Goal: Task Accomplishment & Management: Complete application form

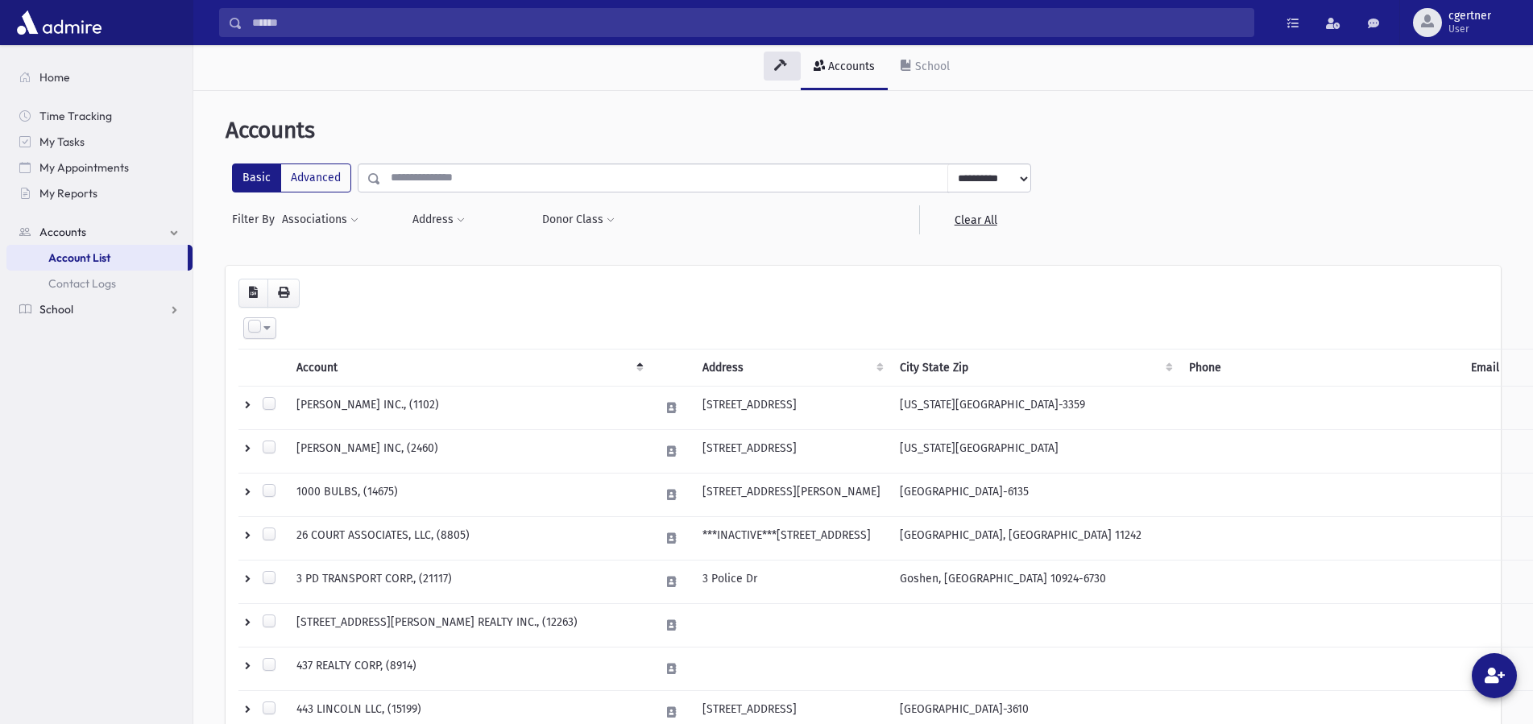
click at [48, 309] on span "School" at bounding box center [56, 309] width 34 height 14
click at [72, 305] on span "Attendance" at bounding box center [78, 309] width 60 height 14
click at [89, 341] on link "Entry" at bounding box center [99, 335] width 186 height 26
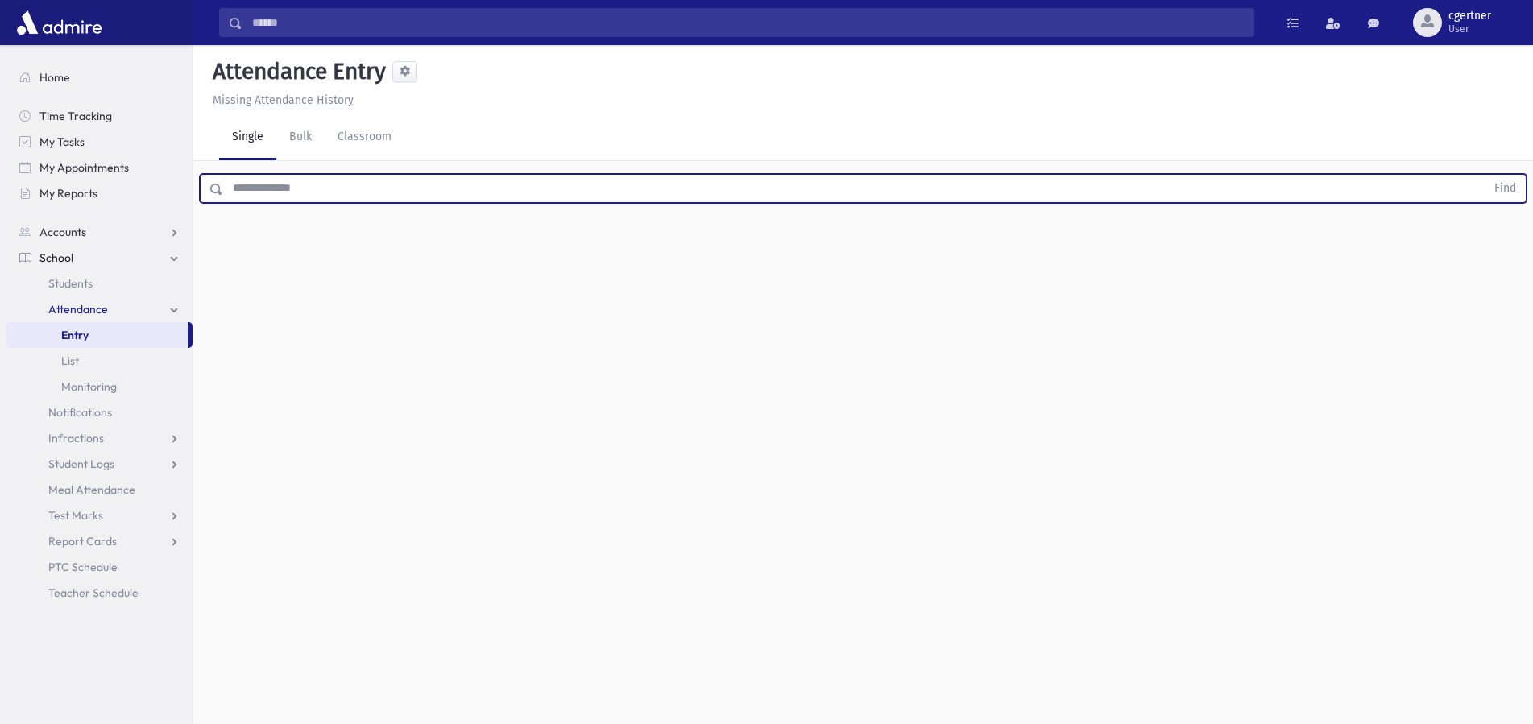
click at [379, 190] on input "text" at bounding box center [854, 188] width 1262 height 29
click at [256, 192] on input "text" at bounding box center [854, 188] width 1262 height 29
click at [276, 184] on input "text" at bounding box center [854, 188] width 1262 height 29
click at [268, 201] on input "text" at bounding box center [854, 188] width 1262 height 29
click at [300, 186] on input "text" at bounding box center [854, 188] width 1262 height 29
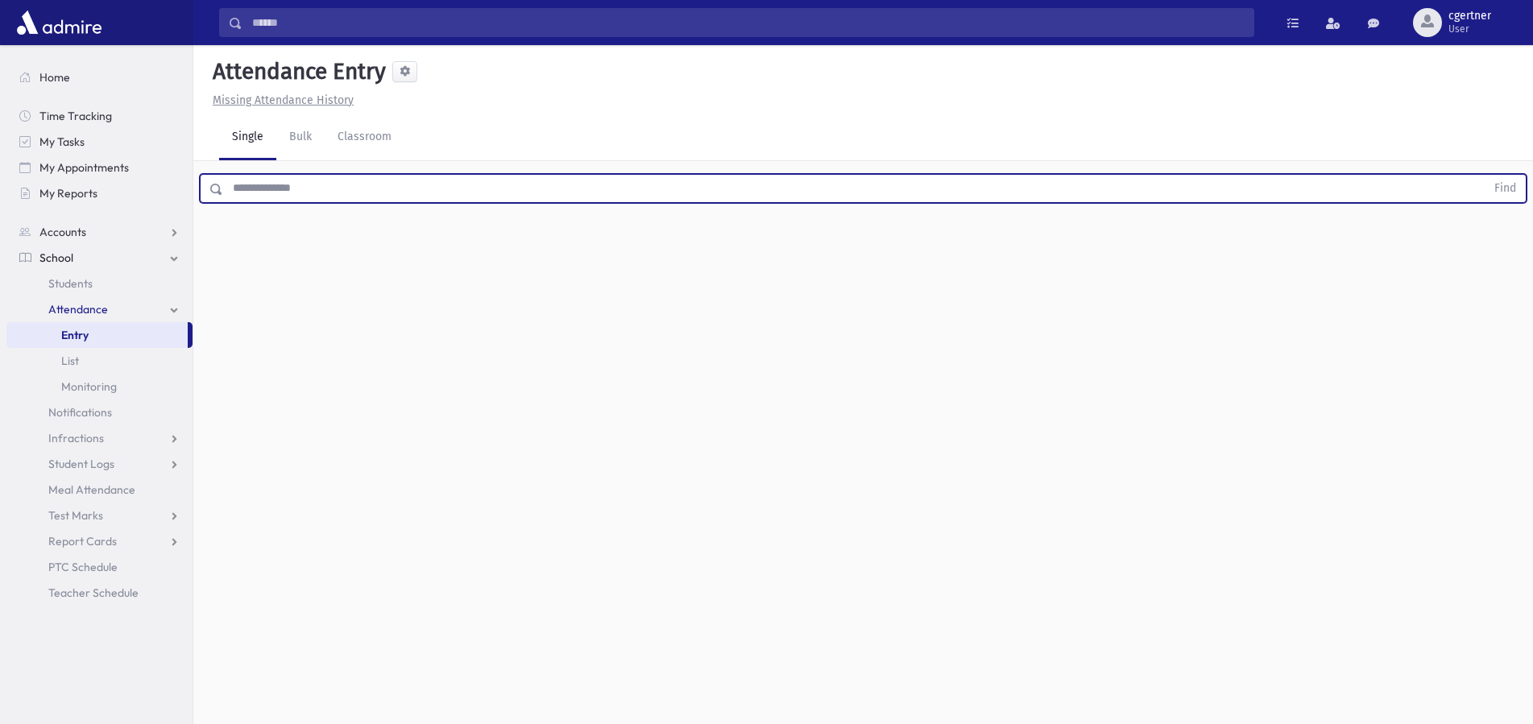
click at [267, 183] on input "text" at bounding box center [854, 188] width 1262 height 29
click at [1484, 175] on button "Find" at bounding box center [1504, 188] width 41 height 27
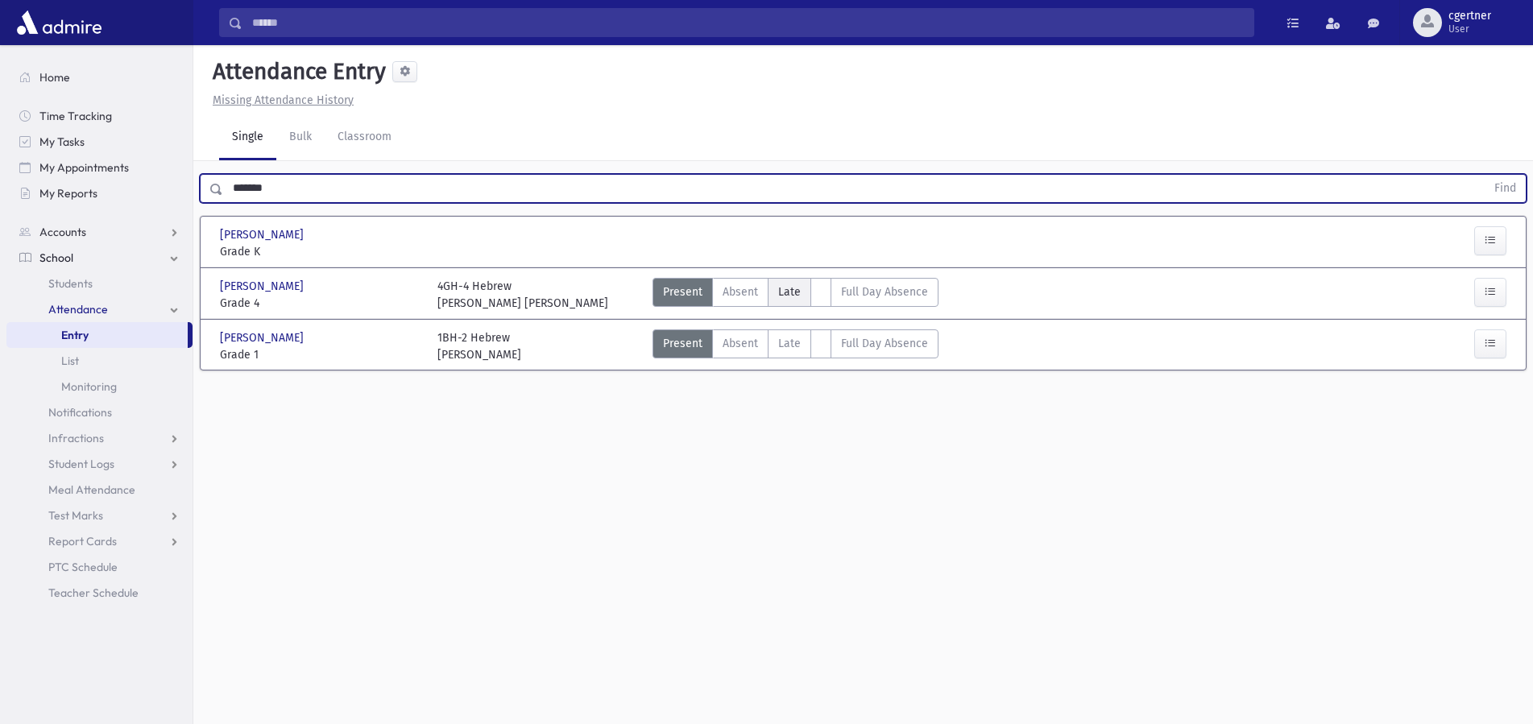
click at [775, 297] on label "Late L" at bounding box center [788, 292] width 43 height 29
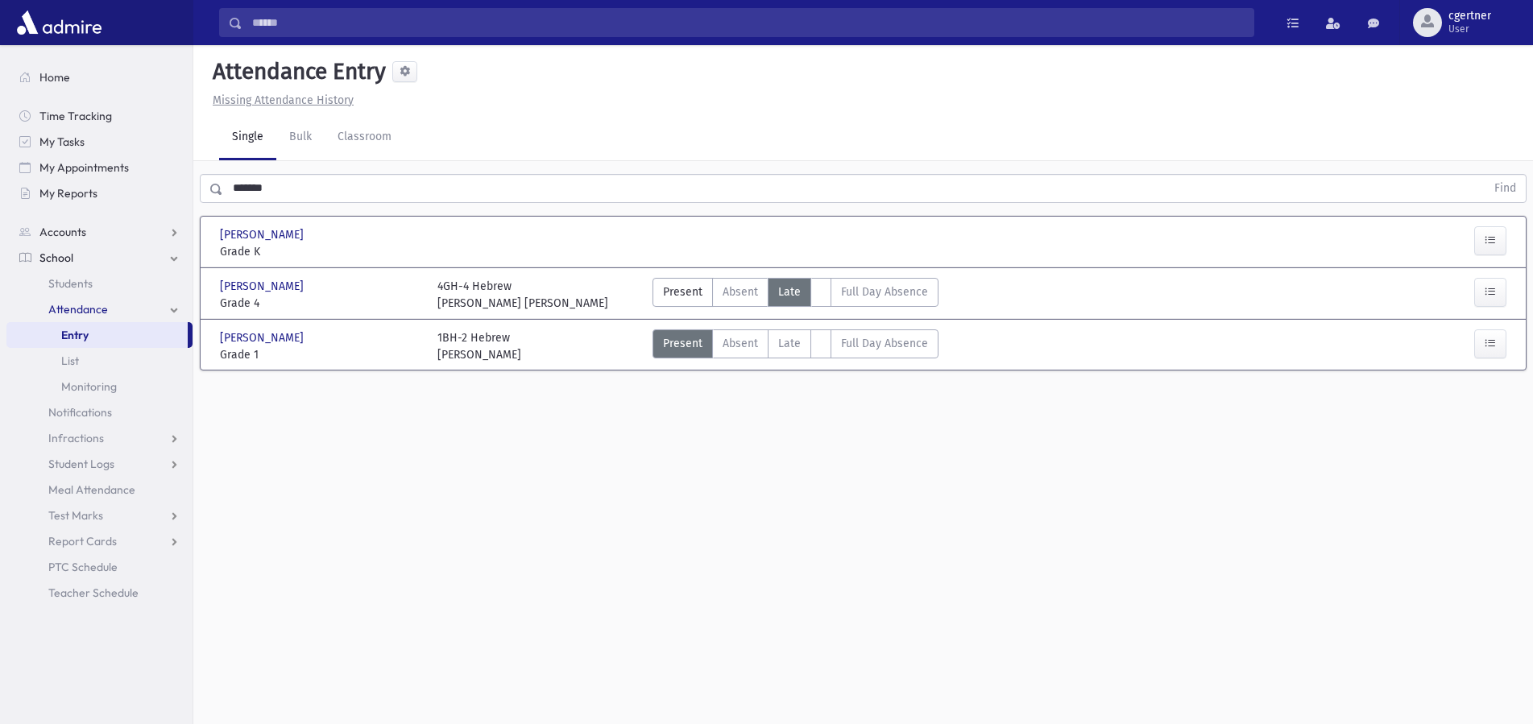
click at [776, 297] on label "Late L" at bounding box center [788, 292] width 43 height 29
drag, startPoint x: 783, startPoint y: 291, endPoint x: 858, endPoint y: 300, distance: 76.2
click at [783, 290] on span "Late" at bounding box center [789, 291] width 23 height 17
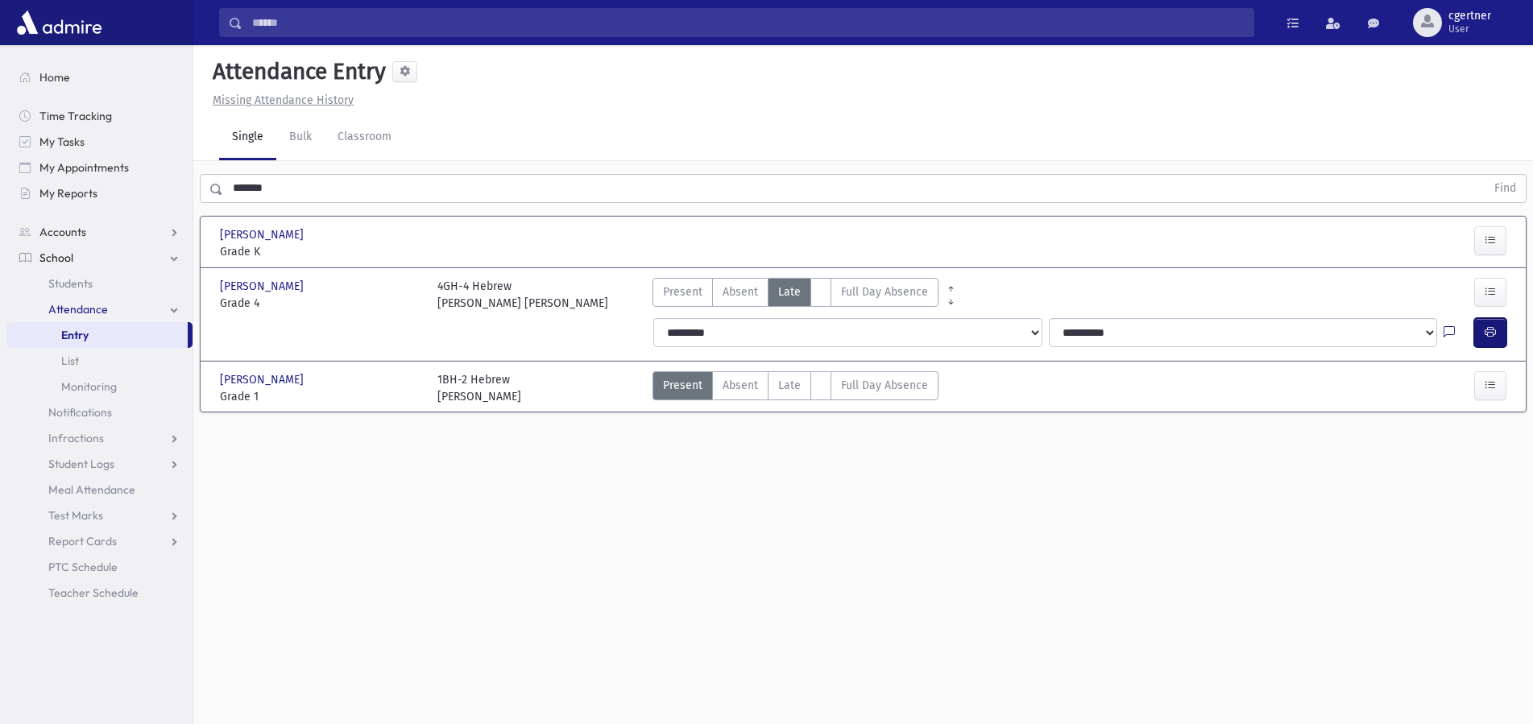
click at [1480, 331] on button "button" at bounding box center [1490, 332] width 32 height 29
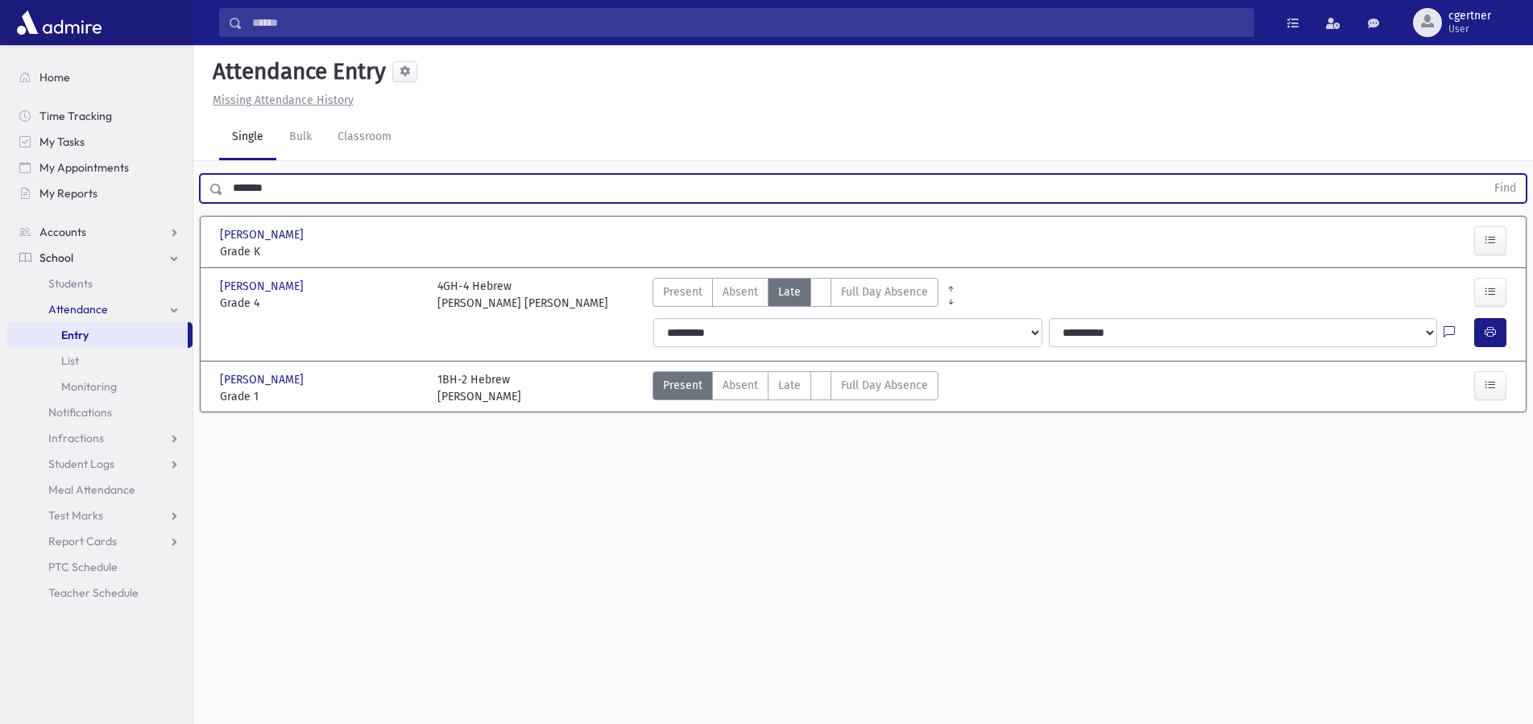
drag, startPoint x: 297, startPoint y: 191, endPoint x: 0, endPoint y: 183, distance: 297.3
click at [223, 192] on input "*******" at bounding box center [854, 188] width 1262 height 29
click at [1484, 175] on button "Find" at bounding box center [1504, 188] width 41 height 27
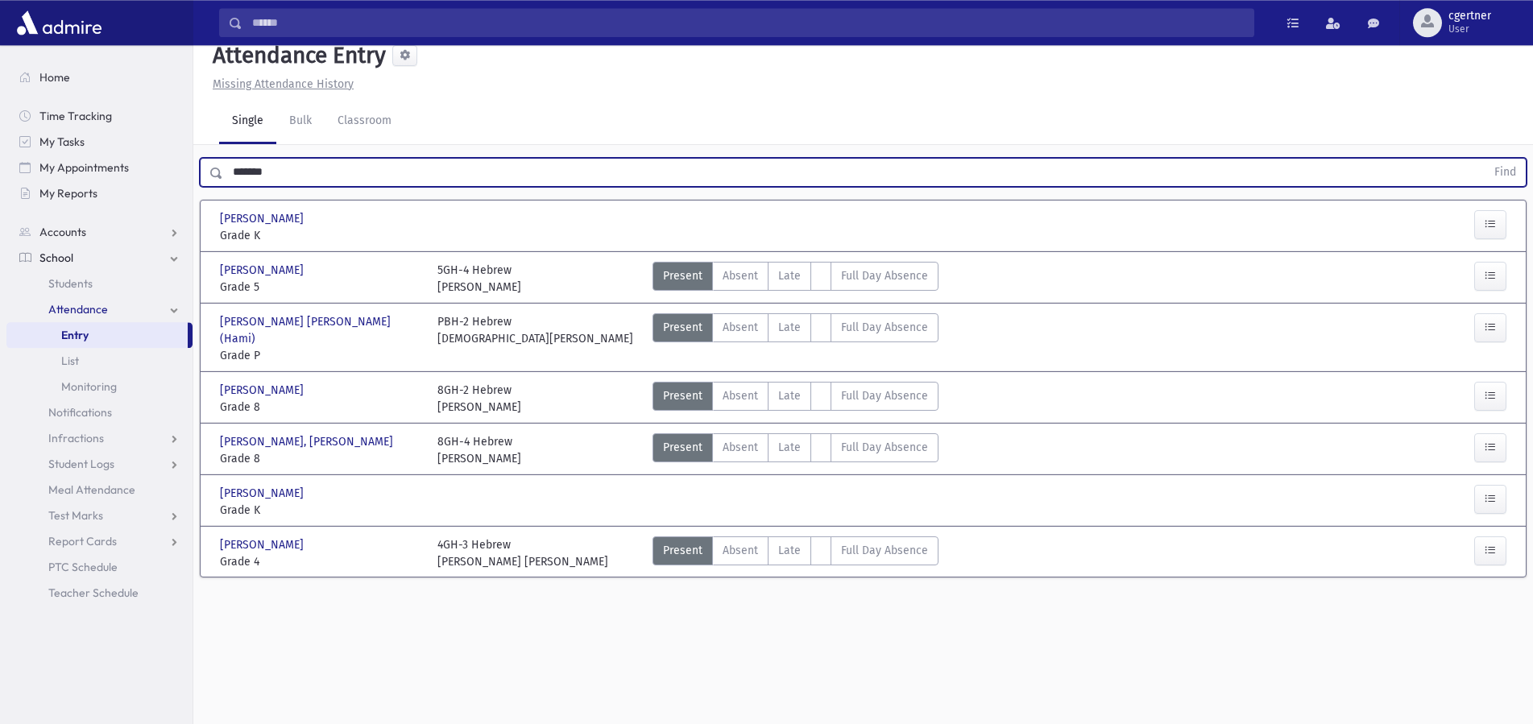
scroll to position [36, 0]
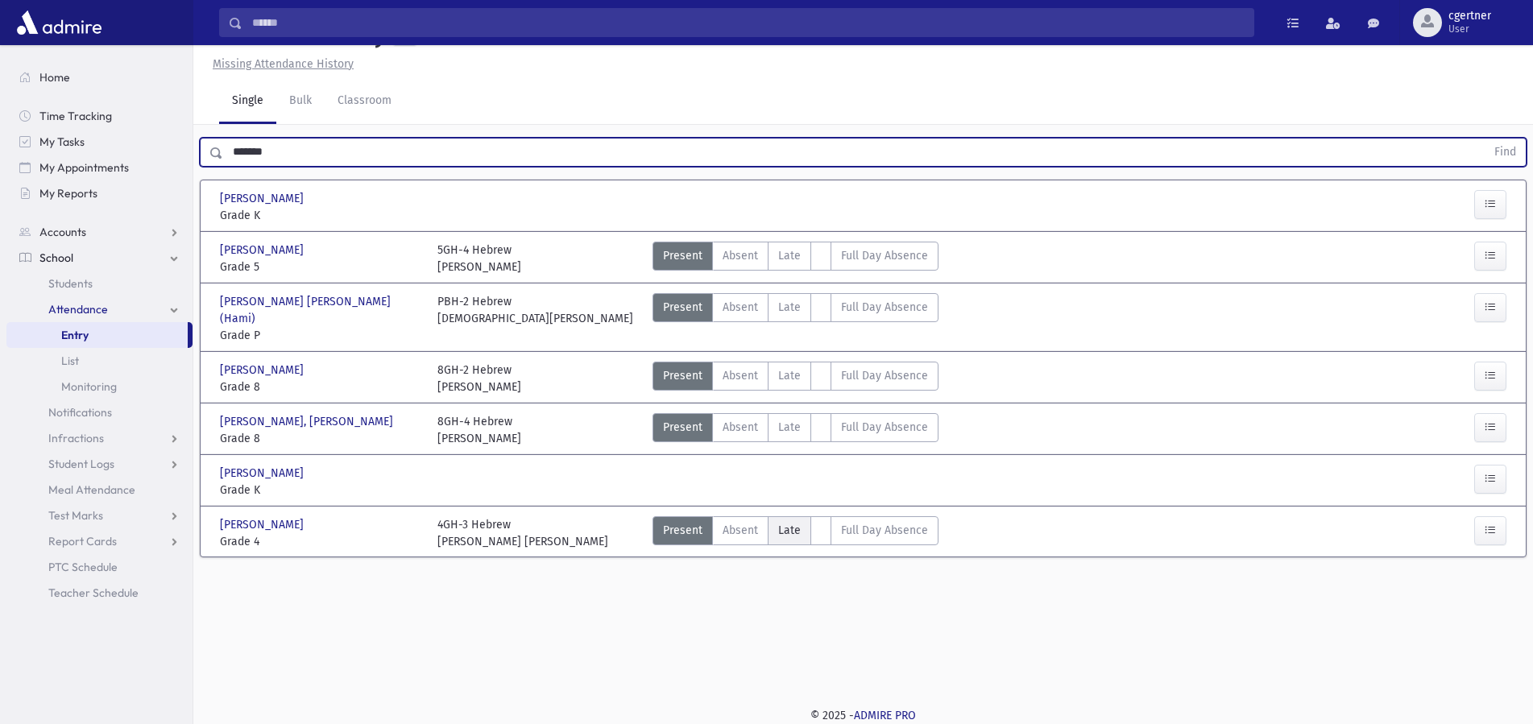
click at [788, 522] on span "Late" at bounding box center [789, 530] width 23 height 17
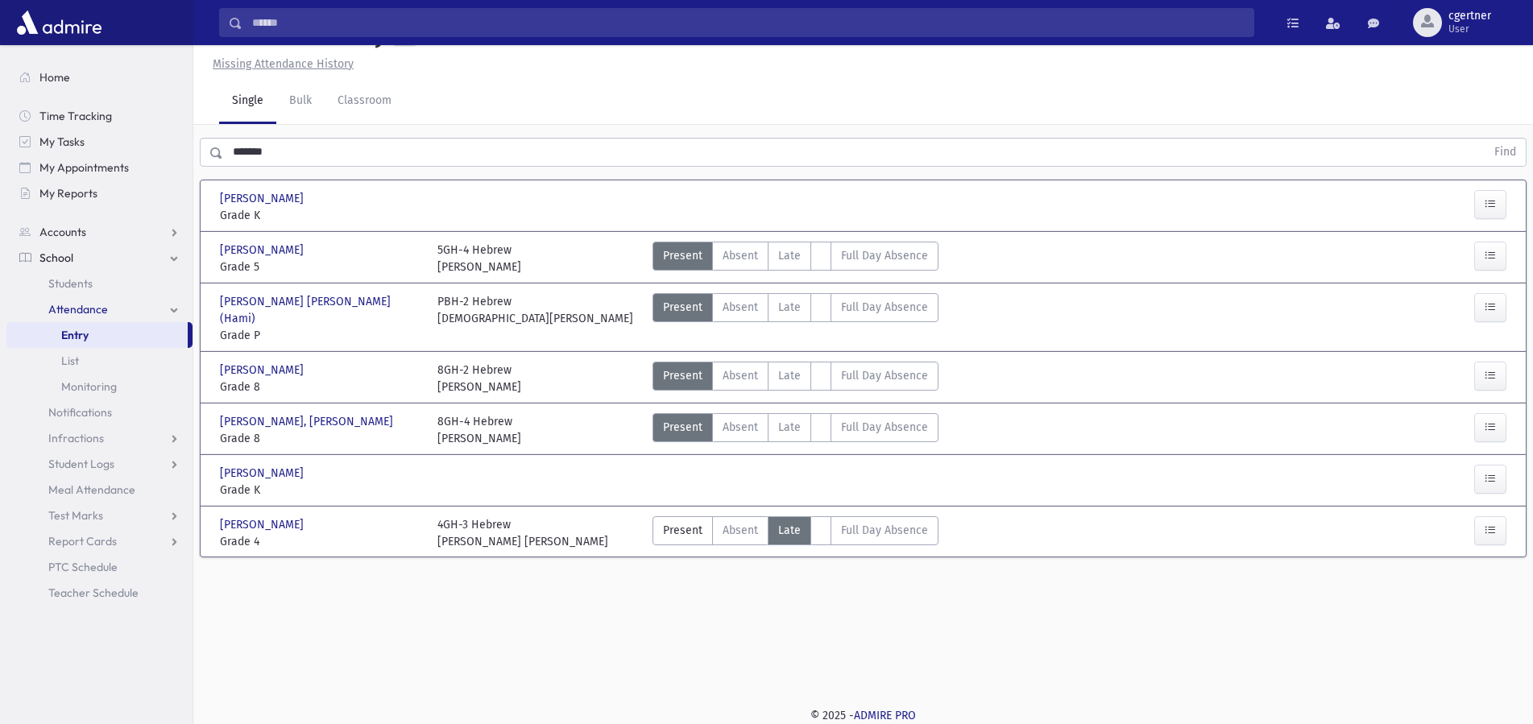
click at [788, 522] on span "Late" at bounding box center [789, 530] width 23 height 17
click at [796, 522] on span "Late" at bounding box center [789, 530] width 23 height 17
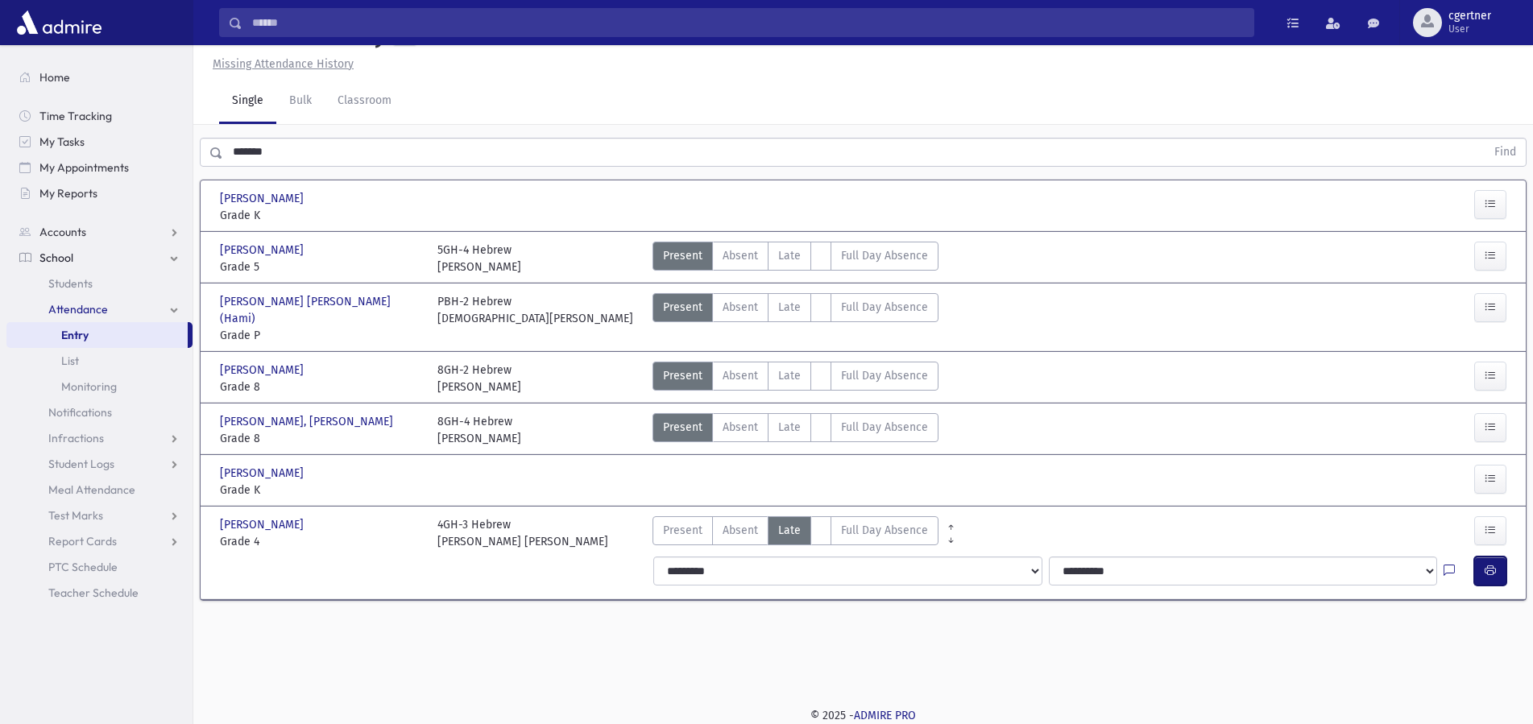
drag, startPoint x: 1479, startPoint y: 542, endPoint x: 1464, endPoint y: 536, distance: 16.6
click at [1478, 556] on button "button" at bounding box center [1490, 570] width 32 height 29
click at [1488, 564] on icon "button" at bounding box center [1489, 571] width 11 height 14
click at [679, 522] on span "Present" at bounding box center [682, 530] width 39 height 17
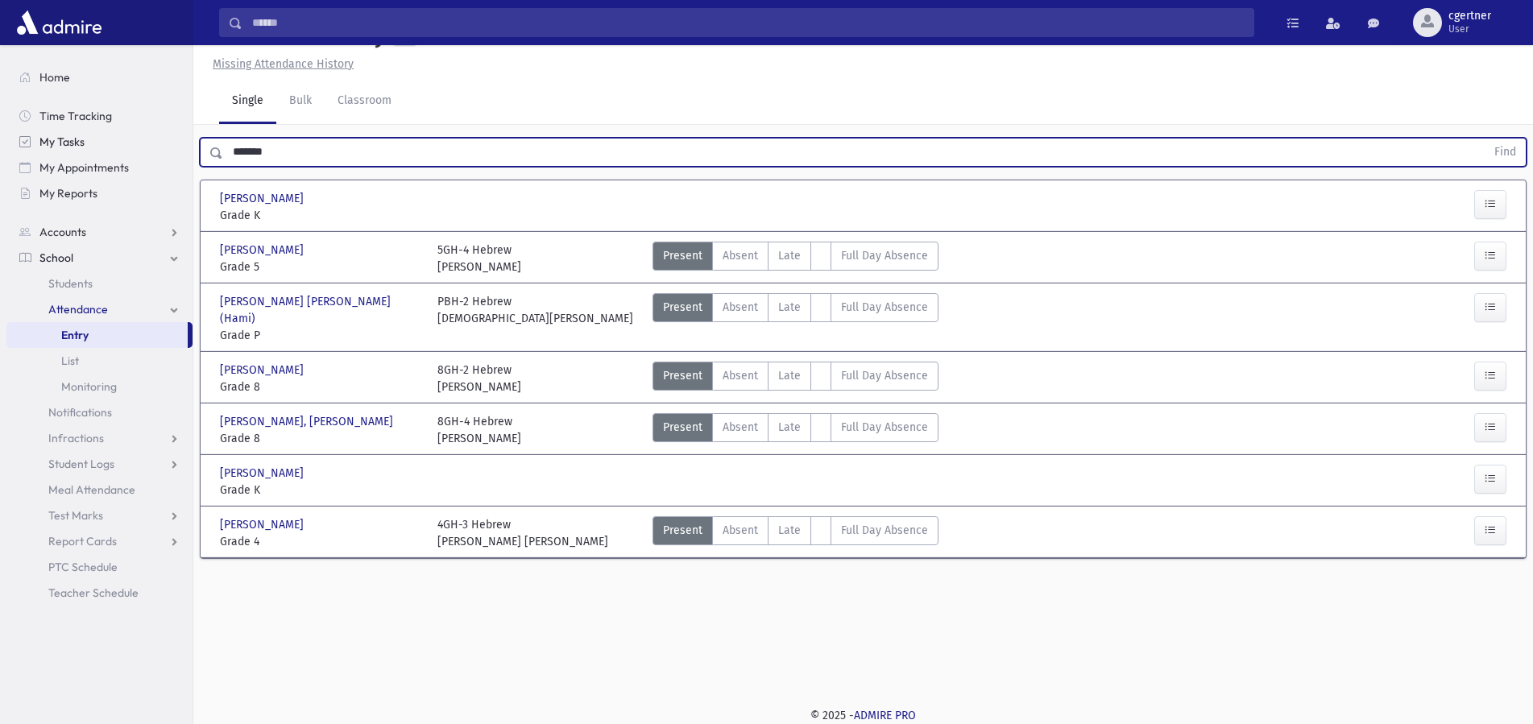
drag, startPoint x: 295, startPoint y: 152, endPoint x: 72, endPoint y: 152, distance: 223.1
click at [223, 150] on input "*******" at bounding box center [854, 152] width 1262 height 29
click at [1484, 139] on button "Find" at bounding box center [1504, 152] width 41 height 27
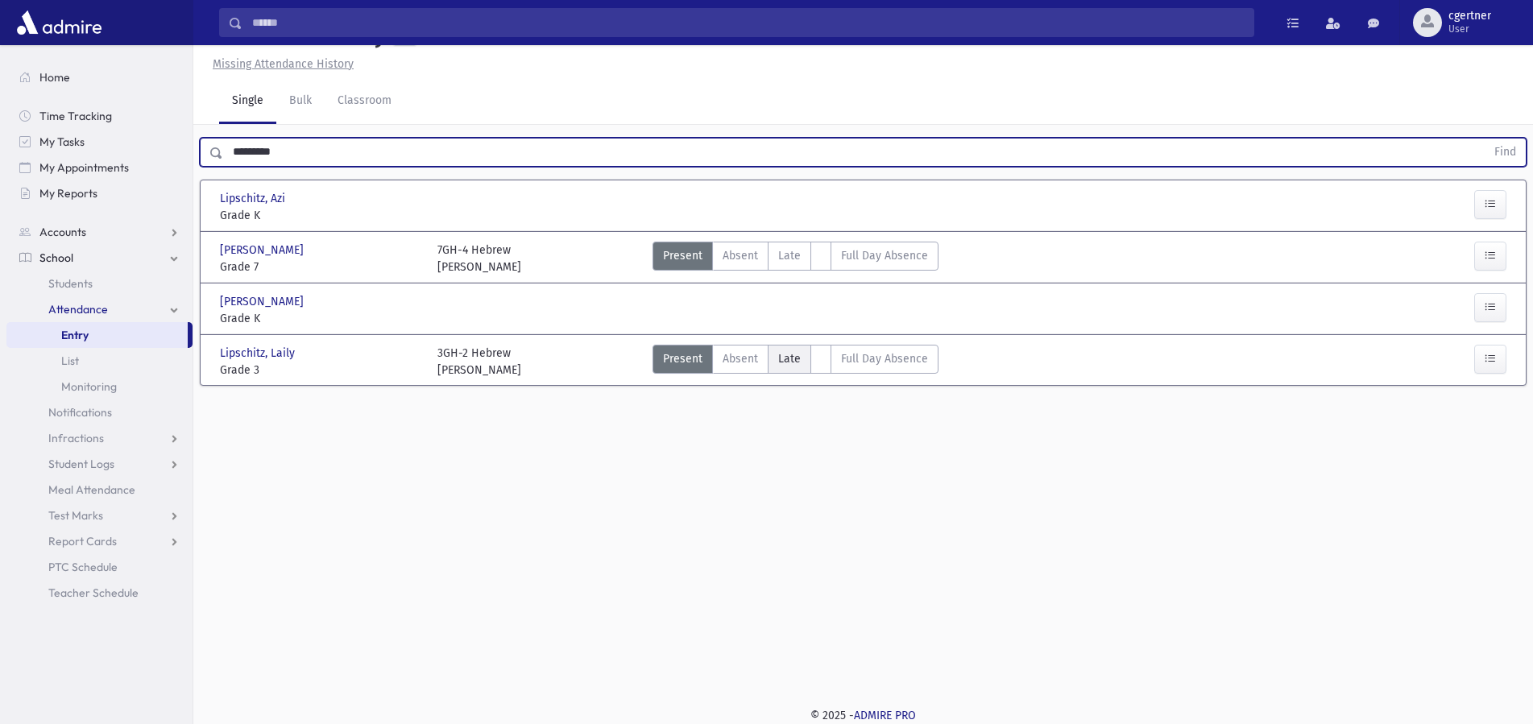
click at [788, 366] on span "Late" at bounding box center [789, 358] width 23 height 17
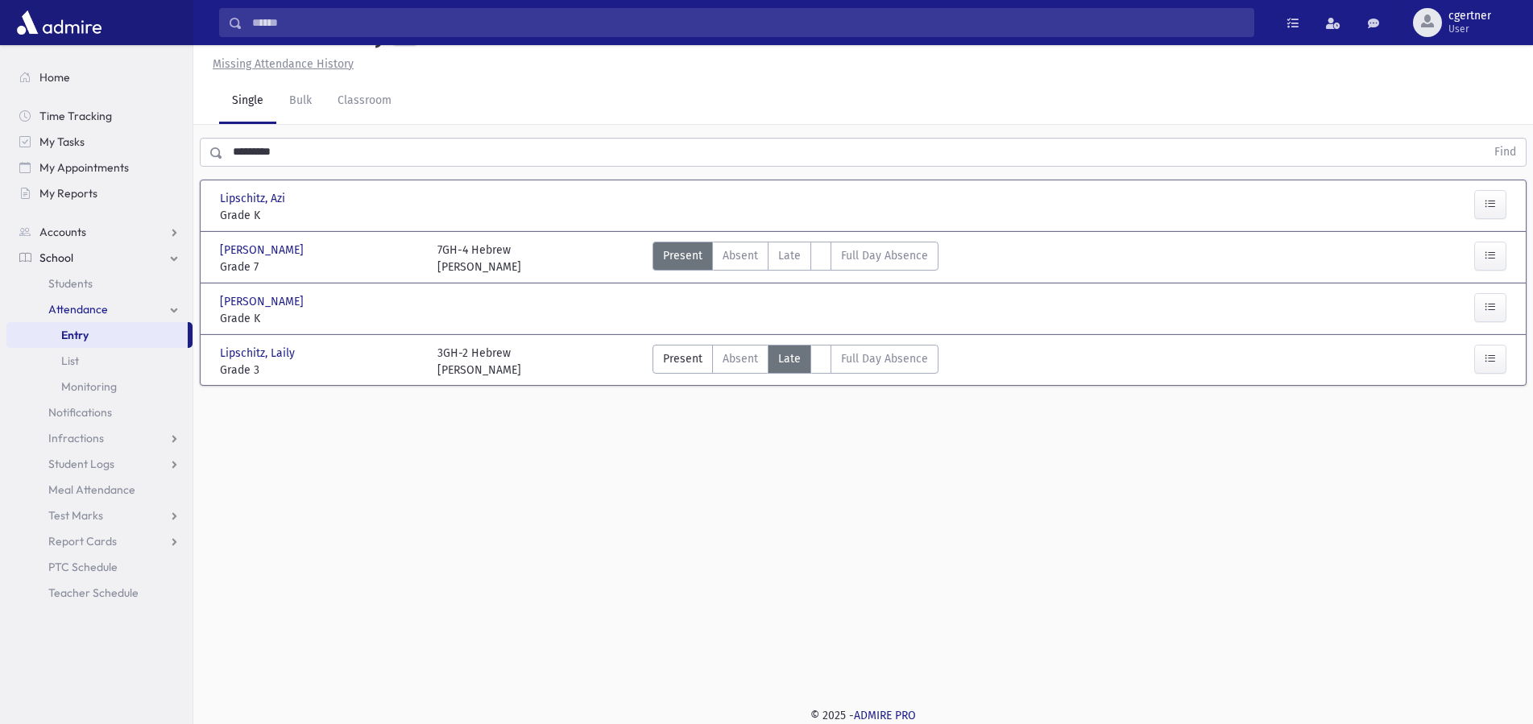
click at [788, 365] on span "Late" at bounding box center [789, 358] width 23 height 17
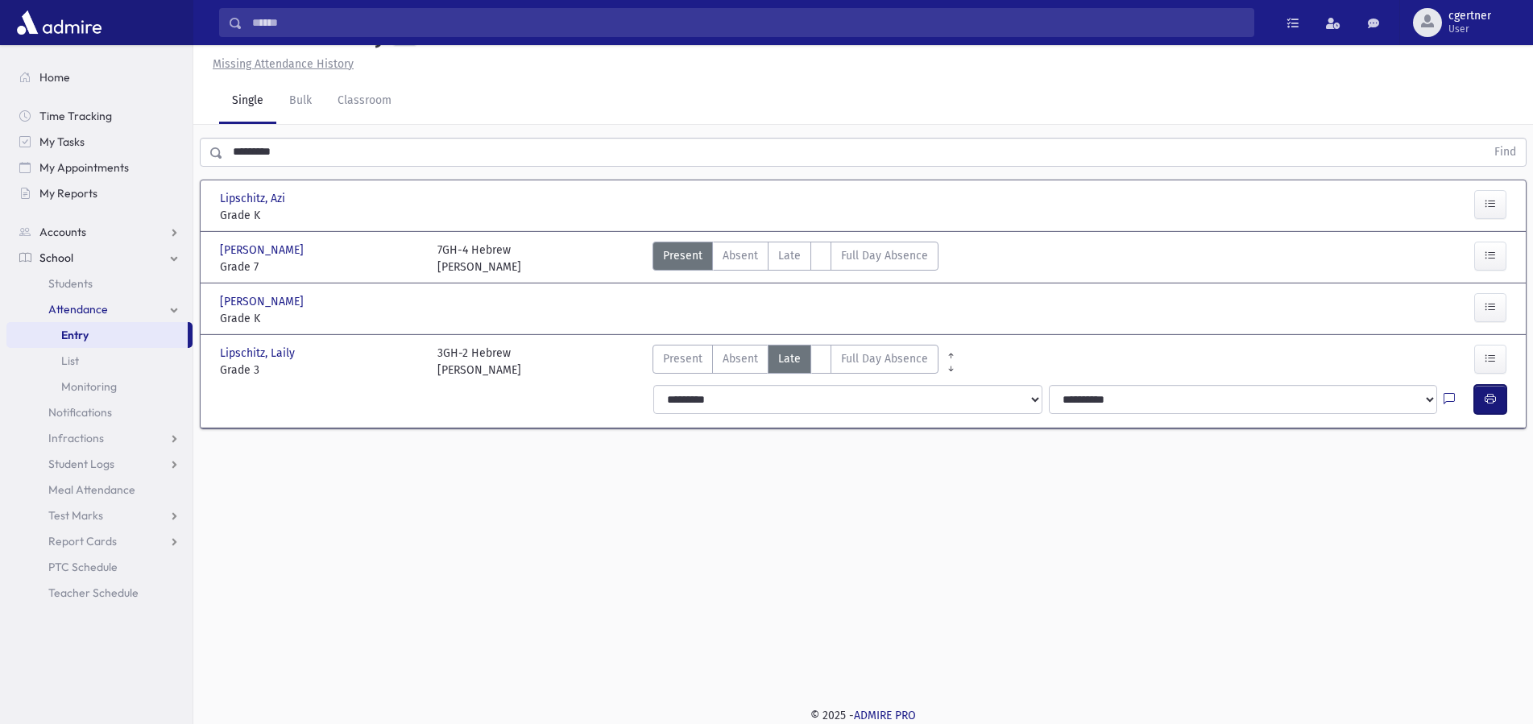
click at [1491, 399] on icon "button" at bounding box center [1489, 399] width 11 height 14
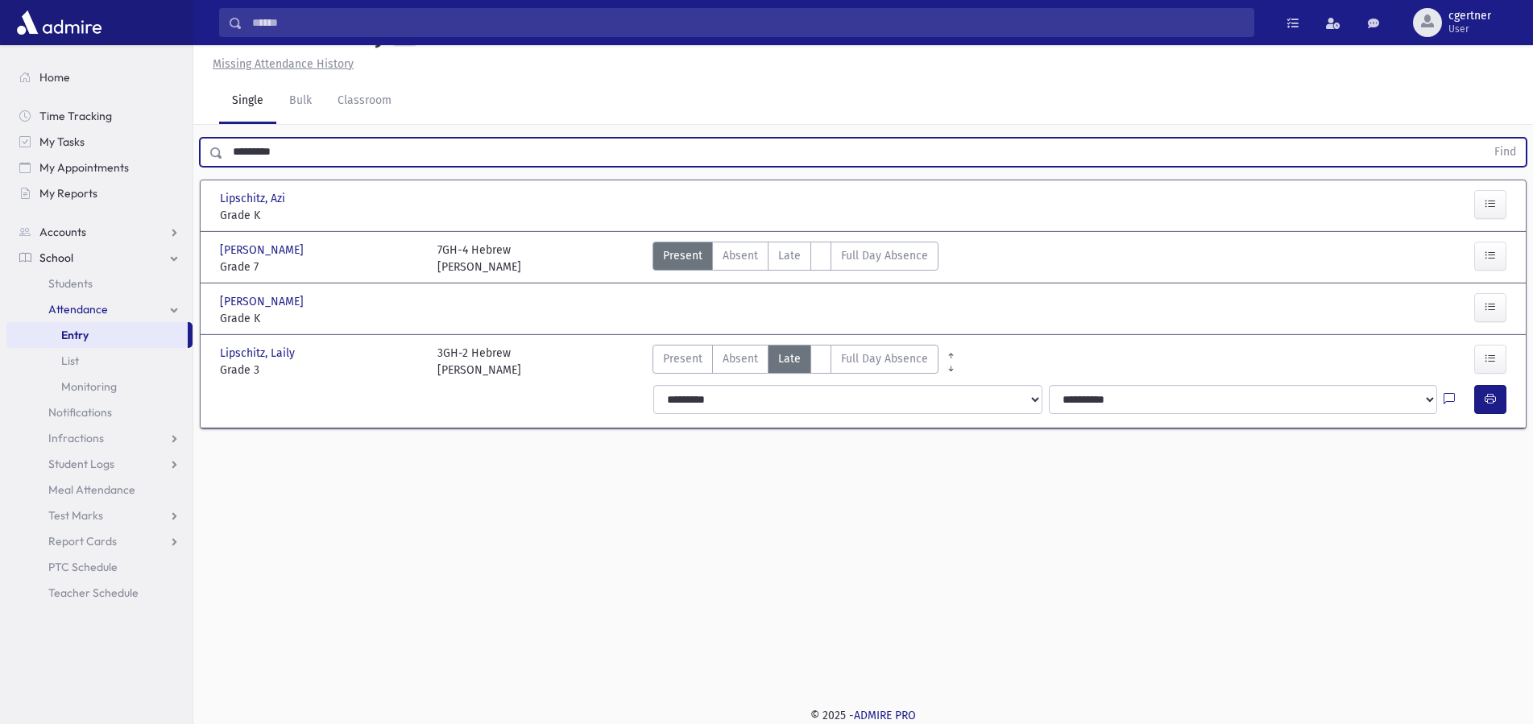
drag, startPoint x: 335, startPoint y: 148, endPoint x: 0, endPoint y: 143, distance: 335.1
click at [223, 143] on input "*********" at bounding box center [854, 152] width 1262 height 29
click at [1484, 139] on button "Find" at bounding box center [1504, 152] width 41 height 27
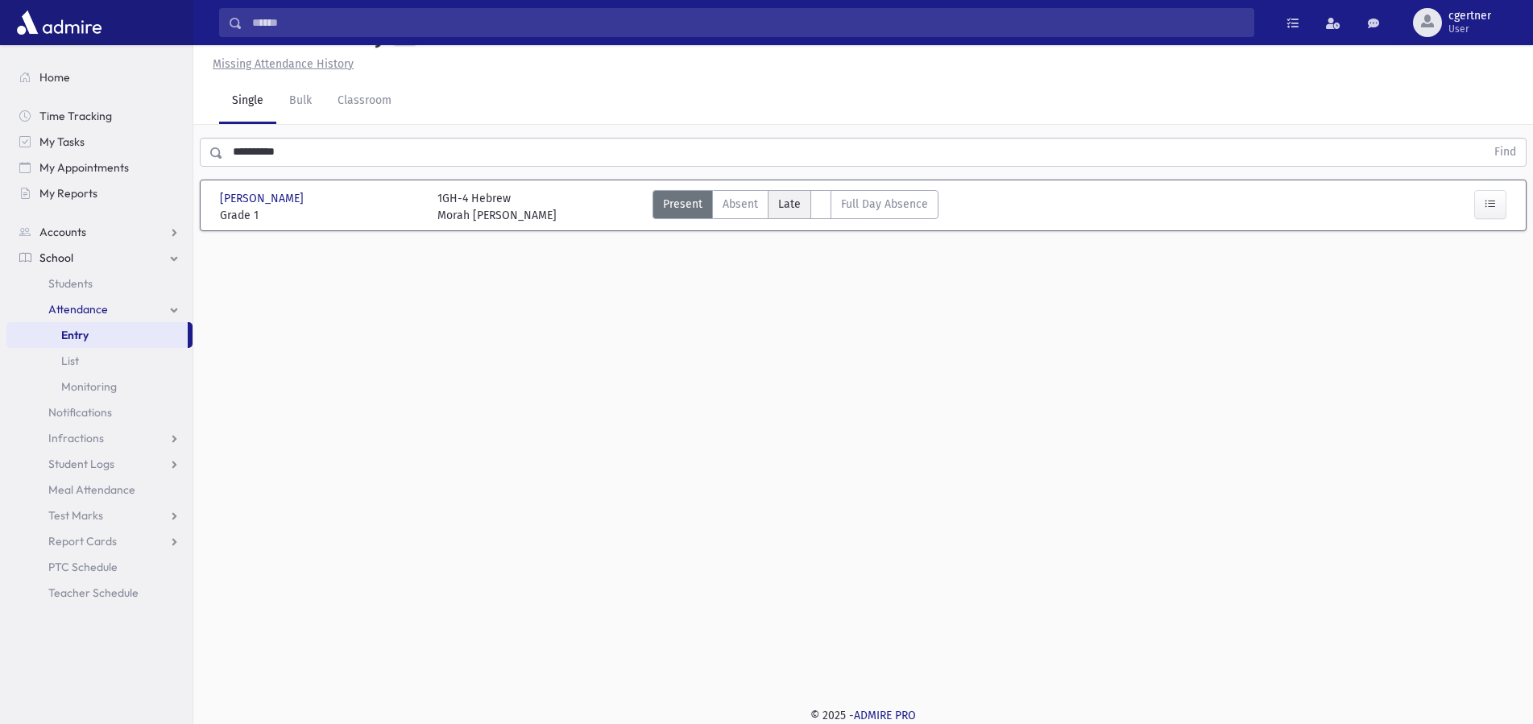
click at [788, 205] on span "Late" at bounding box center [789, 204] width 23 height 17
click at [788, 204] on span "Late" at bounding box center [789, 204] width 23 height 17
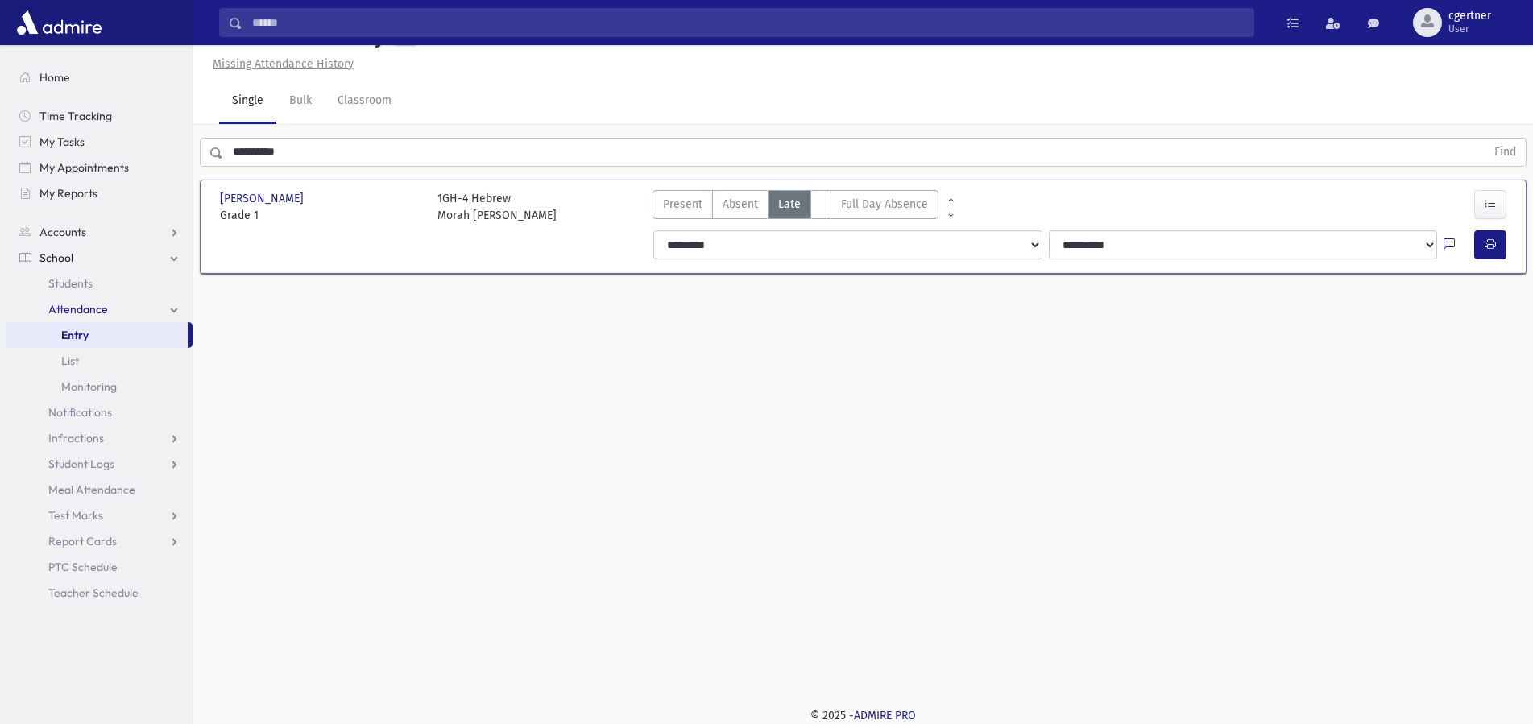
click at [795, 205] on span "Late" at bounding box center [789, 204] width 23 height 17
click at [1495, 242] on icon "button" at bounding box center [1489, 245] width 11 height 14
click at [1486, 244] on icon "button" at bounding box center [1489, 245] width 11 height 14
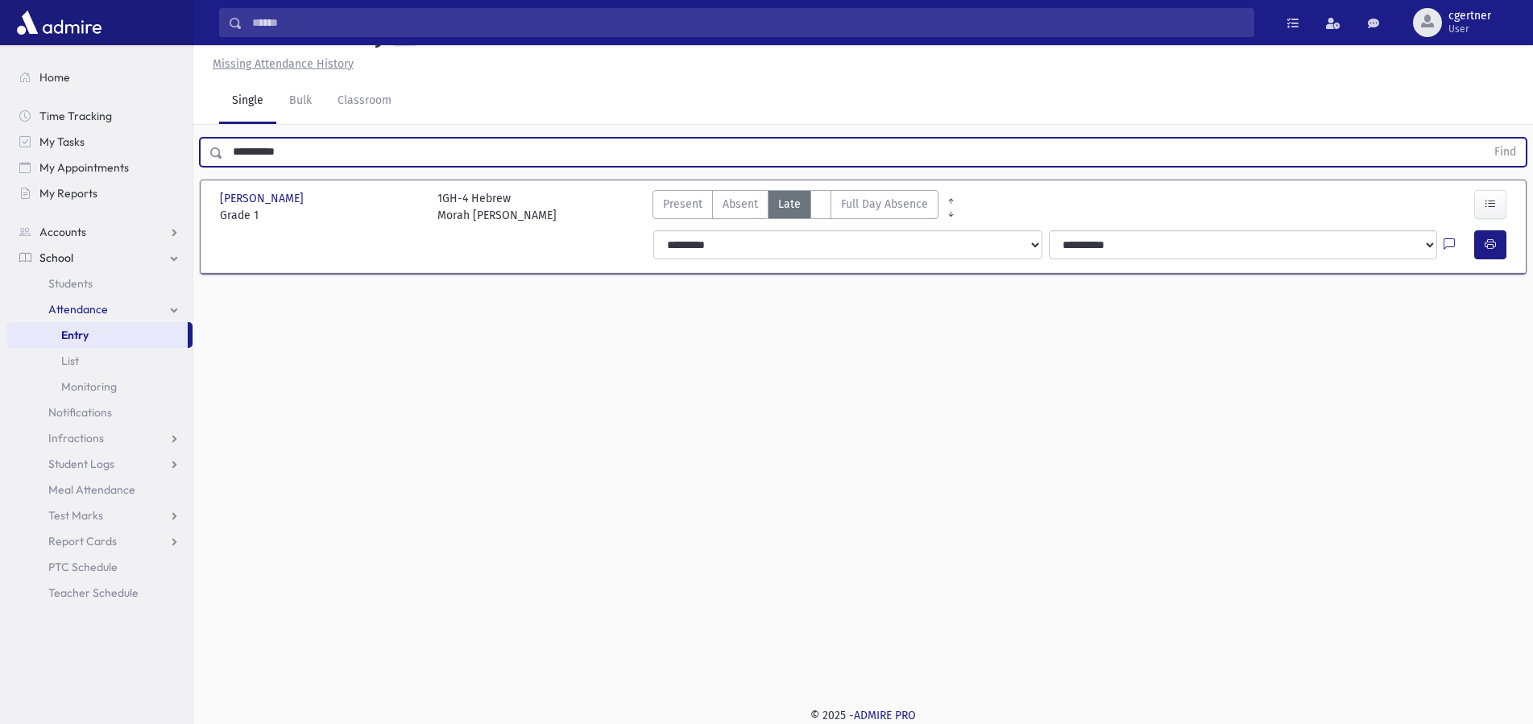
drag, startPoint x: 321, startPoint y: 154, endPoint x: 0, endPoint y: 170, distance: 321.7
click at [223, 167] on input "**********" at bounding box center [854, 152] width 1262 height 29
drag, startPoint x: 337, startPoint y: 151, endPoint x: 88, endPoint y: 151, distance: 249.7
click at [223, 151] on input "**********" at bounding box center [854, 152] width 1262 height 29
click at [1484, 139] on button "Find" at bounding box center [1504, 152] width 41 height 27
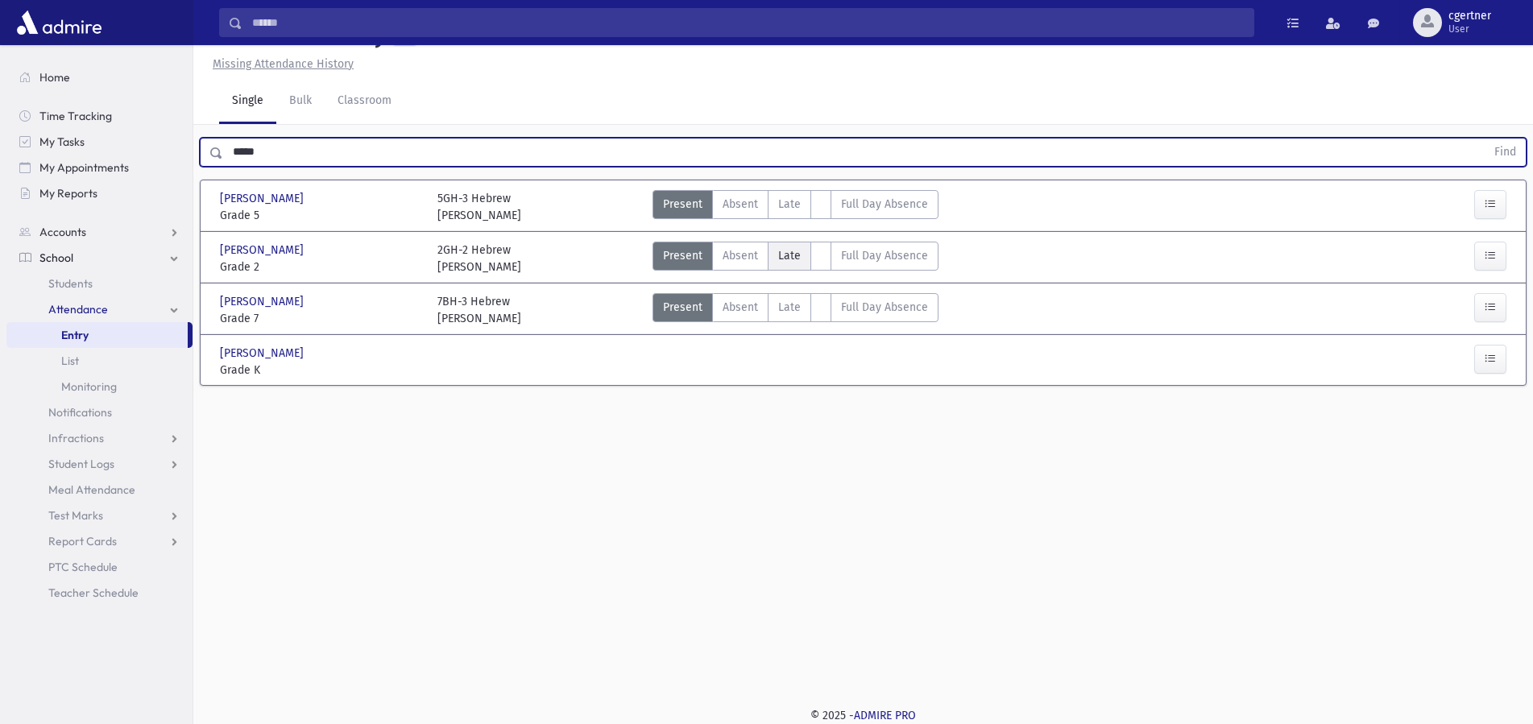
click at [787, 254] on span "Late" at bounding box center [789, 255] width 23 height 17
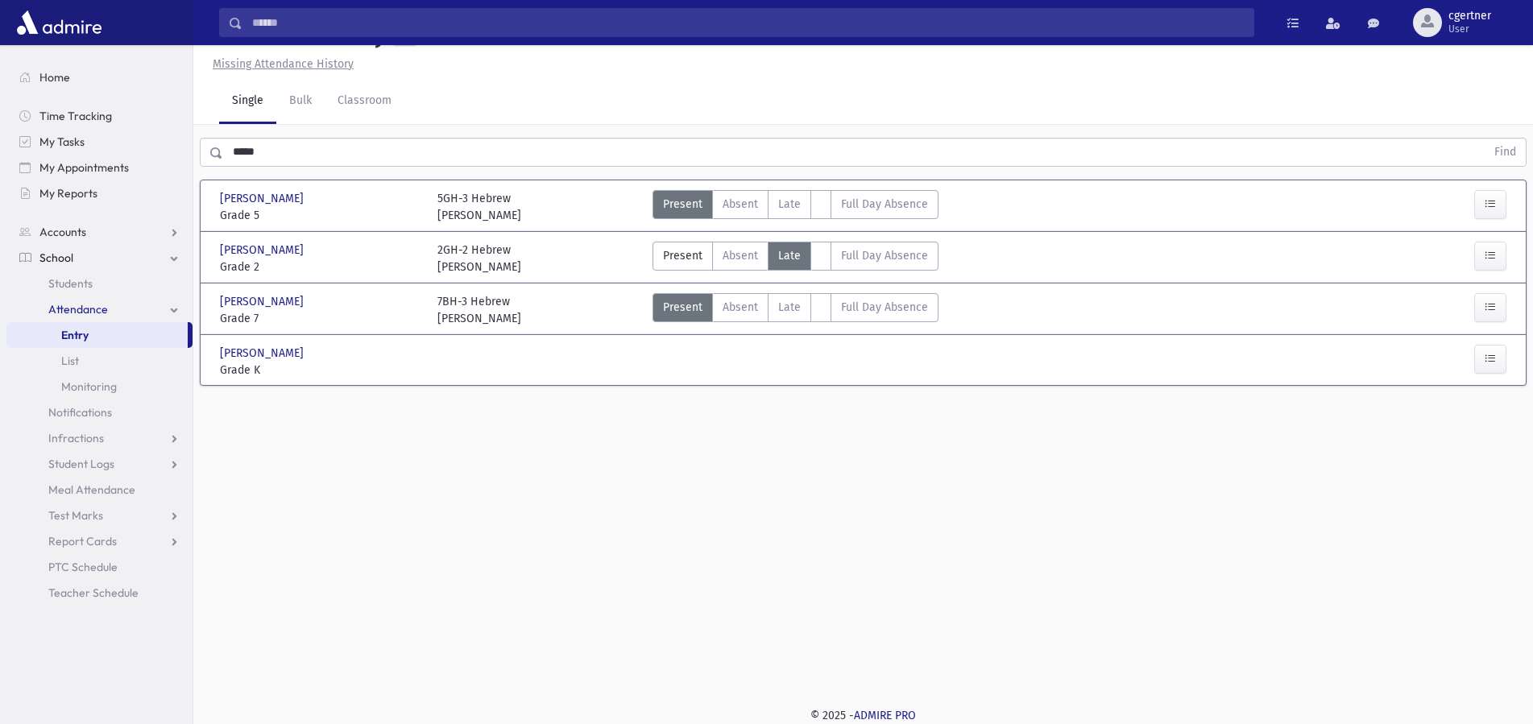
click at [787, 254] on span "Late" at bounding box center [789, 255] width 23 height 17
click at [773, 249] on label "Late L" at bounding box center [788, 256] width 43 height 29
click at [773, 248] on label "Late L" at bounding box center [788, 256] width 43 height 29
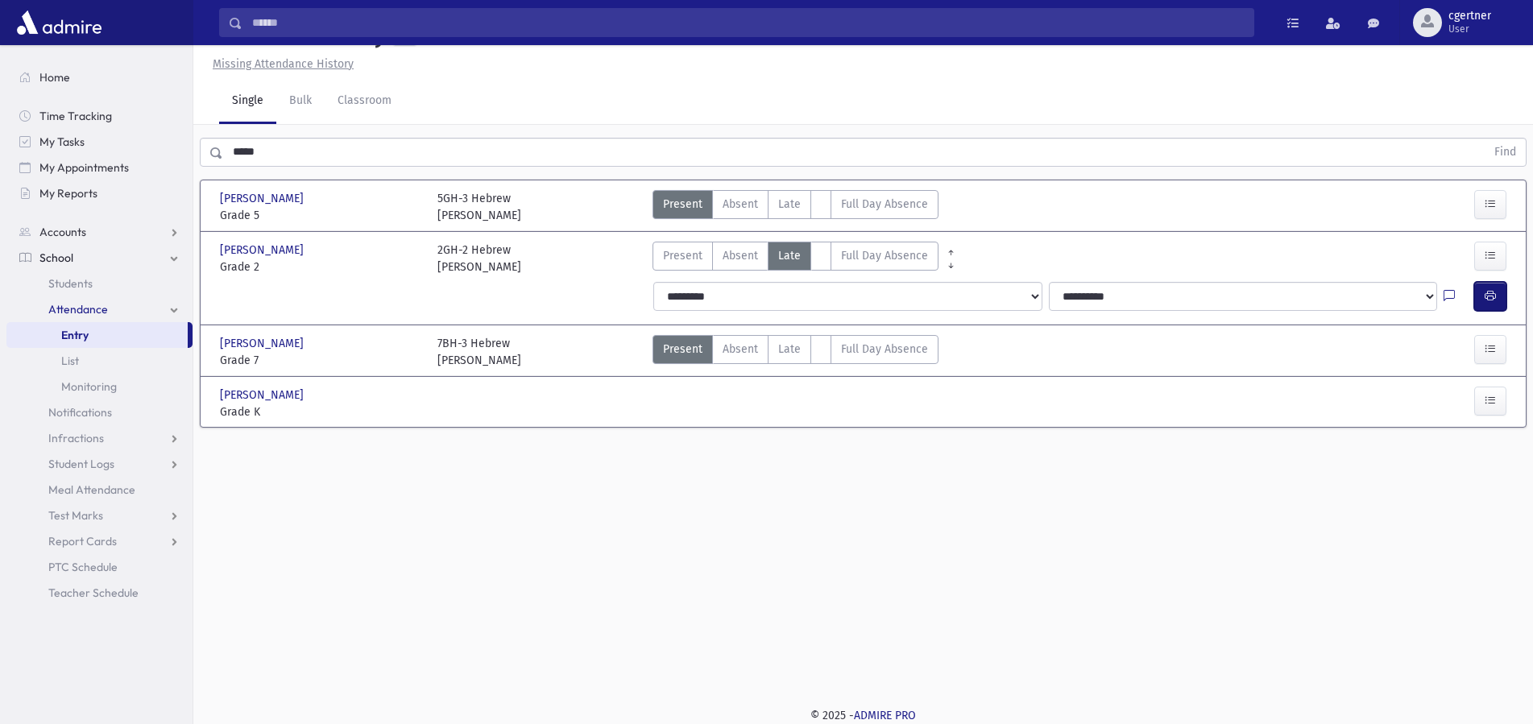
click at [1493, 291] on icon "button" at bounding box center [1489, 296] width 11 height 14
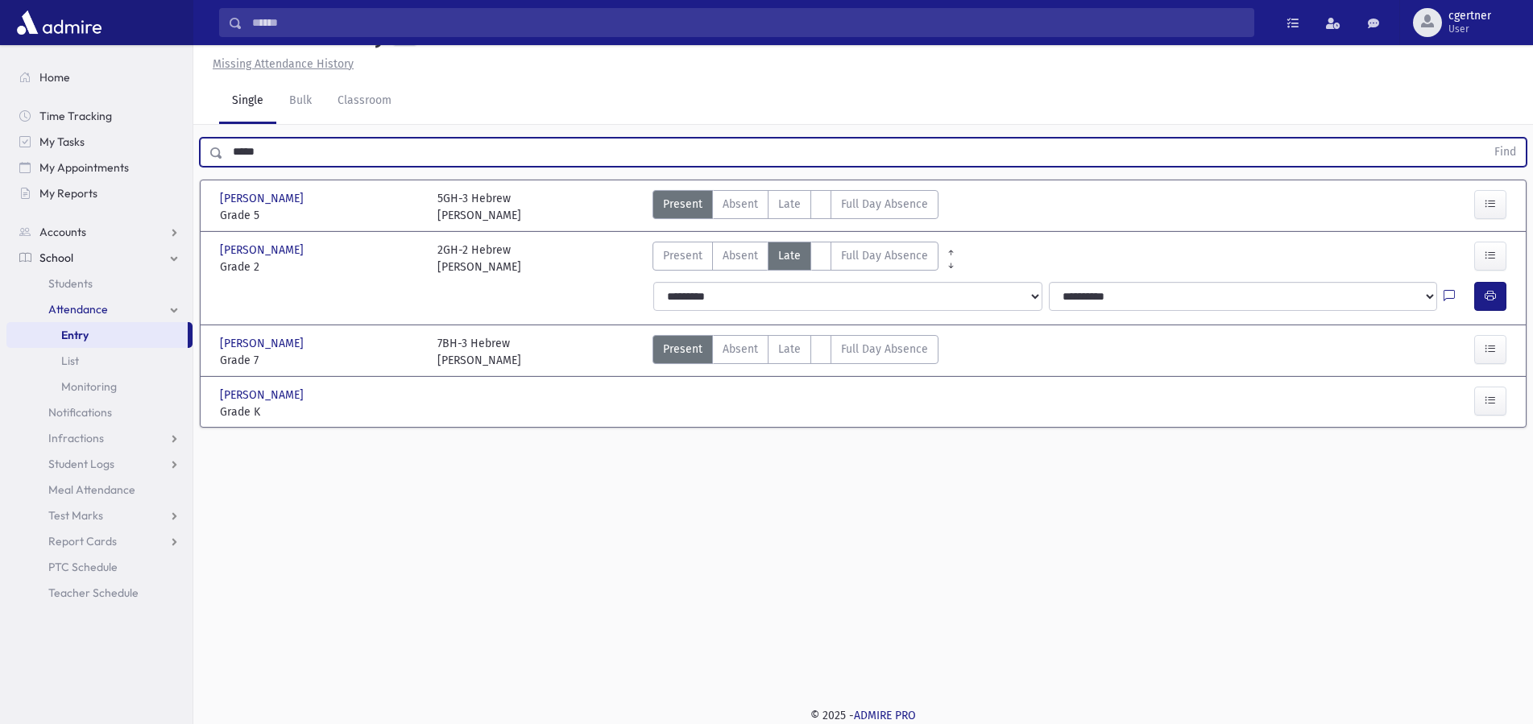
drag, startPoint x: 296, startPoint y: 150, endPoint x: 0, endPoint y: 110, distance: 298.3
click at [223, 138] on input "*****" at bounding box center [854, 152] width 1262 height 29
click at [1484, 139] on button "Find" at bounding box center [1504, 152] width 41 height 27
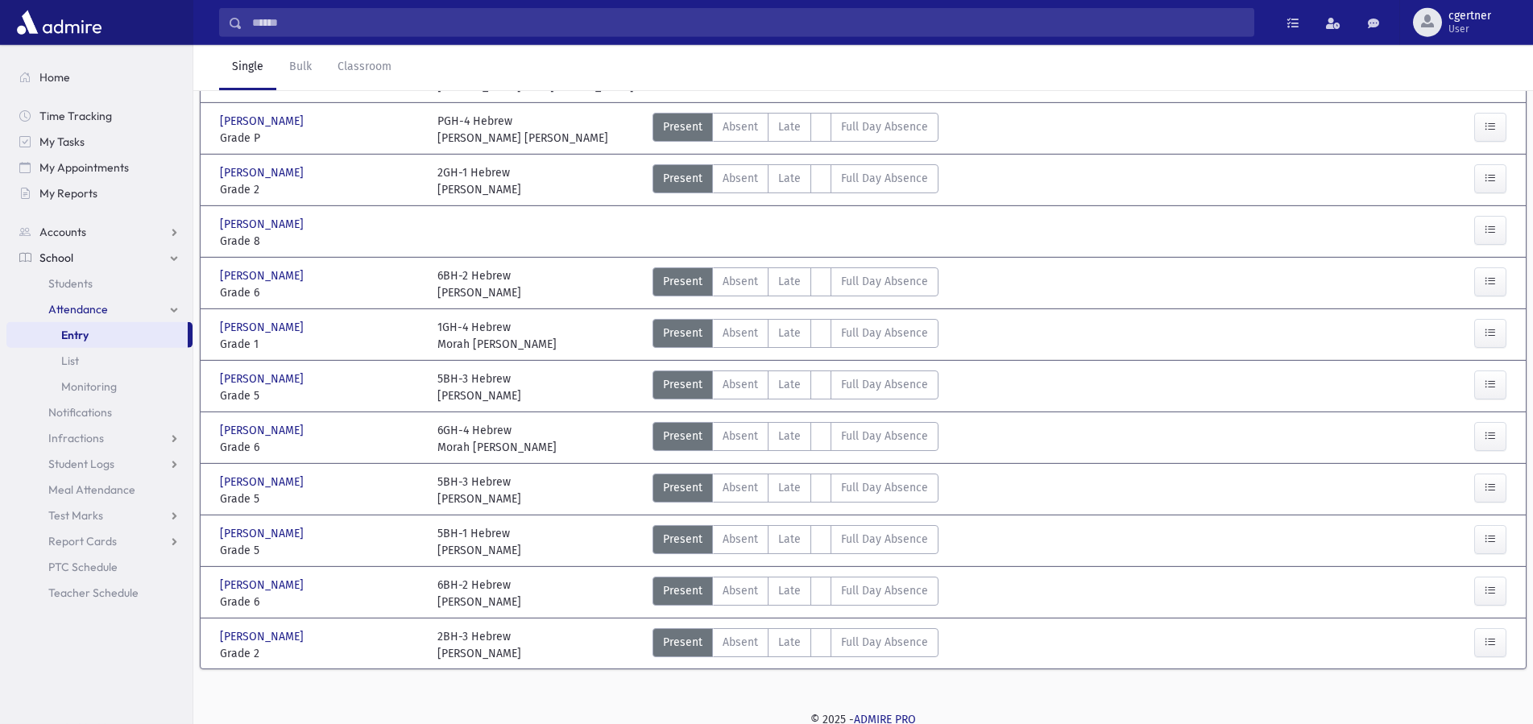
scroll to position [169, 0]
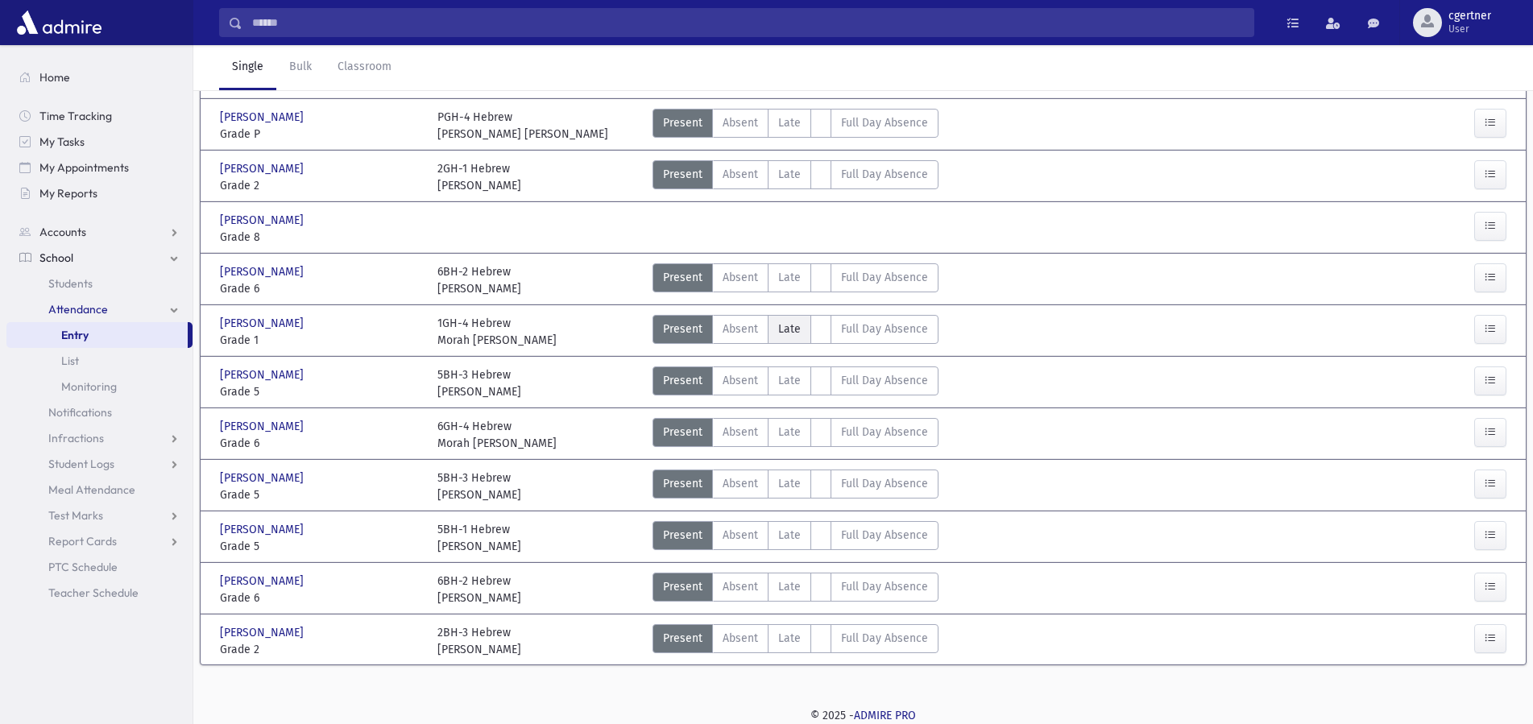
drag, startPoint x: 767, startPoint y: 325, endPoint x: 777, endPoint y: 320, distance: 10.8
click at [771, 323] on label "Late L" at bounding box center [788, 329] width 43 height 29
click at [798, 320] on label "Late L" at bounding box center [788, 329] width 43 height 29
click at [798, 333] on span "Late" at bounding box center [789, 329] width 23 height 17
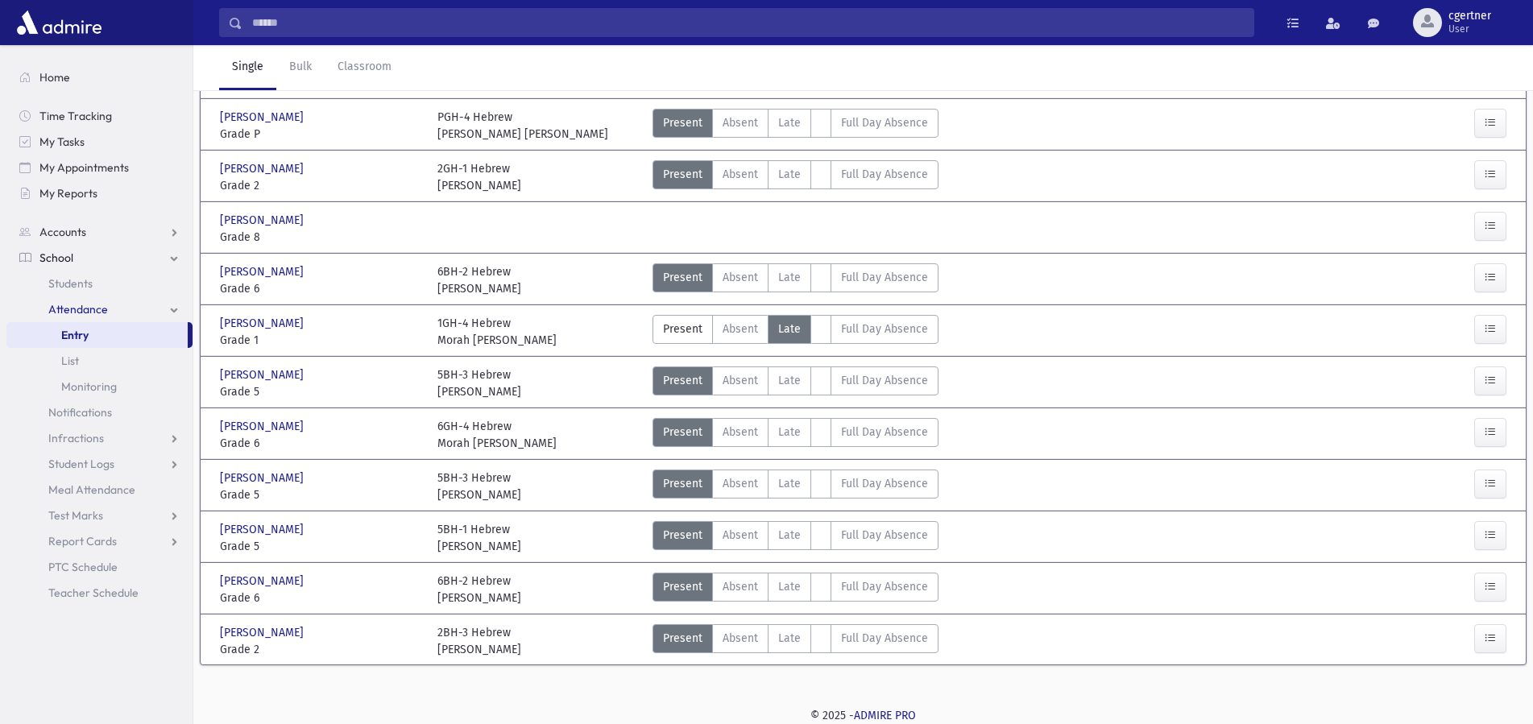
click at [798, 333] on span "Late" at bounding box center [789, 329] width 23 height 17
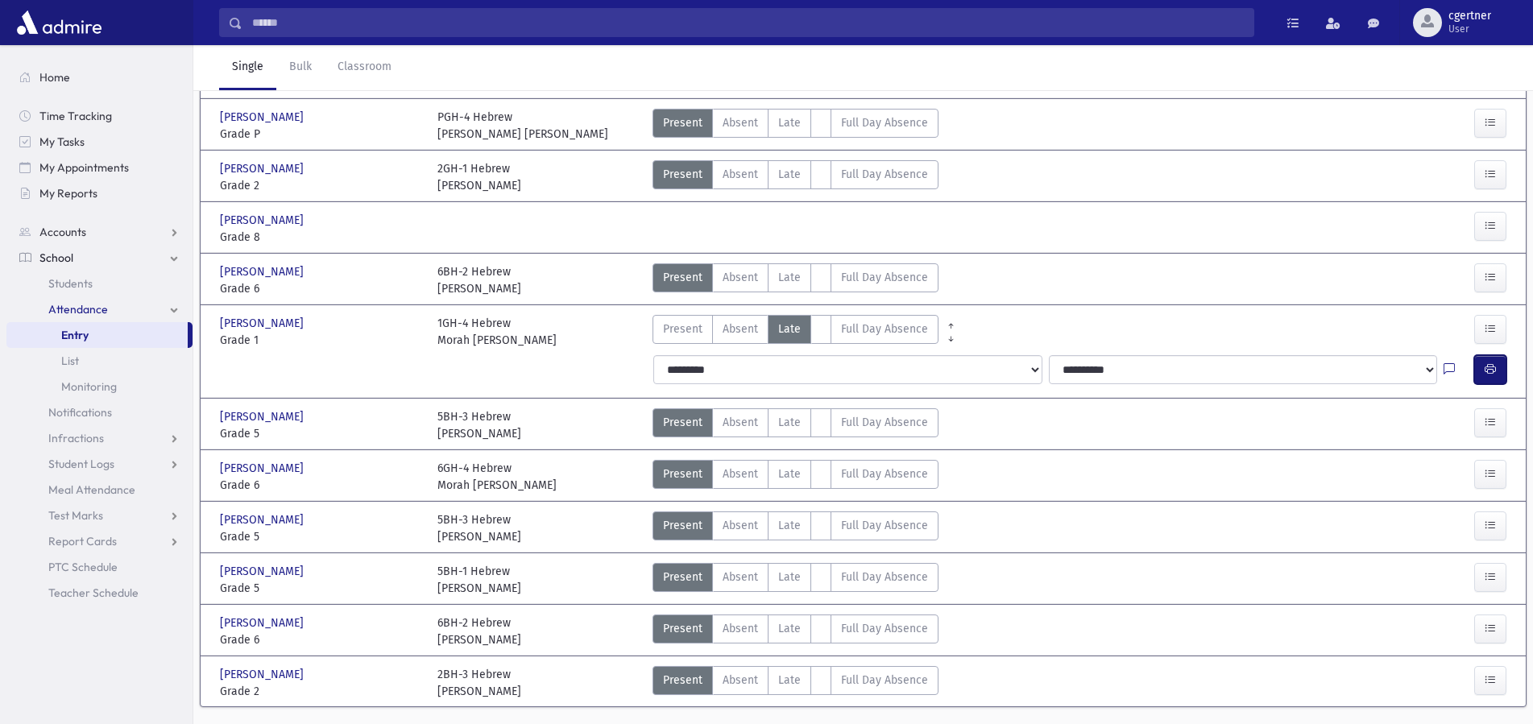
click at [1488, 369] on icon "button" at bounding box center [1489, 369] width 11 height 14
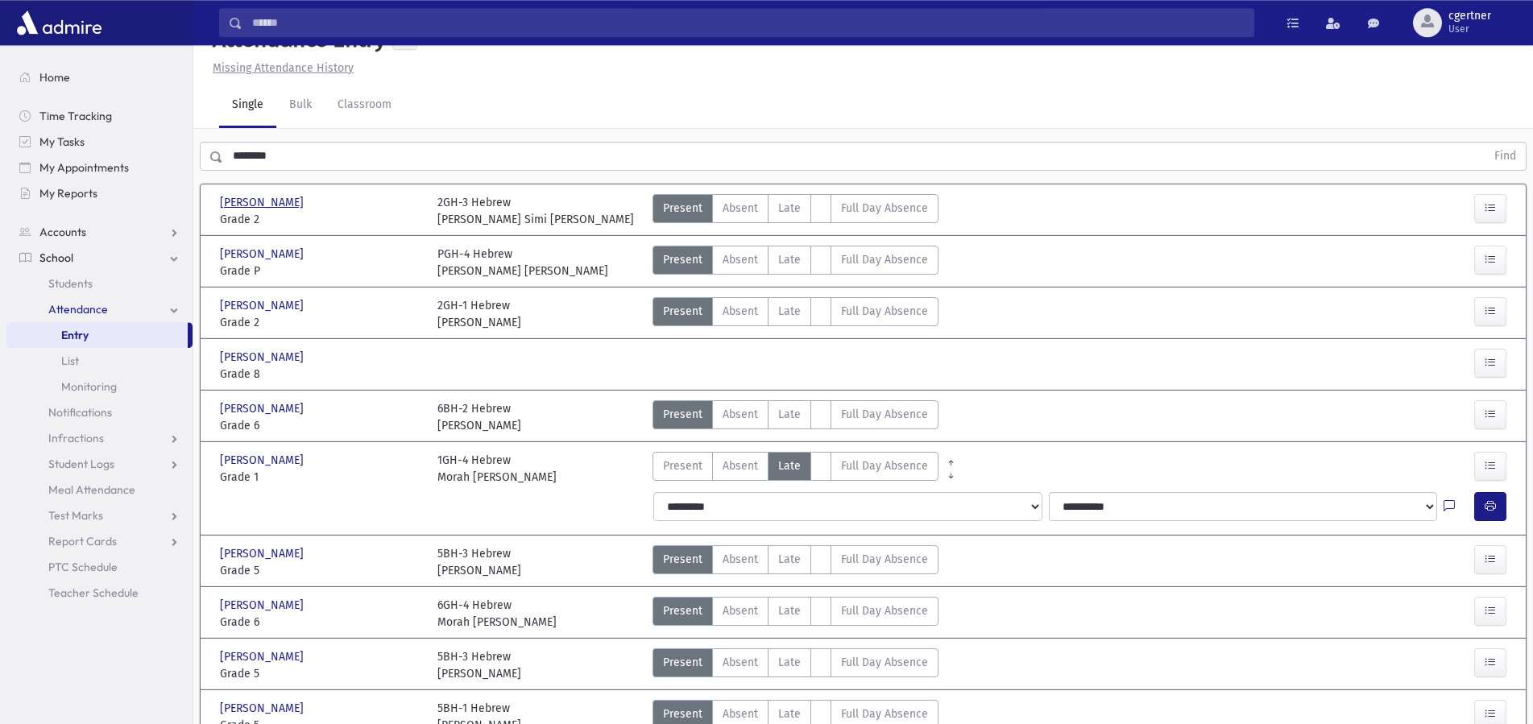
scroll to position [0, 0]
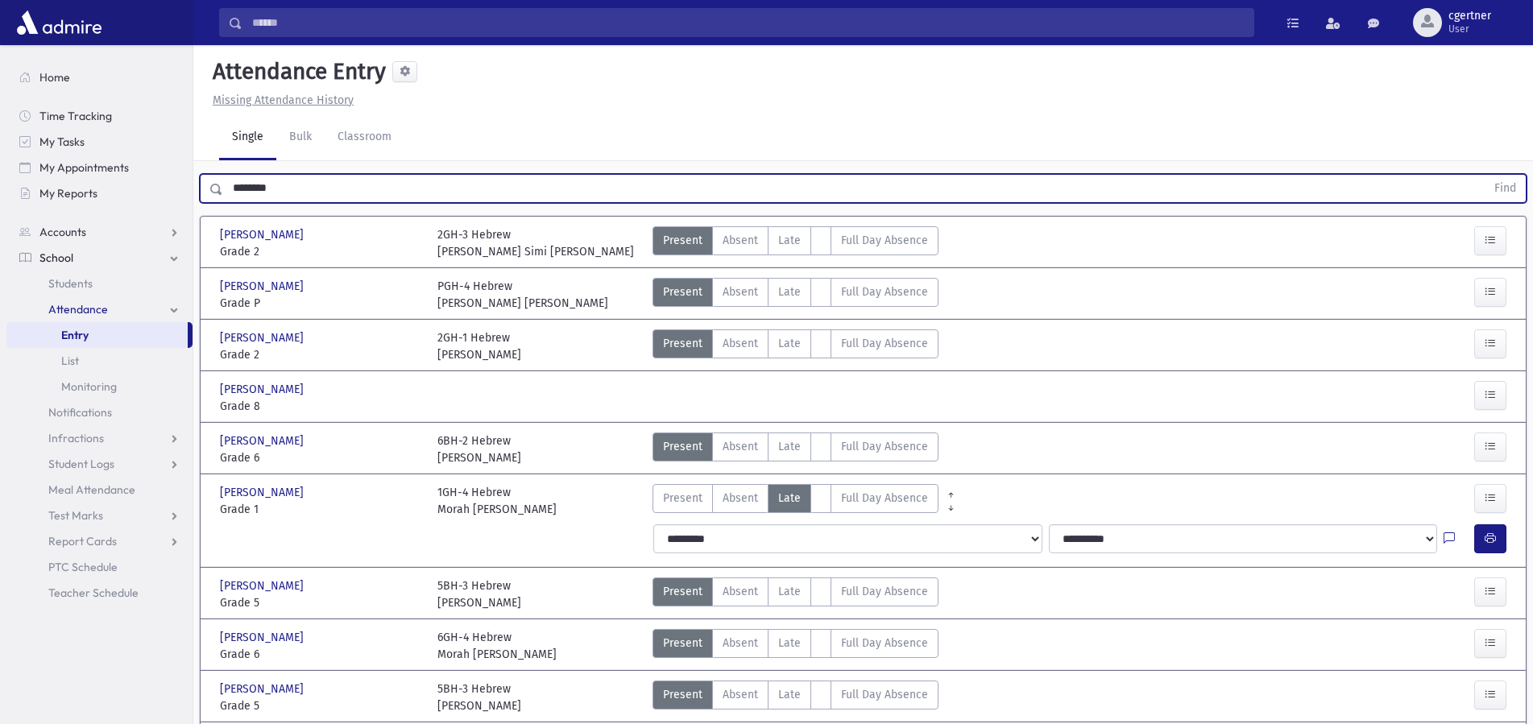
drag, startPoint x: 333, startPoint y: 191, endPoint x: 0, endPoint y: 210, distance: 334.0
click at [223, 203] on input "********" at bounding box center [854, 188] width 1262 height 29
click at [1484, 175] on button "Find" at bounding box center [1504, 188] width 41 height 27
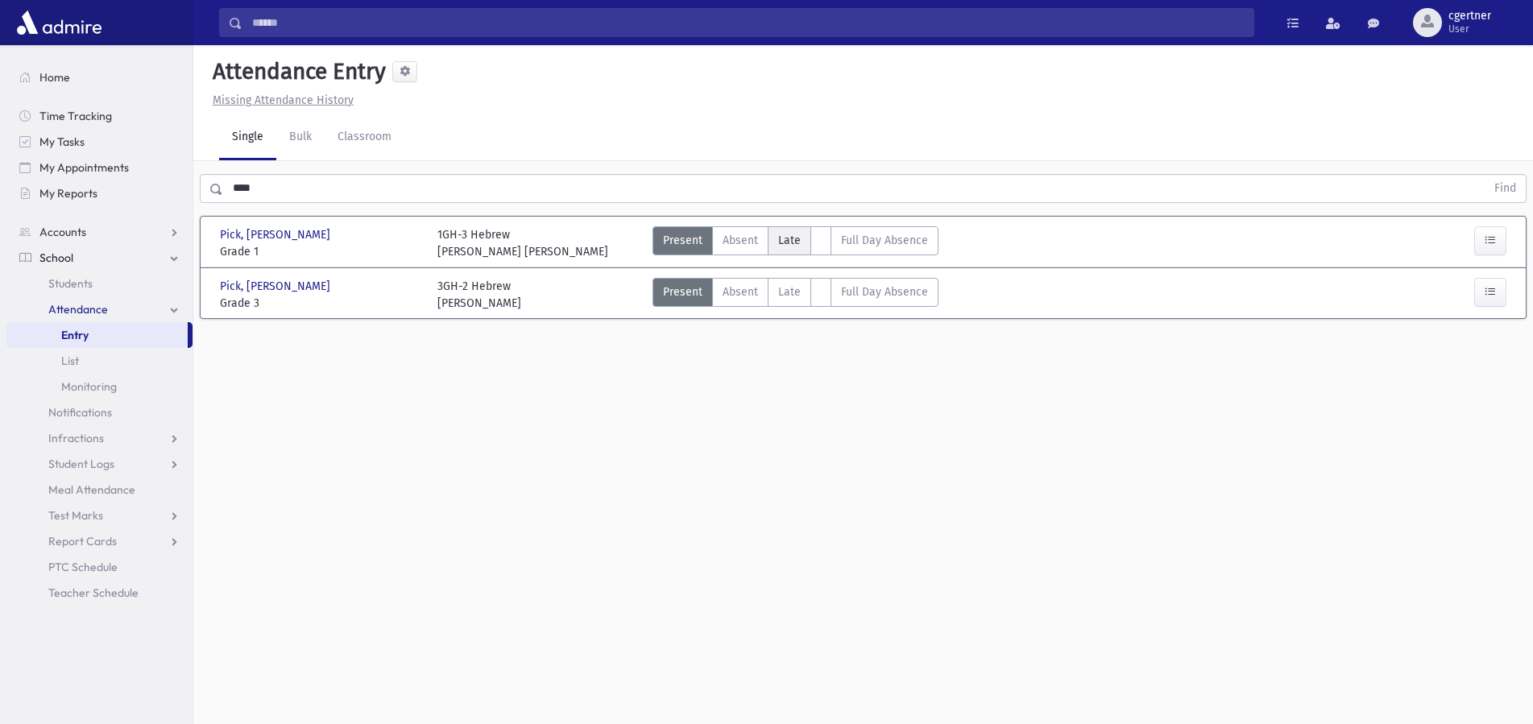
click at [787, 238] on span "Late" at bounding box center [789, 240] width 23 height 17
click at [787, 237] on span "Late" at bounding box center [789, 240] width 23 height 17
click at [772, 242] on label "Late L" at bounding box center [788, 240] width 43 height 29
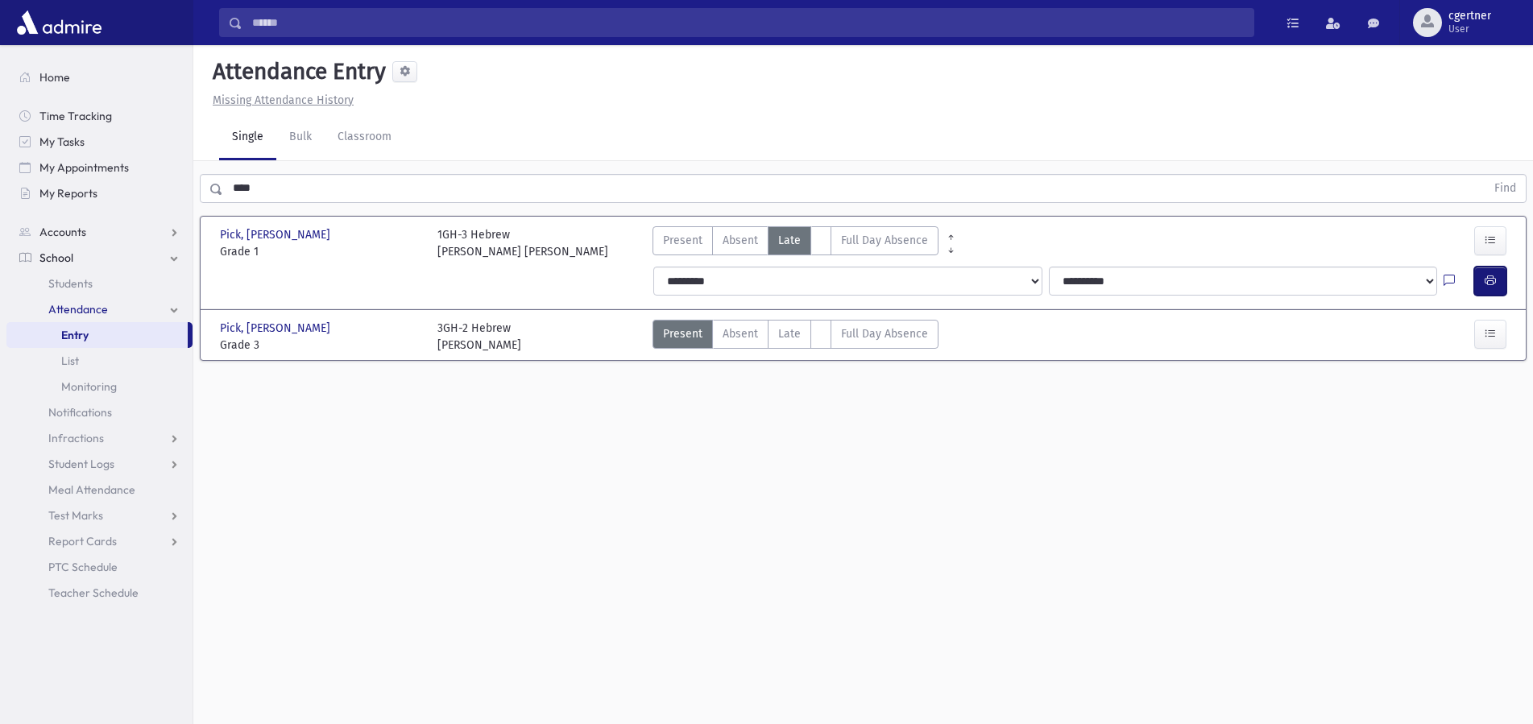
click at [1487, 276] on icon "button" at bounding box center [1489, 281] width 11 height 14
click at [791, 343] on label "Late L" at bounding box center [788, 334] width 43 height 29
click at [767, 333] on label "Late L" at bounding box center [788, 334] width 43 height 29
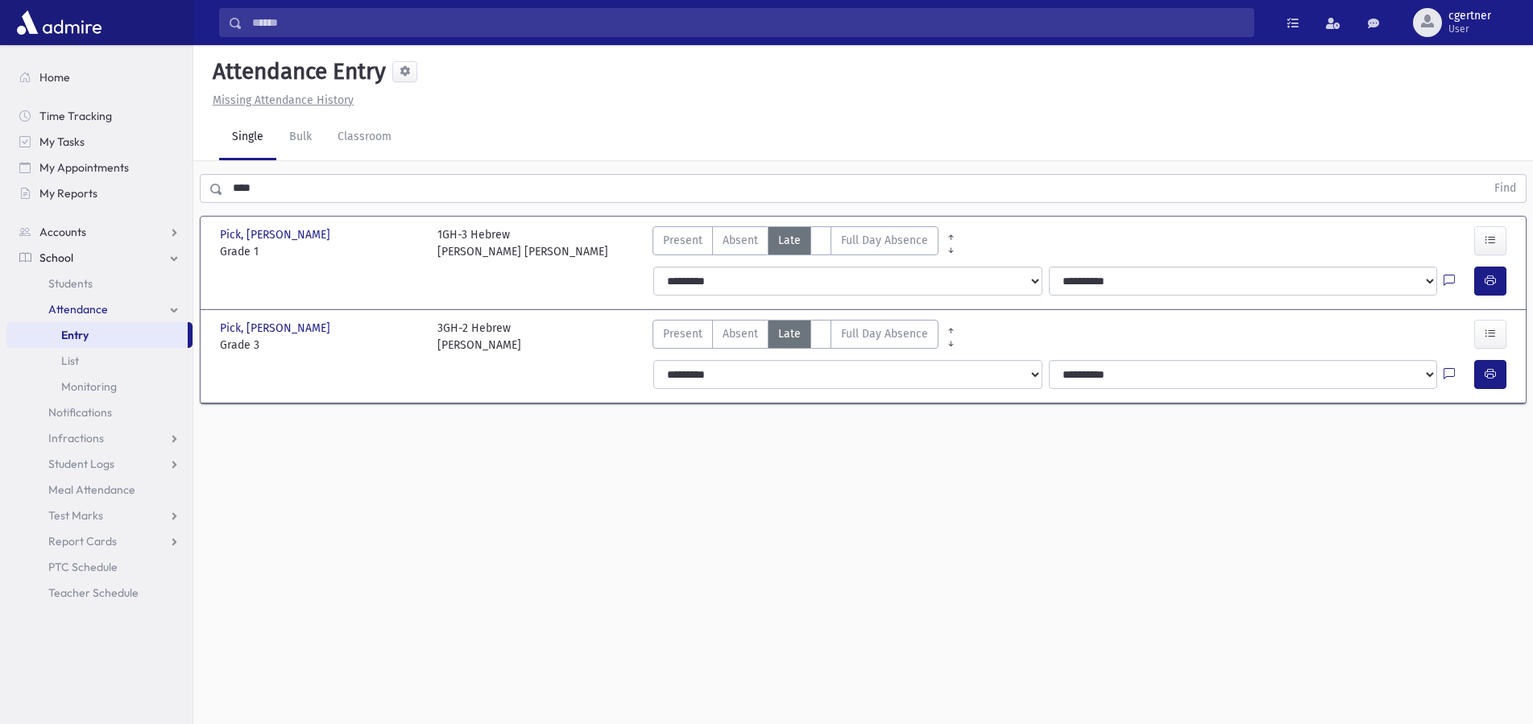
click at [792, 326] on span "Late" at bounding box center [789, 333] width 23 height 17
drag, startPoint x: 1516, startPoint y: 381, endPoint x: 1508, endPoint y: 379, distance: 8.4
click at [1514, 381] on div "**********" at bounding box center [1081, 375] width 877 height 42
click at [1508, 379] on div at bounding box center [1493, 374] width 39 height 29
click at [1496, 374] on button "button" at bounding box center [1490, 374] width 32 height 29
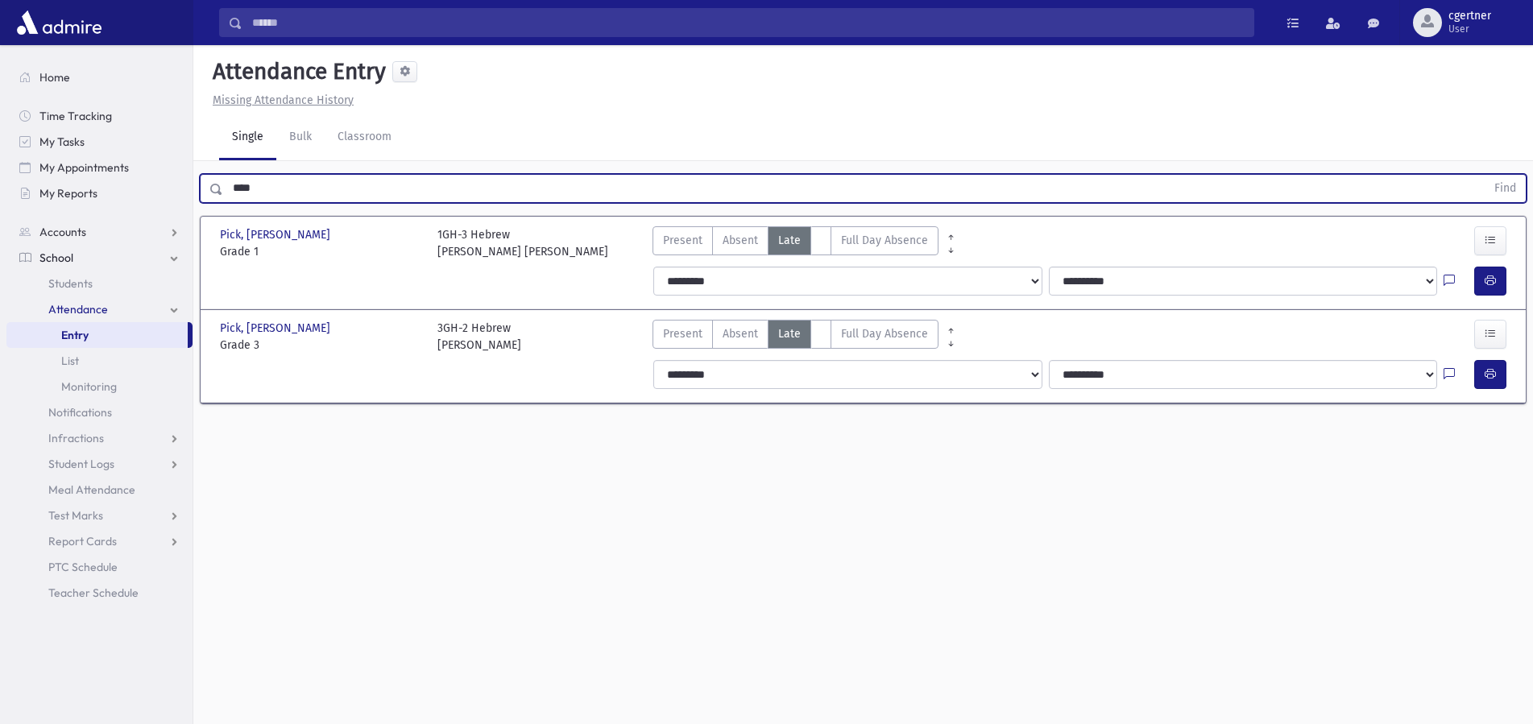
drag, startPoint x: 296, startPoint y: 194, endPoint x: 0, endPoint y: 179, distance: 296.8
click at [223, 179] on input "****" at bounding box center [854, 188] width 1262 height 29
click at [1484, 175] on button "Find" at bounding box center [1504, 188] width 41 height 27
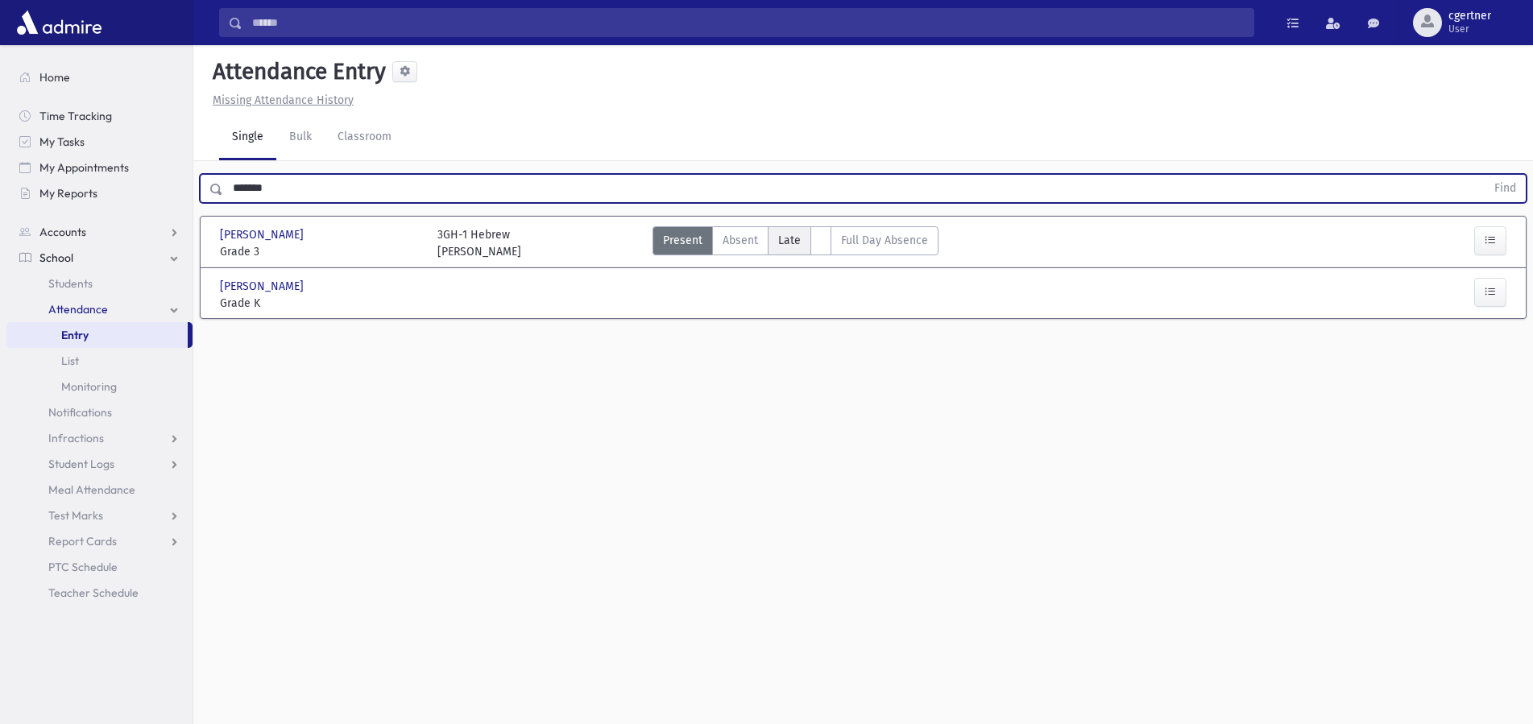
click at [780, 246] on span "Late" at bounding box center [789, 240] width 23 height 17
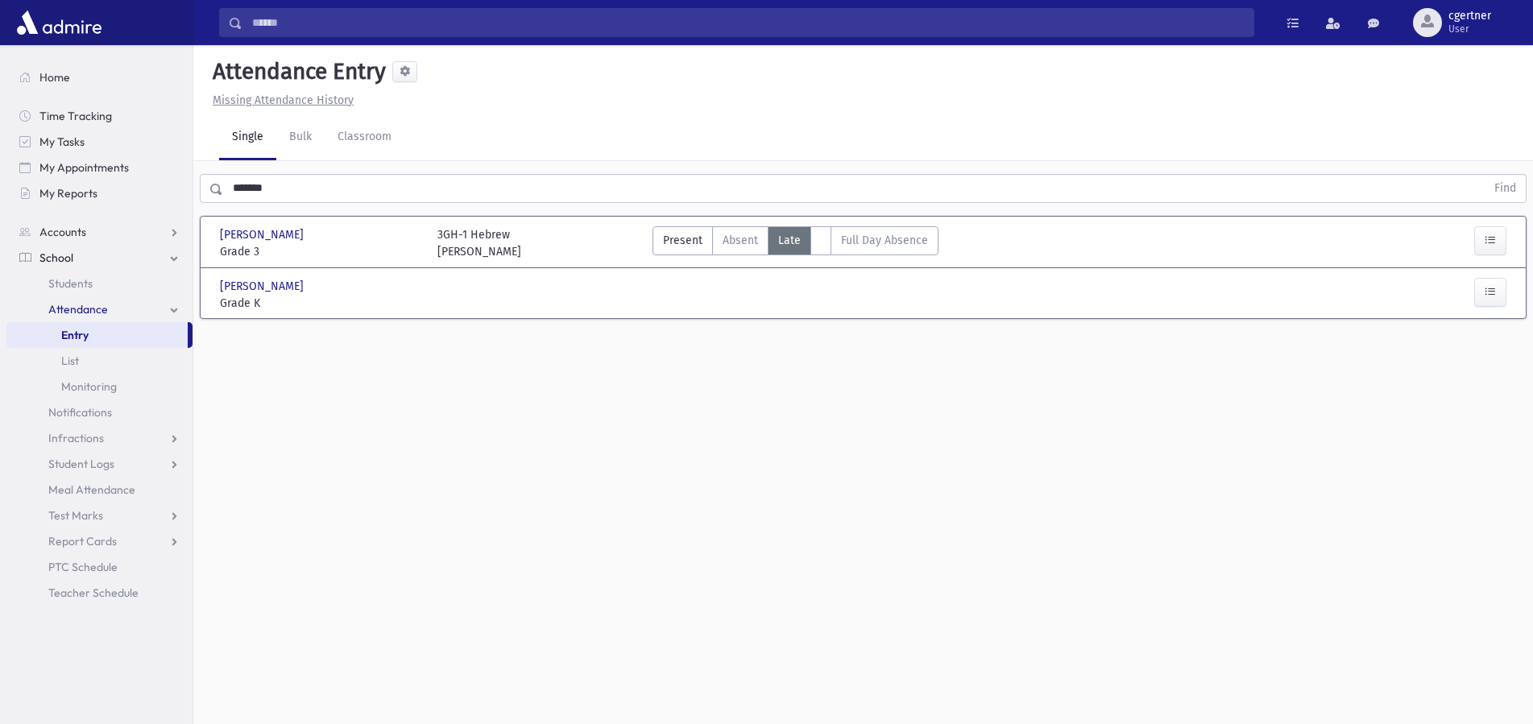
click at [780, 246] on span "Late" at bounding box center [789, 240] width 23 height 17
click at [784, 243] on span "Late" at bounding box center [789, 240] width 23 height 17
click at [1498, 278] on button "button" at bounding box center [1490, 281] width 32 height 29
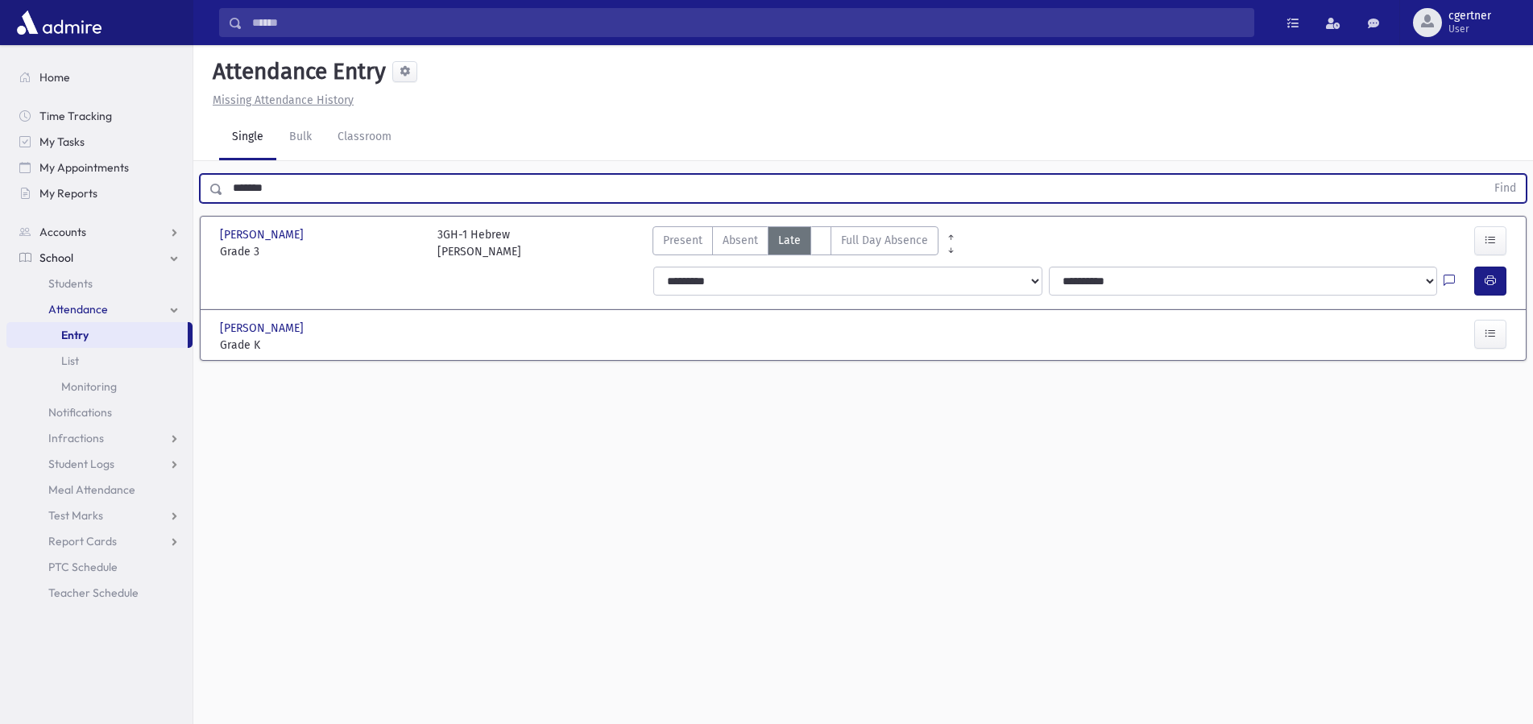
drag, startPoint x: 294, startPoint y: 197, endPoint x: 0, endPoint y: 212, distance: 294.3
click at [223, 203] on input "*******" at bounding box center [854, 188] width 1262 height 29
click at [1484, 175] on button "Find" at bounding box center [1504, 188] width 41 height 27
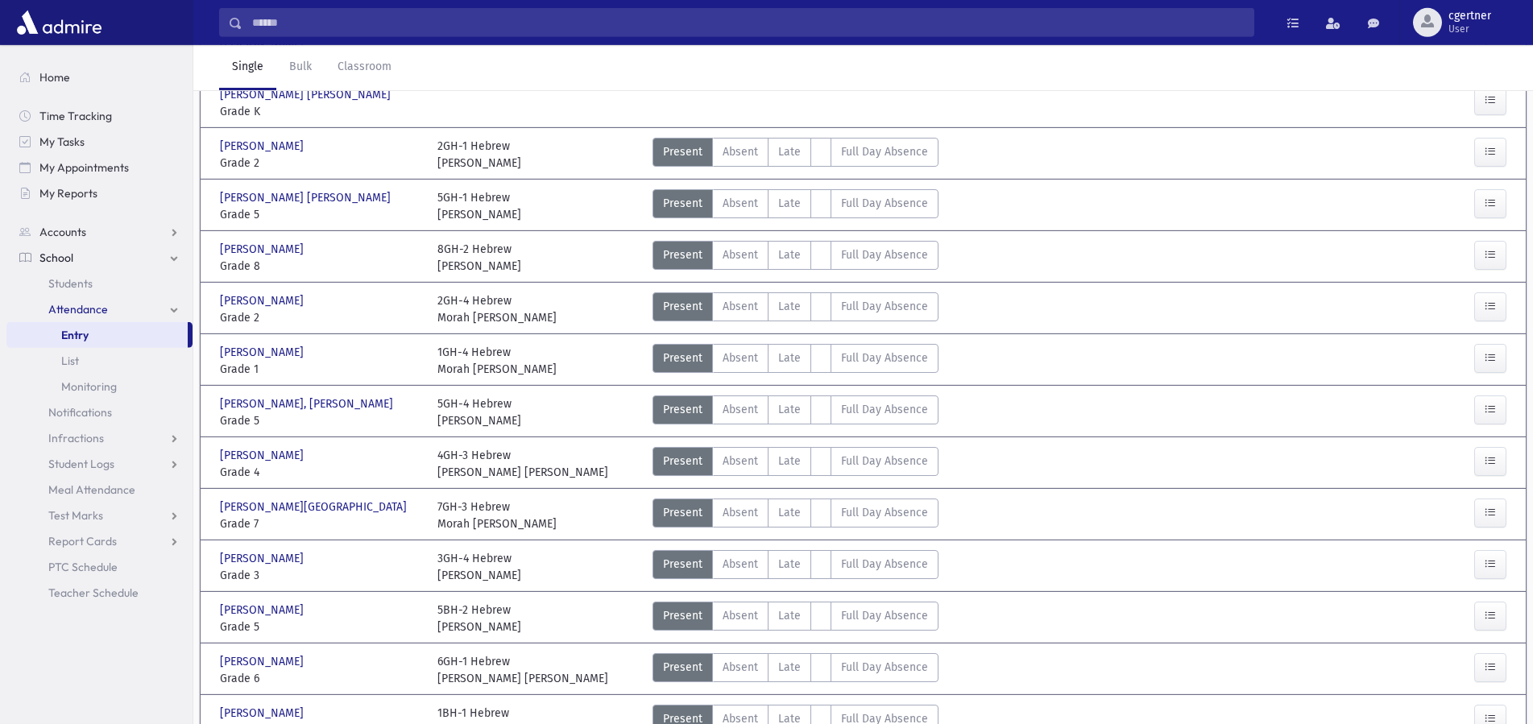
scroll to position [246, 0]
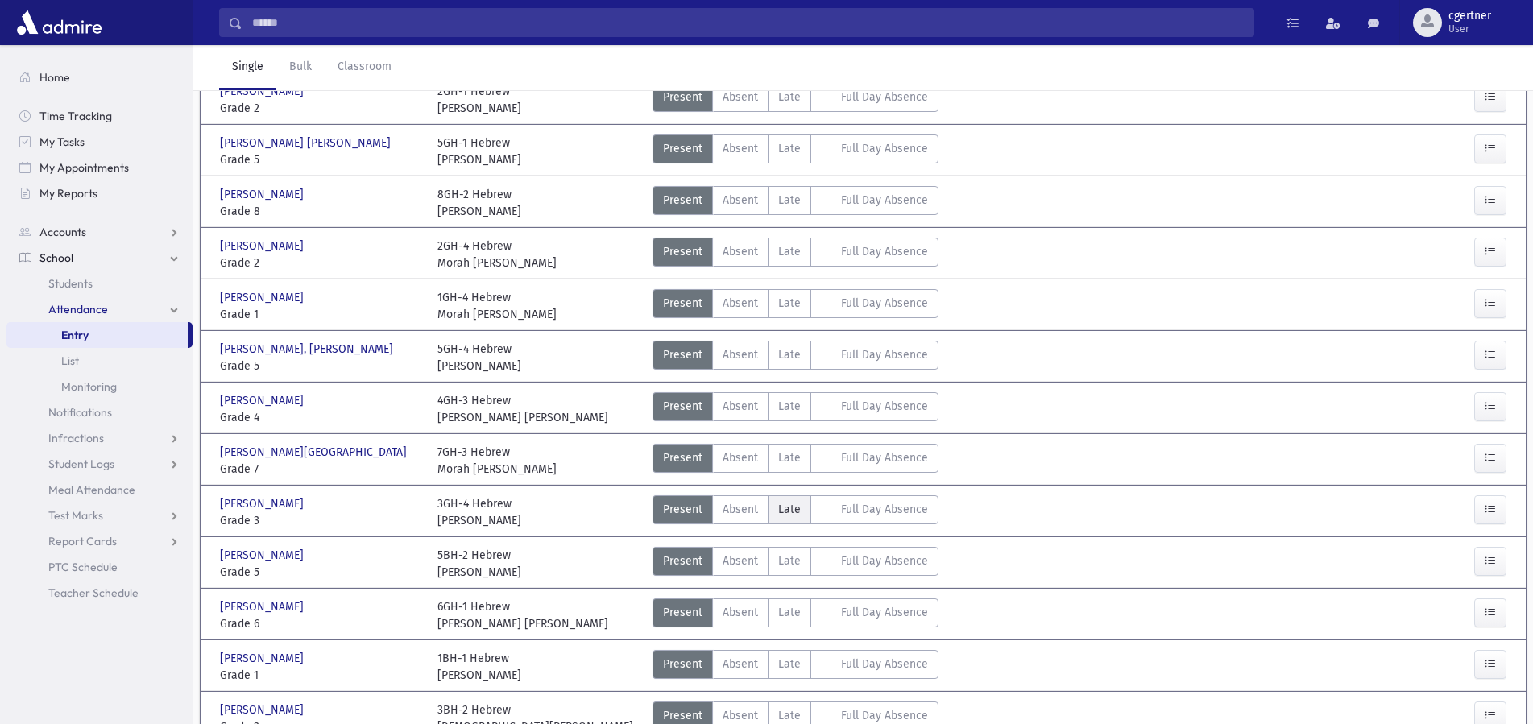
click at [801, 507] on label "Late L" at bounding box center [788, 509] width 43 height 29
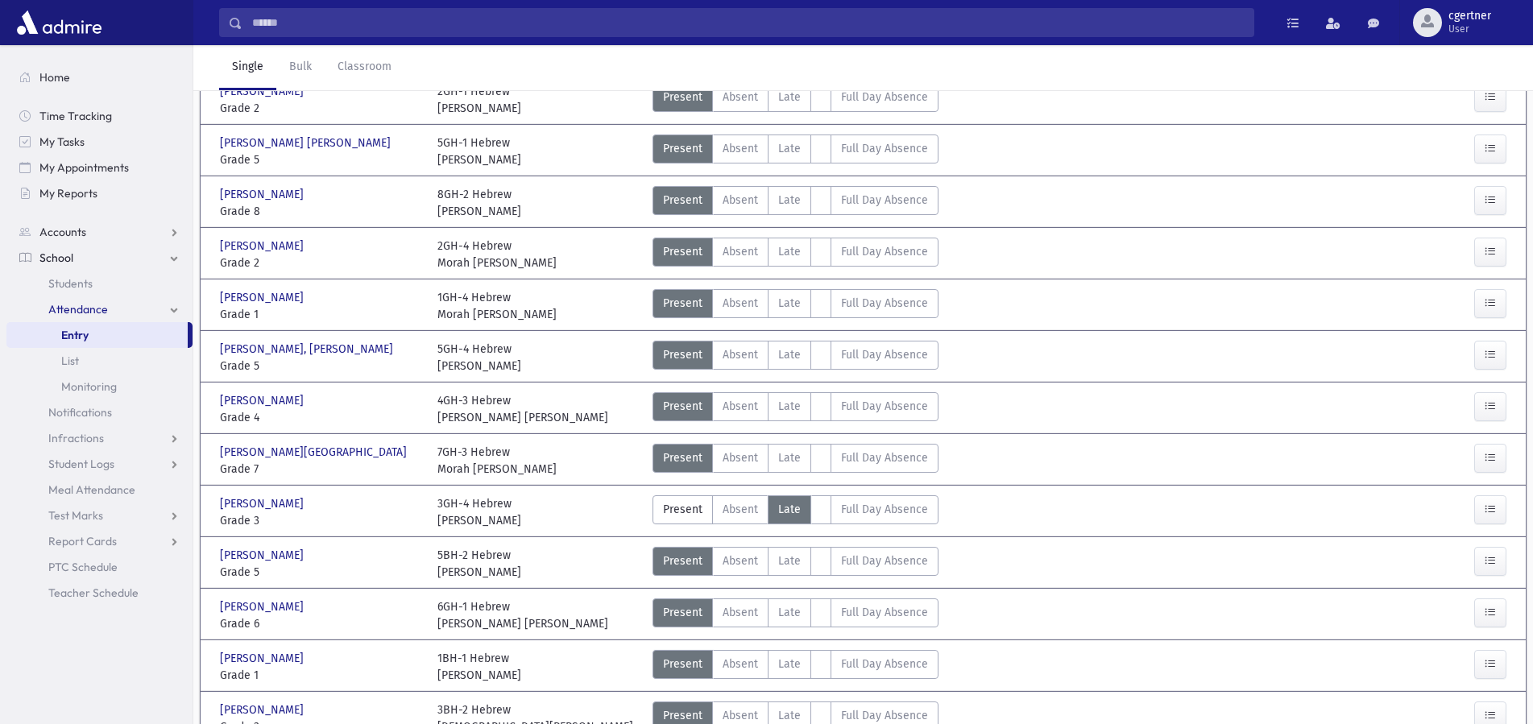
click at [801, 507] on label "Late L" at bounding box center [788, 509] width 43 height 29
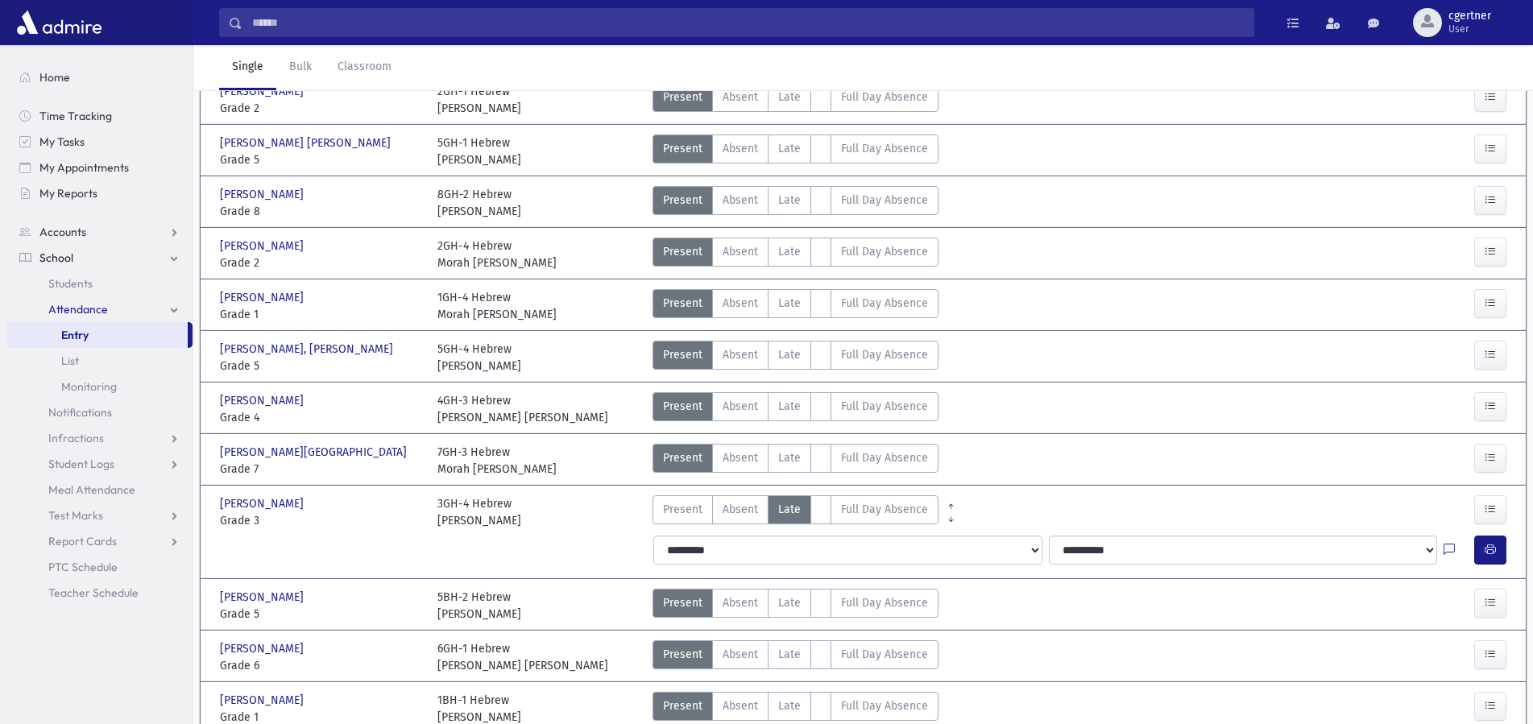
click at [1508, 548] on div at bounding box center [1493, 550] width 39 height 29
click at [1482, 551] on button "button" at bounding box center [1490, 550] width 32 height 29
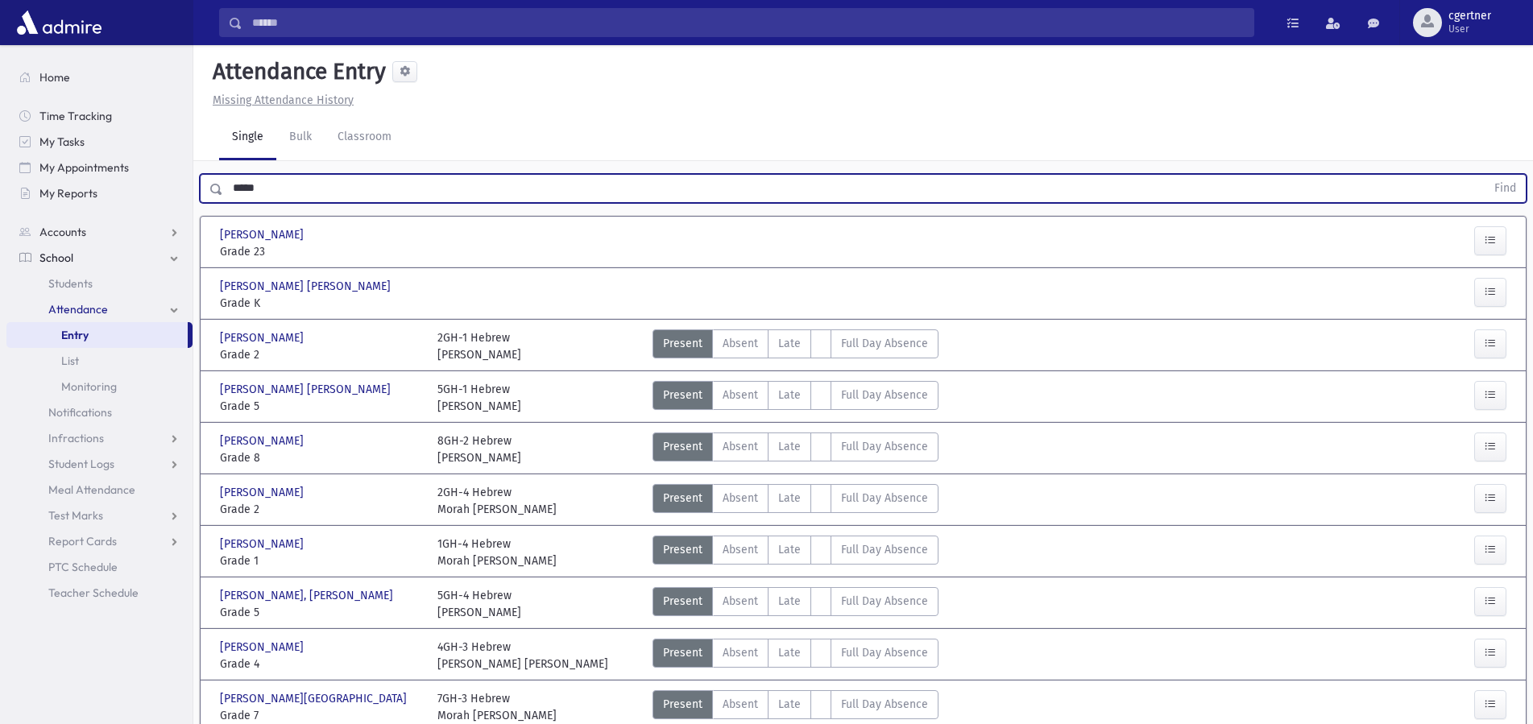
drag, startPoint x: 282, startPoint y: 189, endPoint x: 0, endPoint y: 201, distance: 282.1
click at [223, 201] on input "*****" at bounding box center [854, 188] width 1262 height 29
click at [1484, 175] on button "Find" at bounding box center [1504, 188] width 41 height 27
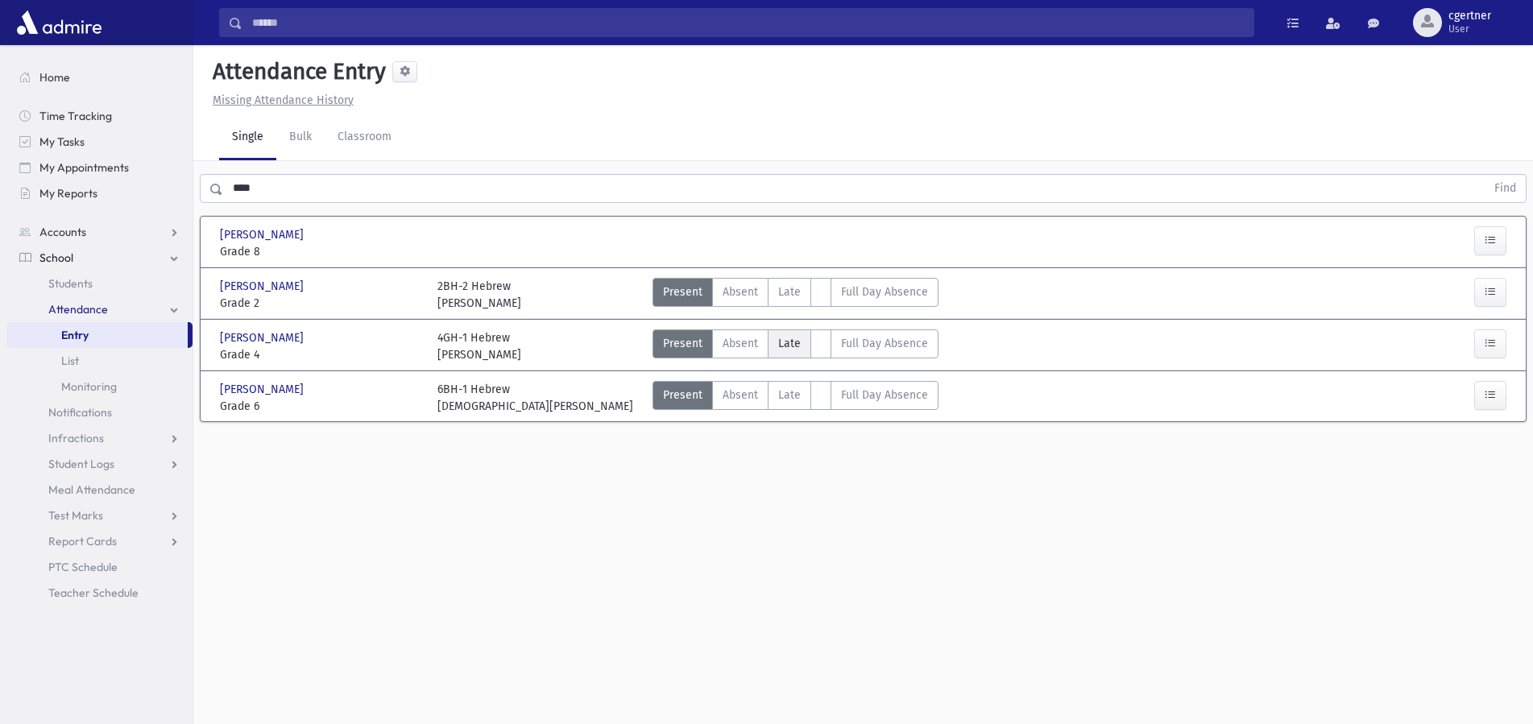
drag, startPoint x: 786, startPoint y: 347, endPoint x: 792, endPoint y: 338, distance: 11.0
click at [788, 345] on span "Late" at bounding box center [789, 343] width 23 height 17
click at [792, 338] on span "Late" at bounding box center [789, 343] width 23 height 17
click at [792, 337] on span "Late" at bounding box center [789, 343] width 23 height 17
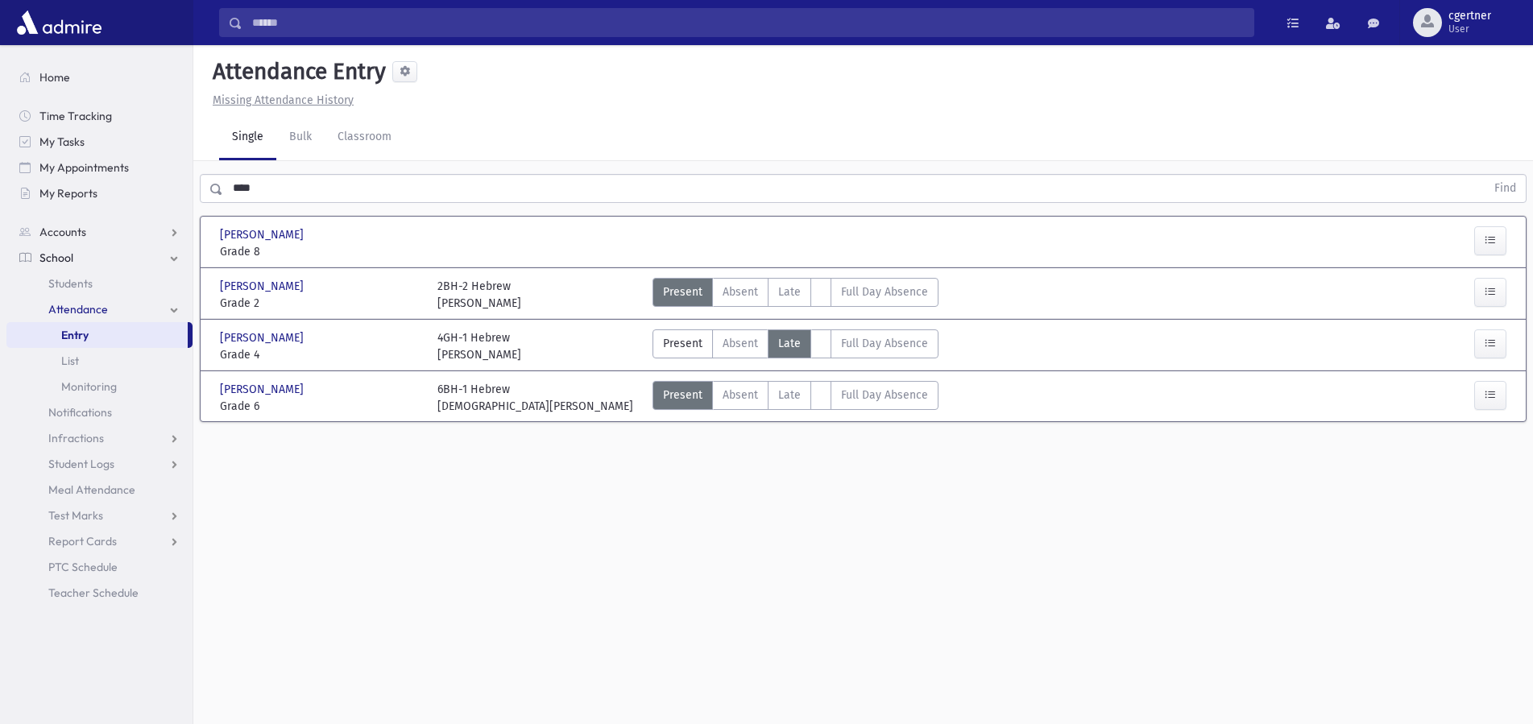
click at [792, 337] on span "Late" at bounding box center [789, 343] width 23 height 17
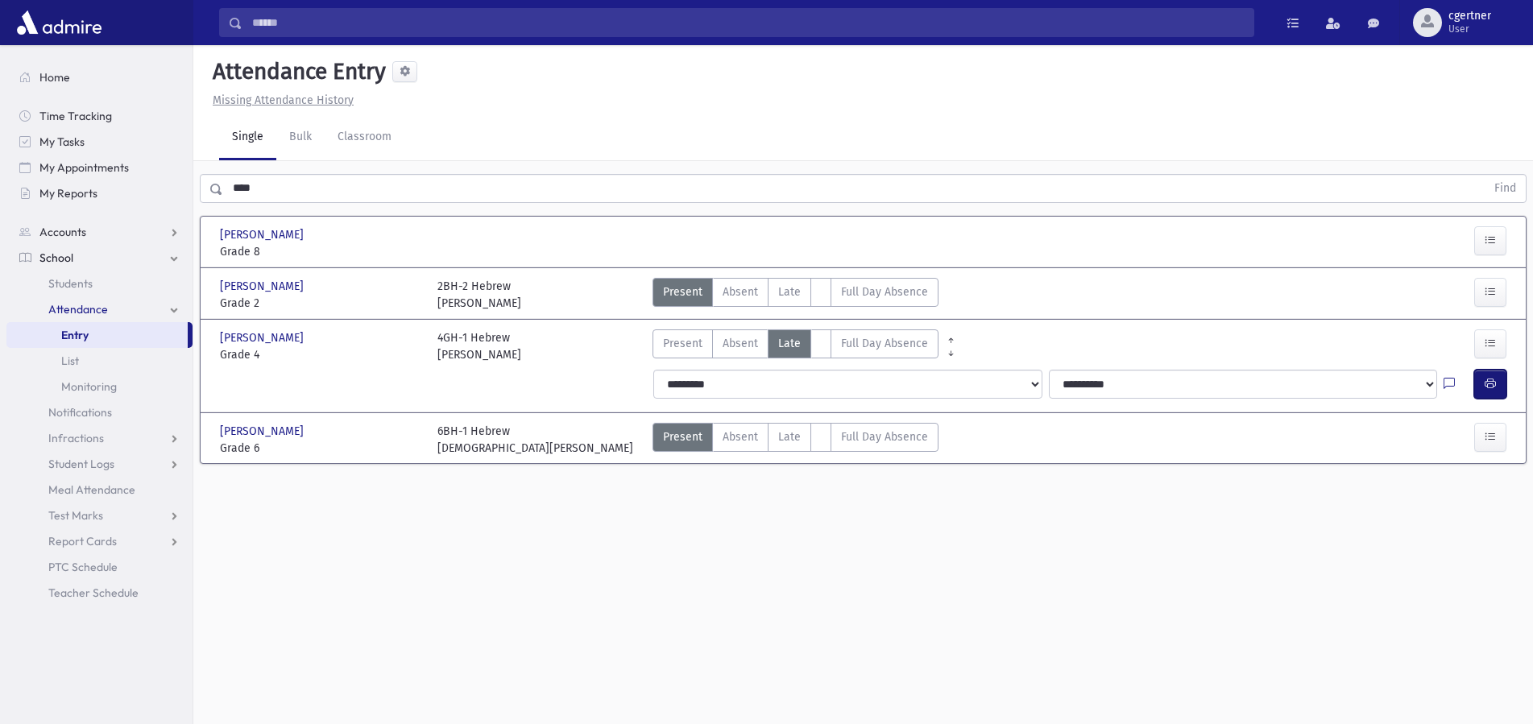
click at [1492, 383] on icon "button" at bounding box center [1489, 384] width 11 height 14
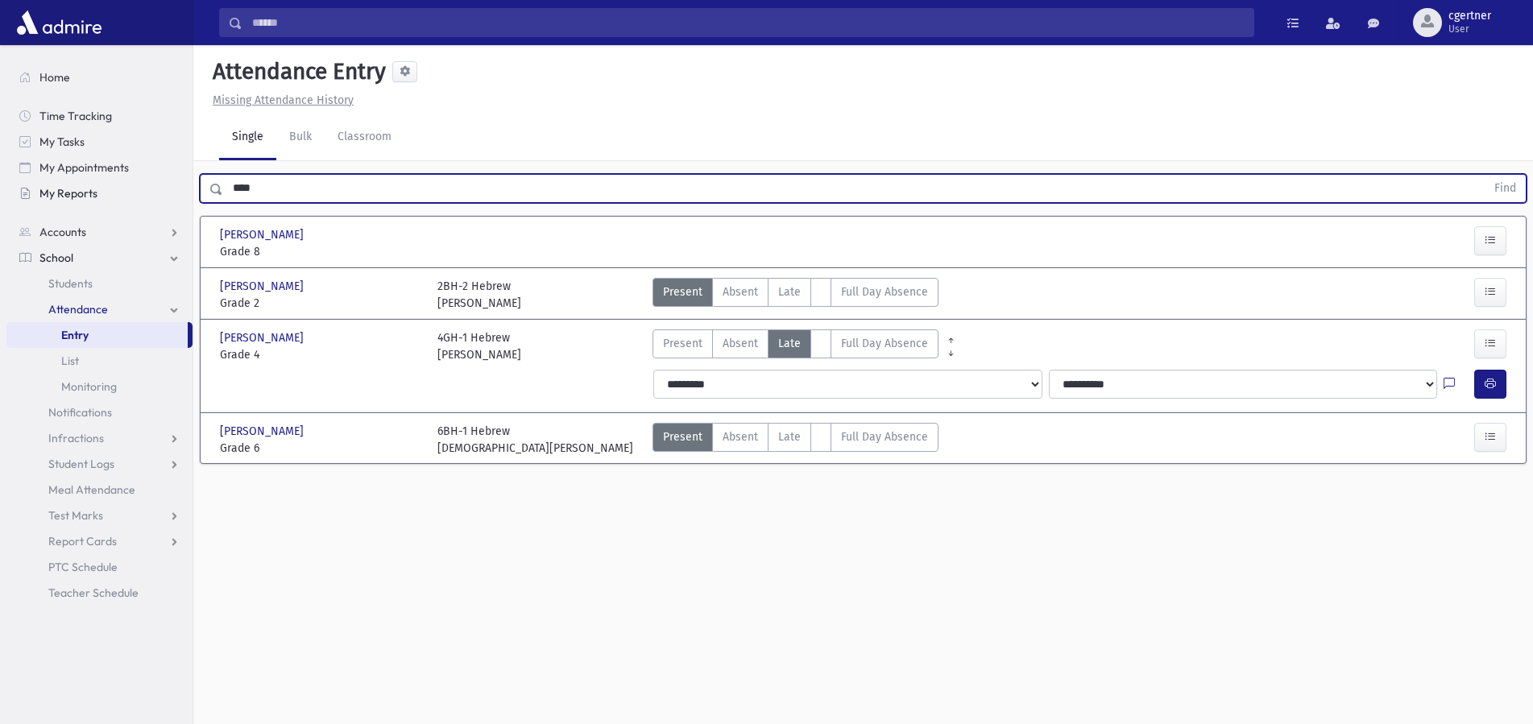
drag, startPoint x: 279, startPoint y: 183, endPoint x: 68, endPoint y: 183, distance: 211.0
click at [223, 188] on input "****" at bounding box center [854, 188] width 1262 height 29
click at [1484, 175] on button "Find" at bounding box center [1504, 188] width 41 height 27
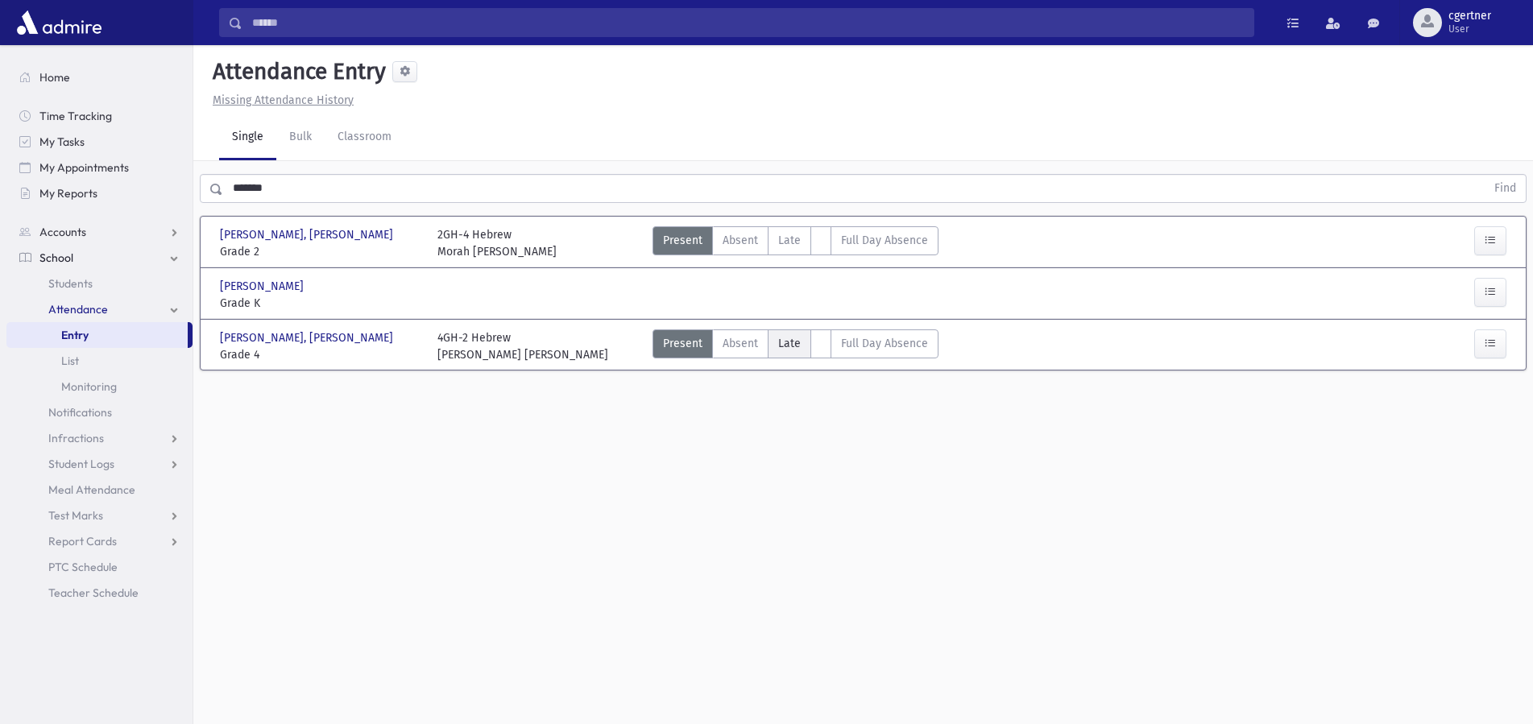
click at [780, 334] on label "Late L" at bounding box center [788, 343] width 43 height 29
click at [780, 332] on label "Late L" at bounding box center [788, 343] width 43 height 29
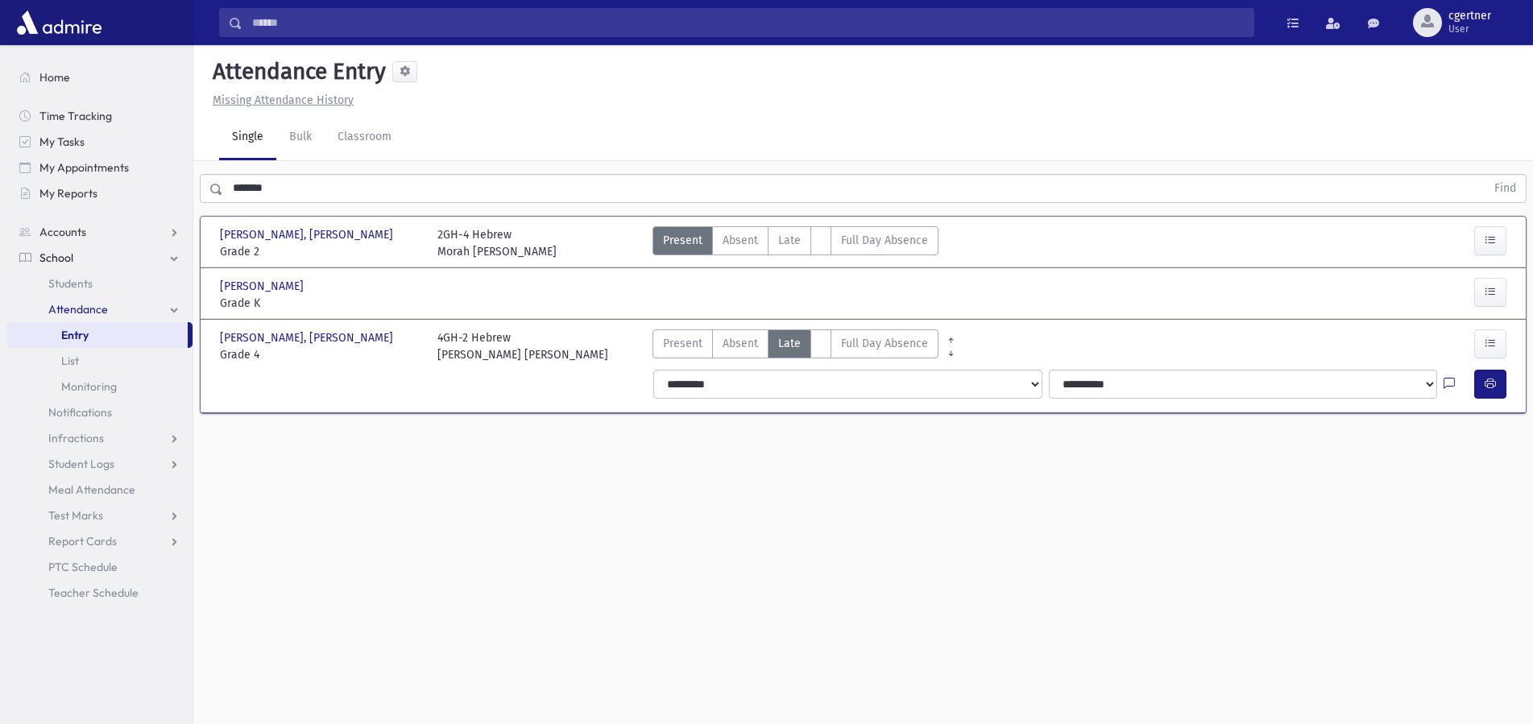
click at [780, 345] on span "Late" at bounding box center [789, 343] width 23 height 17
click at [1488, 386] on icon "button" at bounding box center [1489, 384] width 11 height 14
click at [780, 237] on span "Late" at bounding box center [789, 240] width 23 height 17
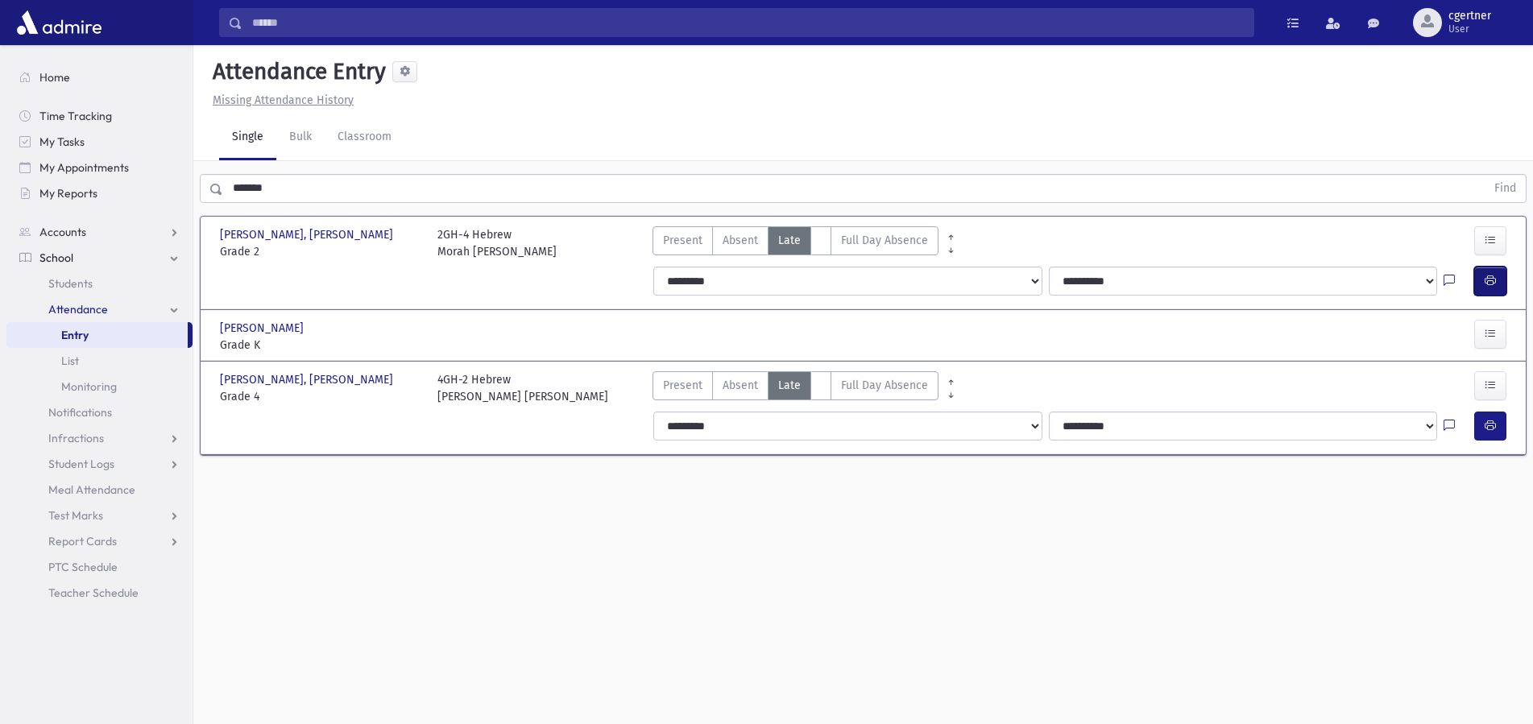
click at [1494, 278] on icon "button" at bounding box center [1489, 281] width 11 height 14
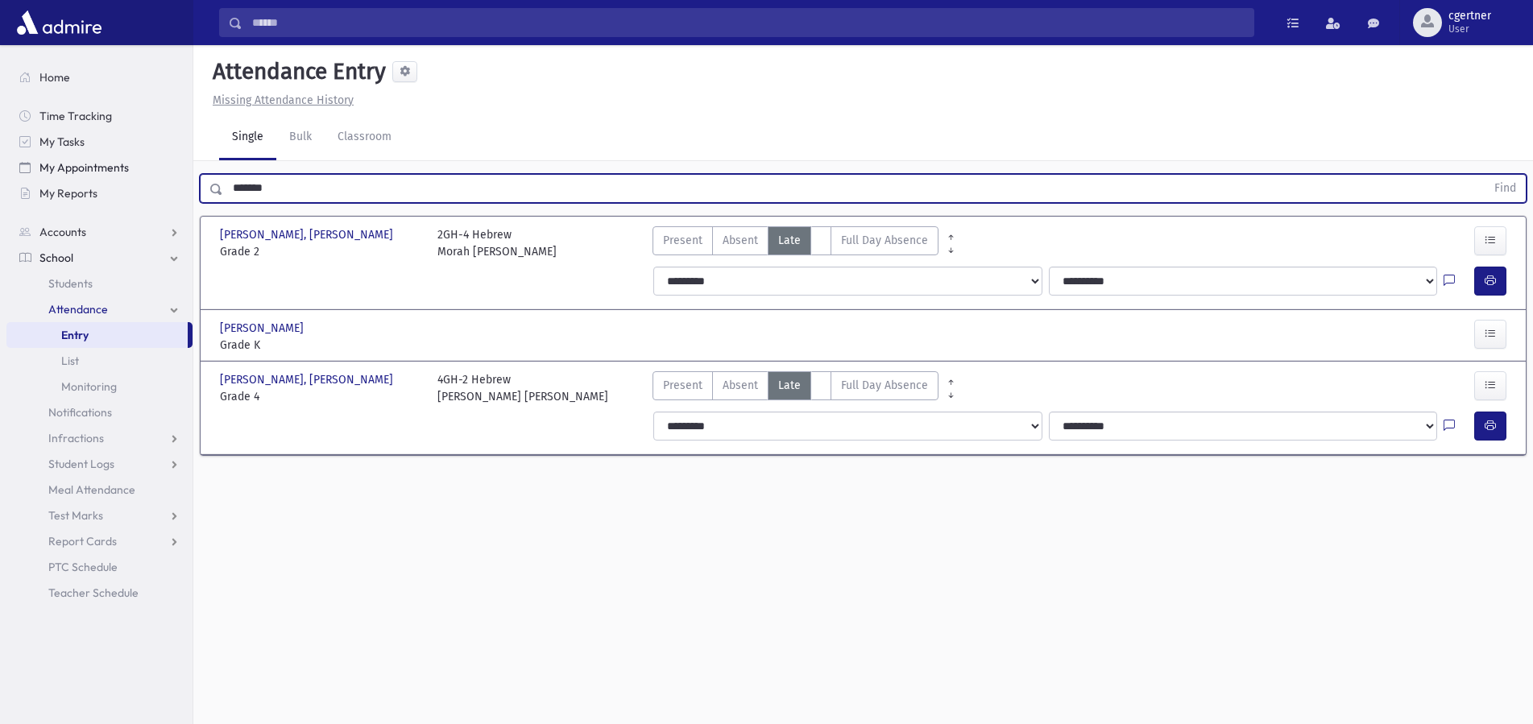
drag, startPoint x: 292, startPoint y: 188, endPoint x: 54, endPoint y: 179, distance: 237.7
click at [223, 188] on input "*******" at bounding box center [854, 188] width 1262 height 29
click at [1484, 175] on button "Find" at bounding box center [1504, 188] width 41 height 27
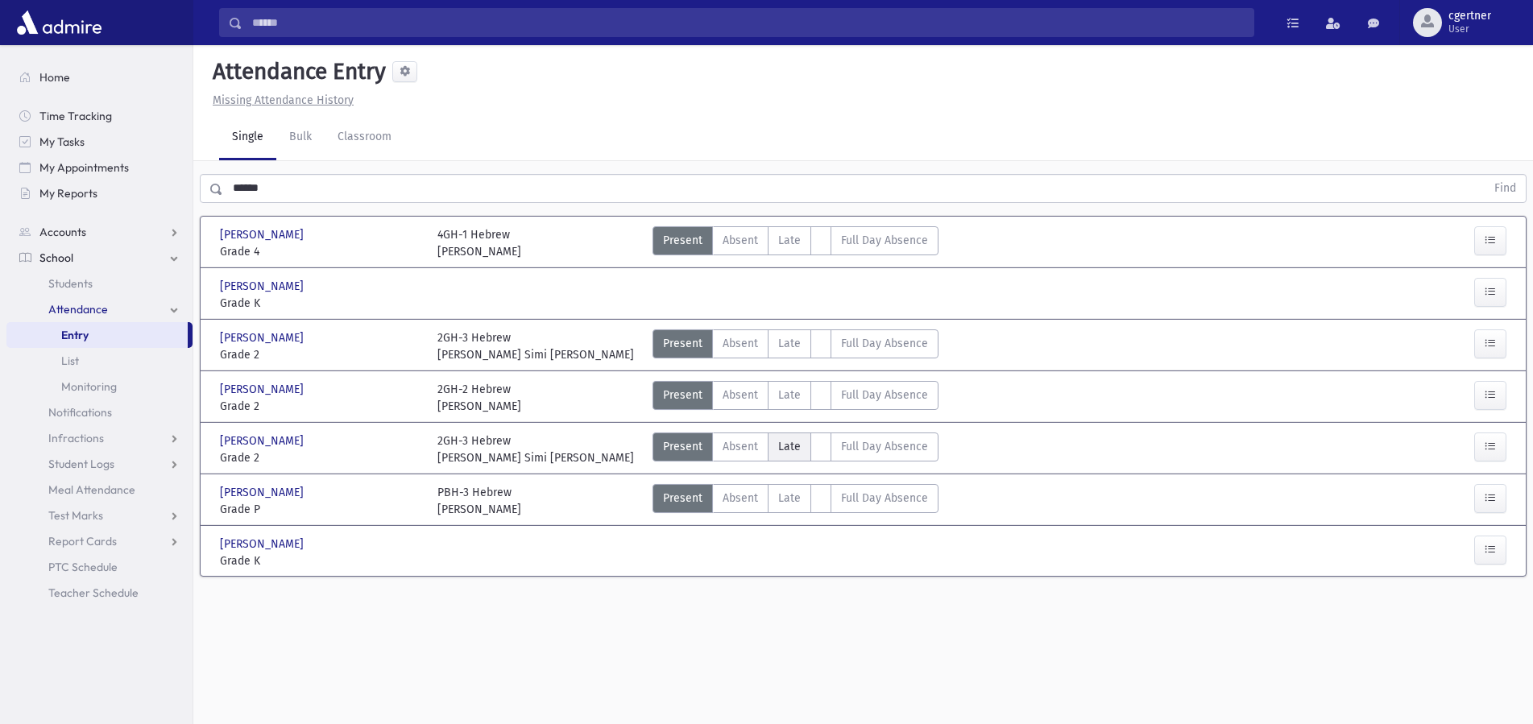
click at [790, 446] on span "Late" at bounding box center [789, 446] width 23 height 17
click at [789, 445] on span "Late" at bounding box center [789, 446] width 23 height 17
click at [783, 448] on span "Late" at bounding box center [789, 446] width 23 height 17
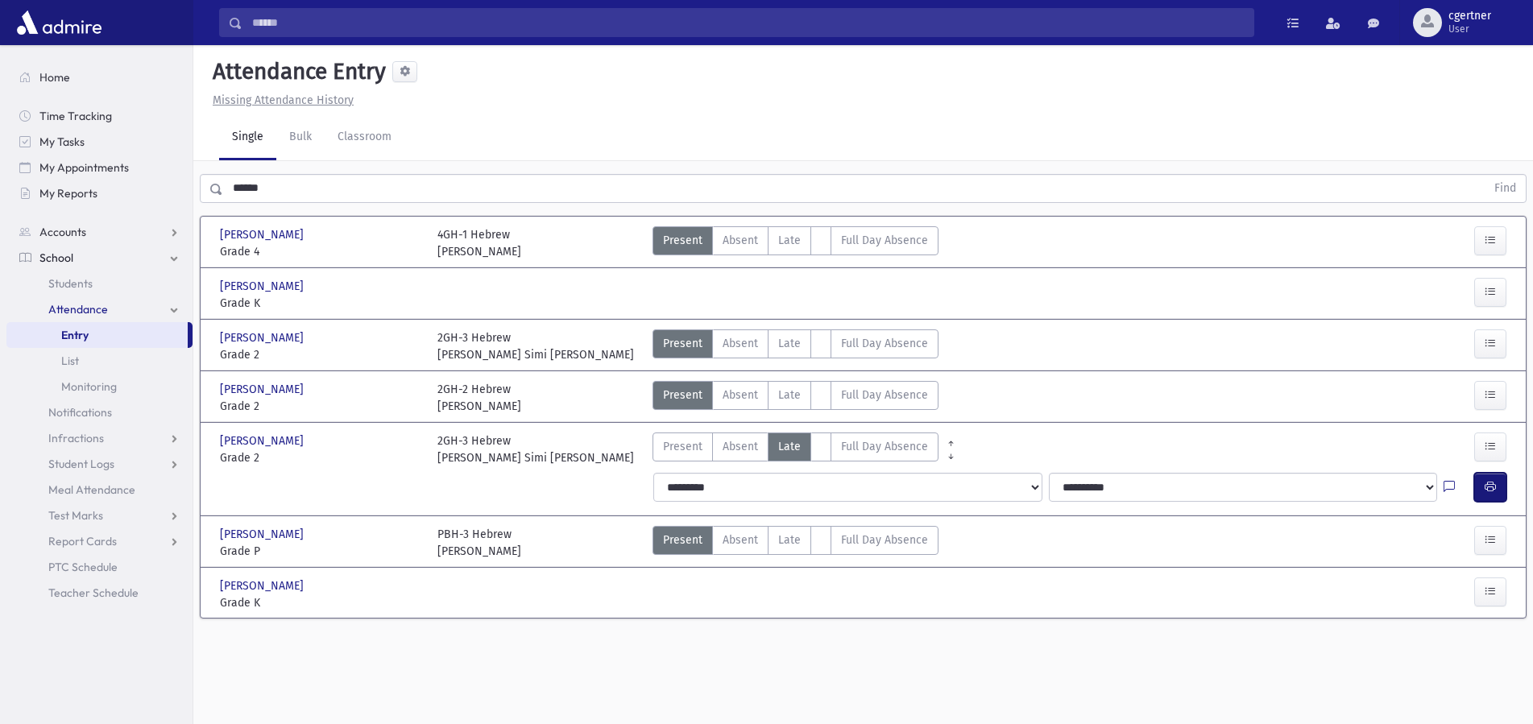
drag, startPoint x: 1500, startPoint y: 489, endPoint x: 1492, endPoint y: 482, distance: 10.3
click at [1492, 482] on icon "button" at bounding box center [1489, 487] width 11 height 14
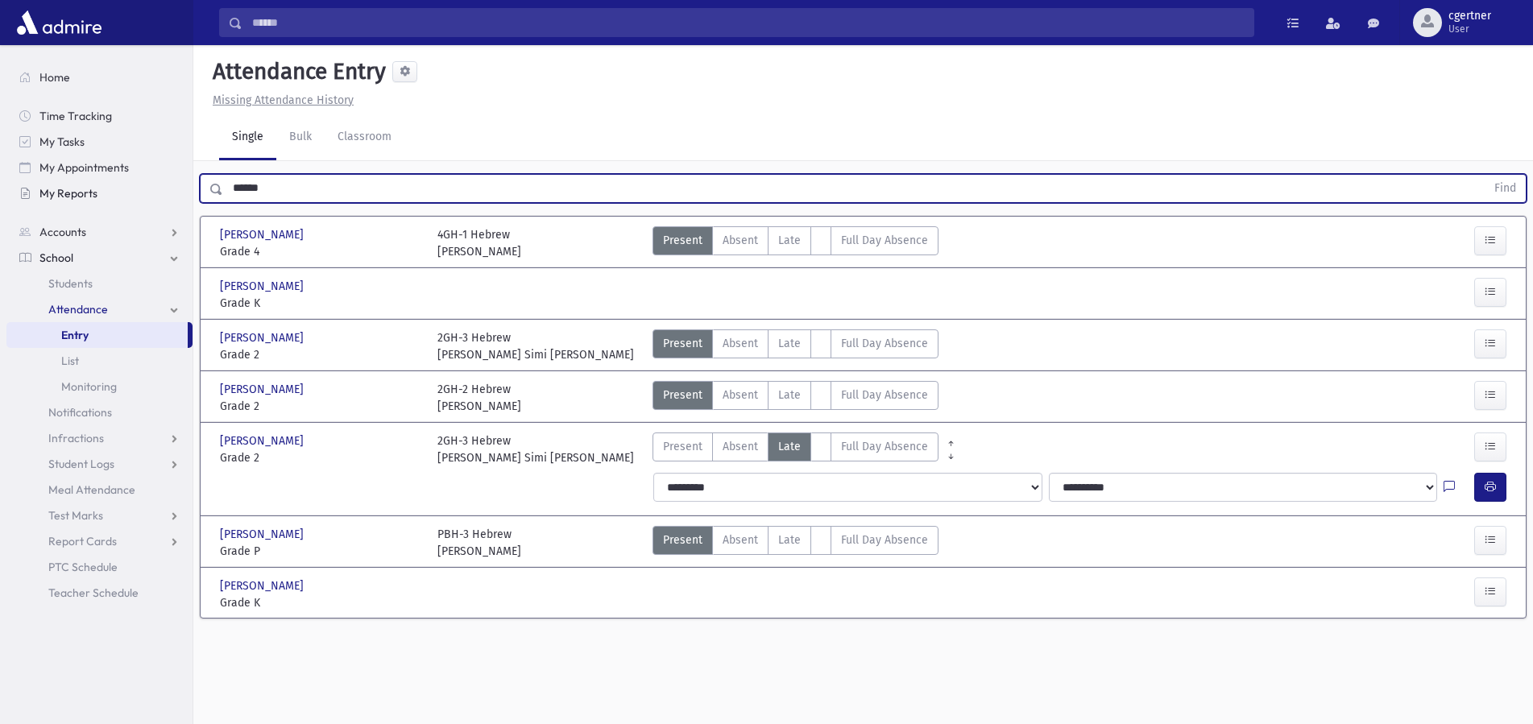
drag, startPoint x: 293, startPoint y: 197, endPoint x: 86, endPoint y: 185, distance: 207.3
click at [223, 184] on input "******" at bounding box center [854, 188] width 1262 height 29
click at [1484, 175] on button "Find" at bounding box center [1504, 188] width 41 height 27
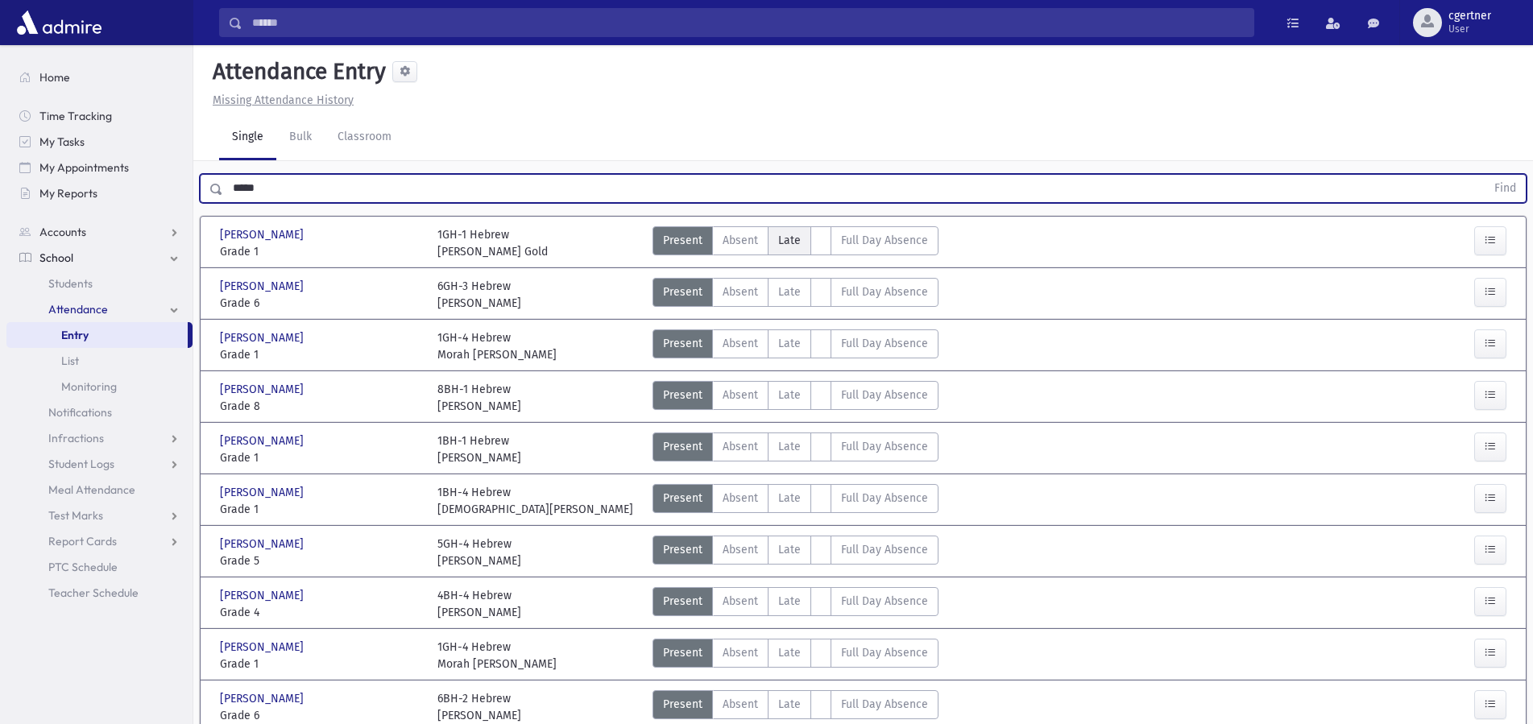
click at [785, 238] on span "Late" at bounding box center [789, 240] width 23 height 17
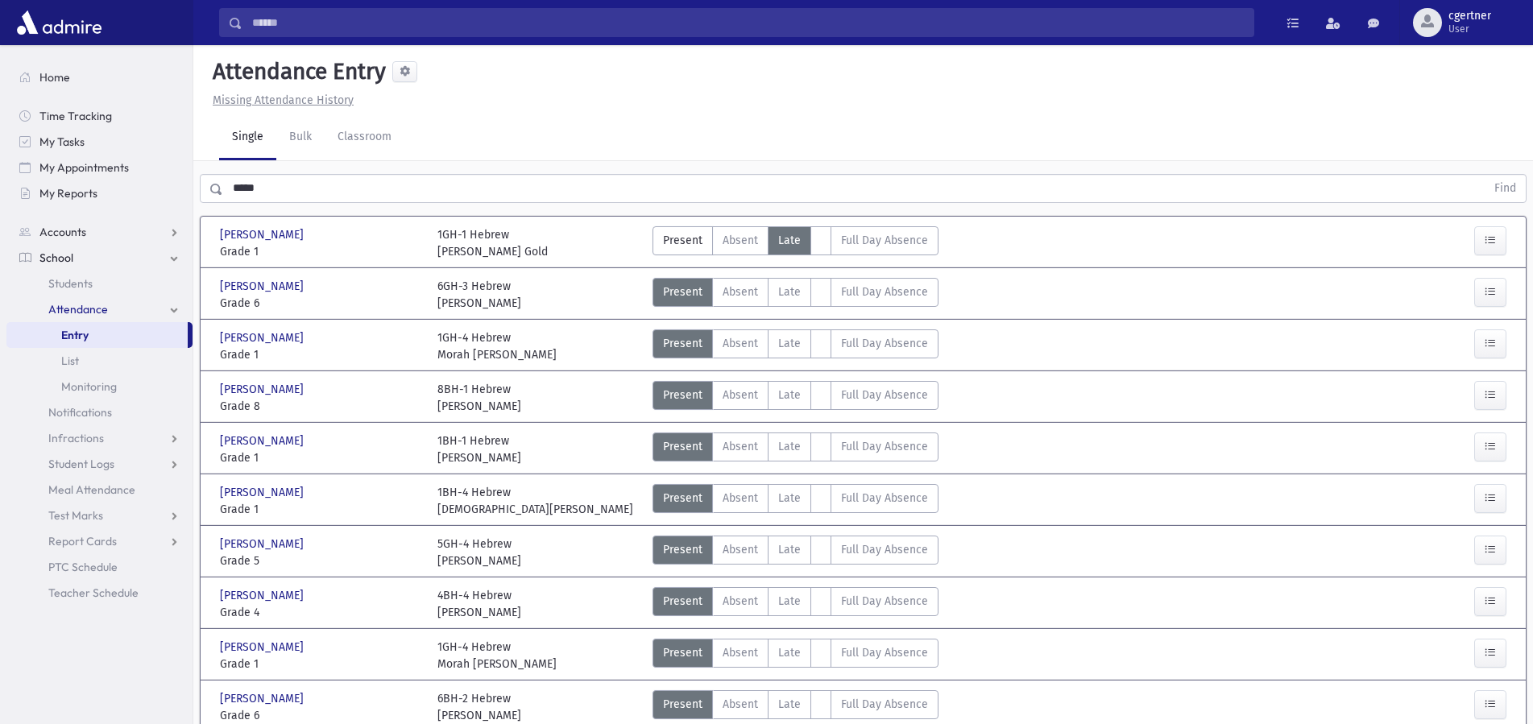
click at [785, 238] on span "Late" at bounding box center [789, 240] width 23 height 17
click at [802, 246] on label "Late L" at bounding box center [788, 240] width 43 height 29
click at [801, 246] on label "Late L" at bounding box center [788, 240] width 43 height 29
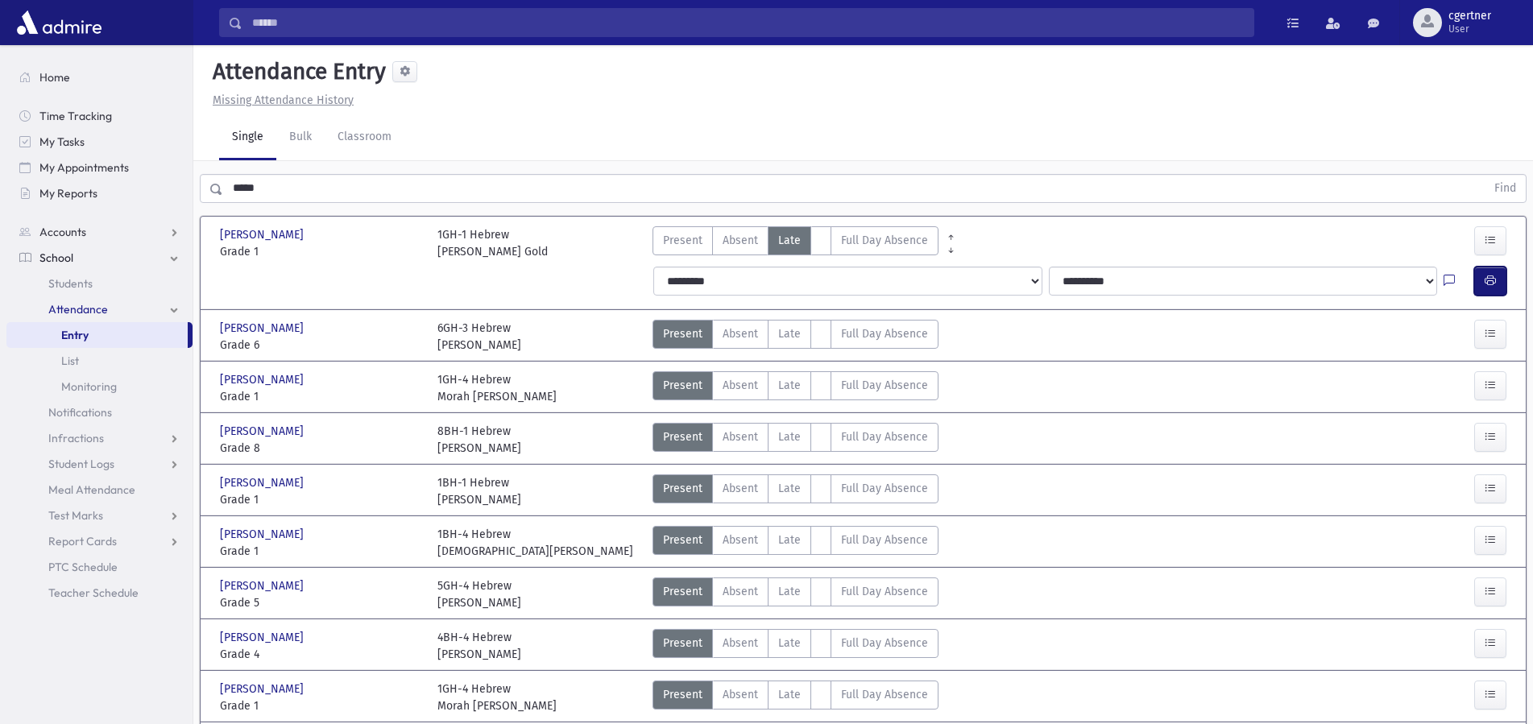
click at [1483, 278] on button "button" at bounding box center [1490, 281] width 32 height 29
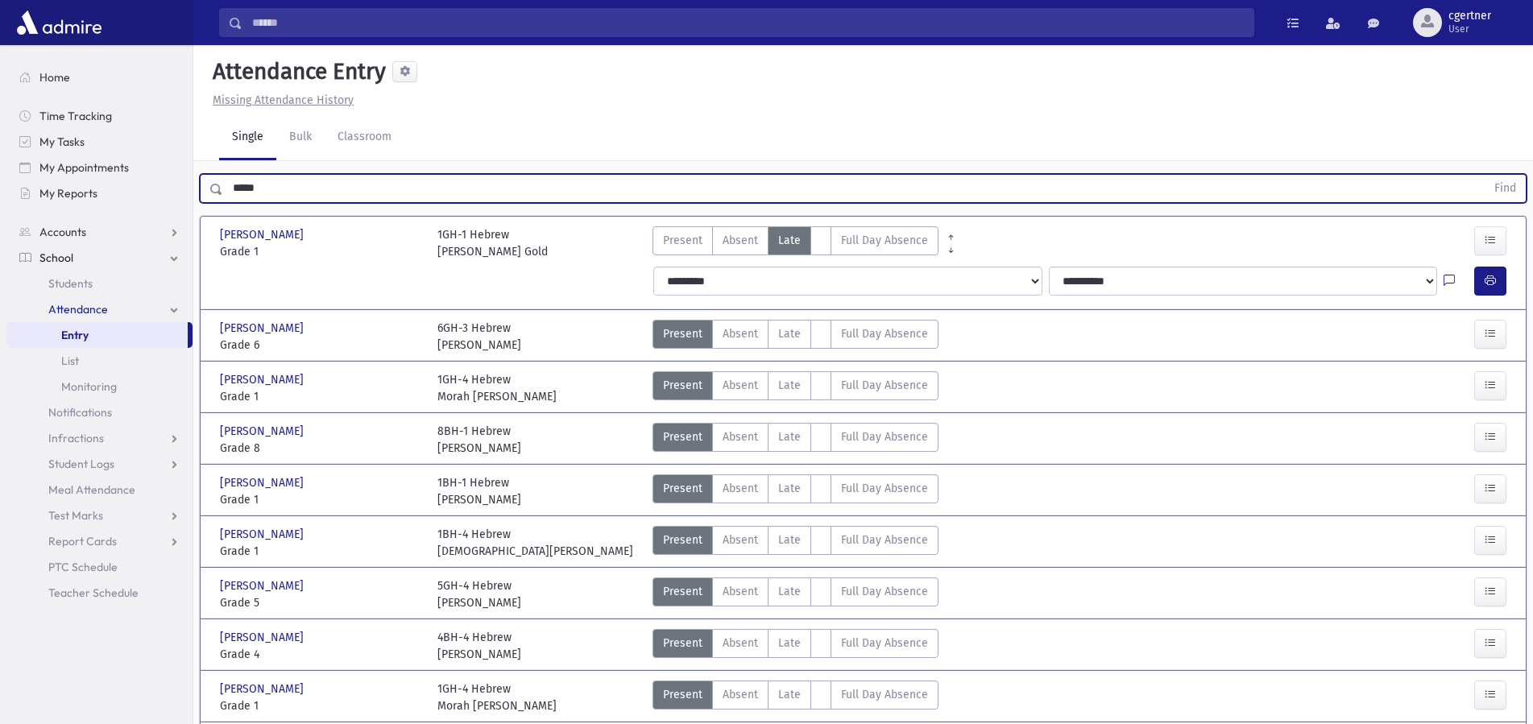
drag, startPoint x: 296, startPoint y: 198, endPoint x: 68, endPoint y: 194, distance: 227.1
click at [223, 194] on input "*****" at bounding box center [854, 188] width 1262 height 29
click at [1484, 175] on button "Find" at bounding box center [1504, 188] width 41 height 27
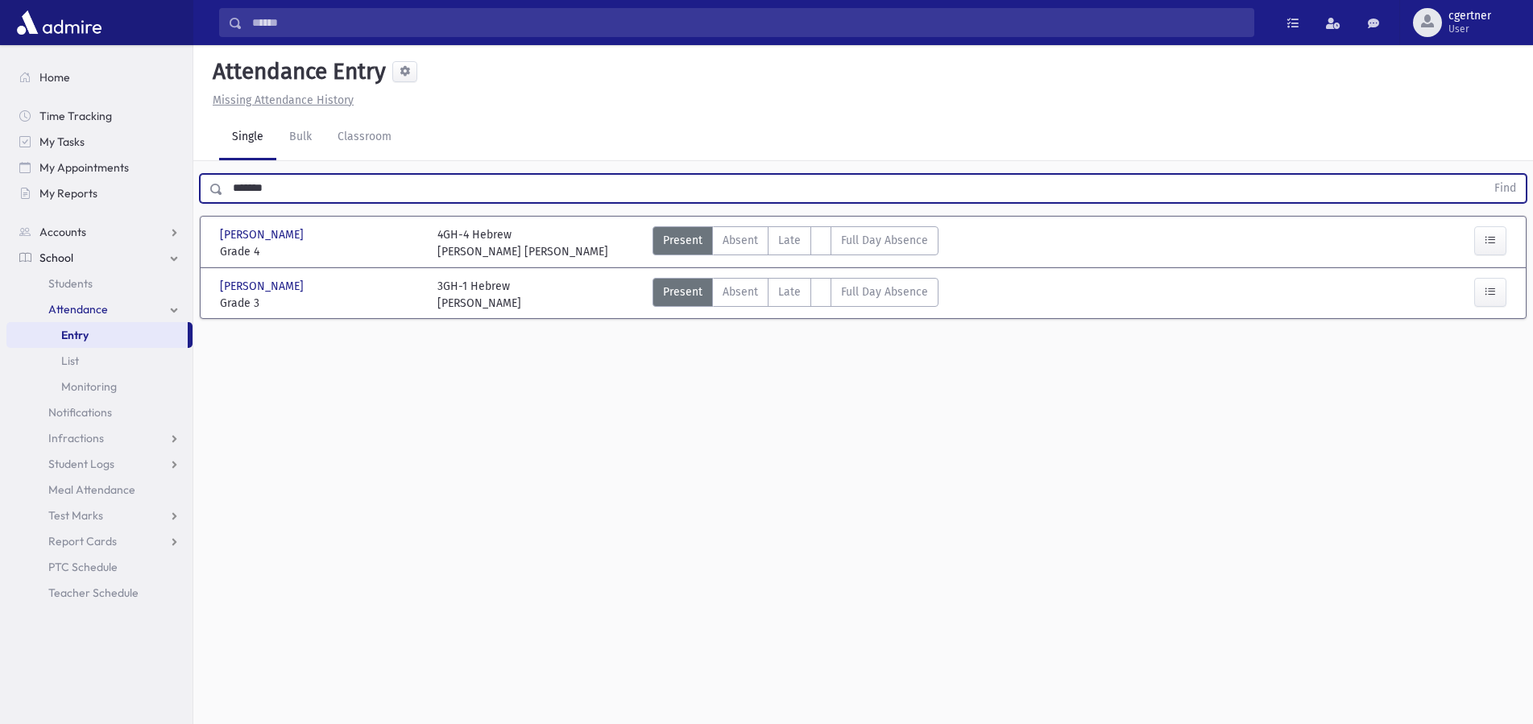
click at [787, 271] on div "Possick, Rivka Possick, Rivka Grade 3 Grade 3 3GH-1 Hebrew Morah Mandelbaum Pre…" at bounding box center [862, 293] width 1299 height 50
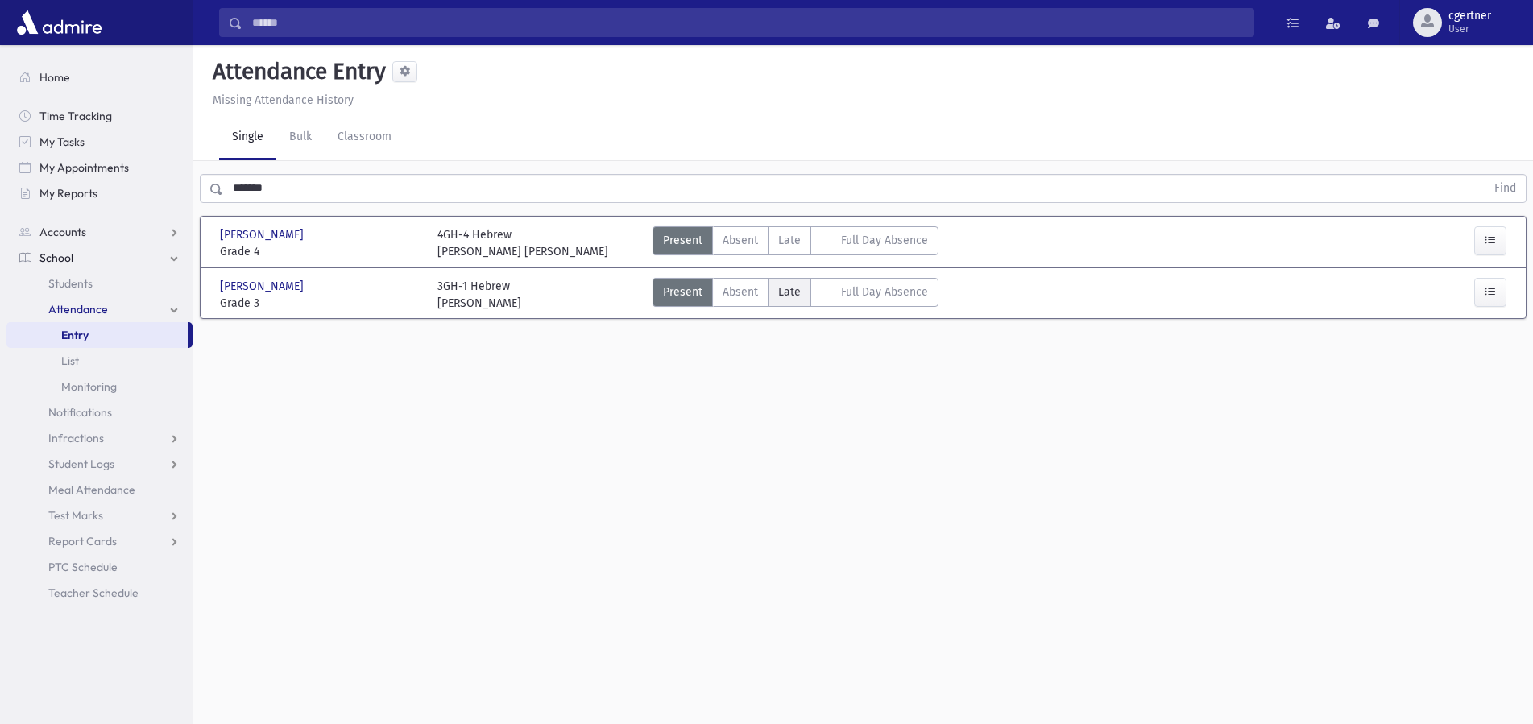
click at [788, 297] on span "Late" at bounding box center [789, 291] width 23 height 17
click at [788, 300] on span "Late" at bounding box center [789, 291] width 23 height 17
click at [810, 286] on label "AttTypes" at bounding box center [820, 292] width 21 height 29
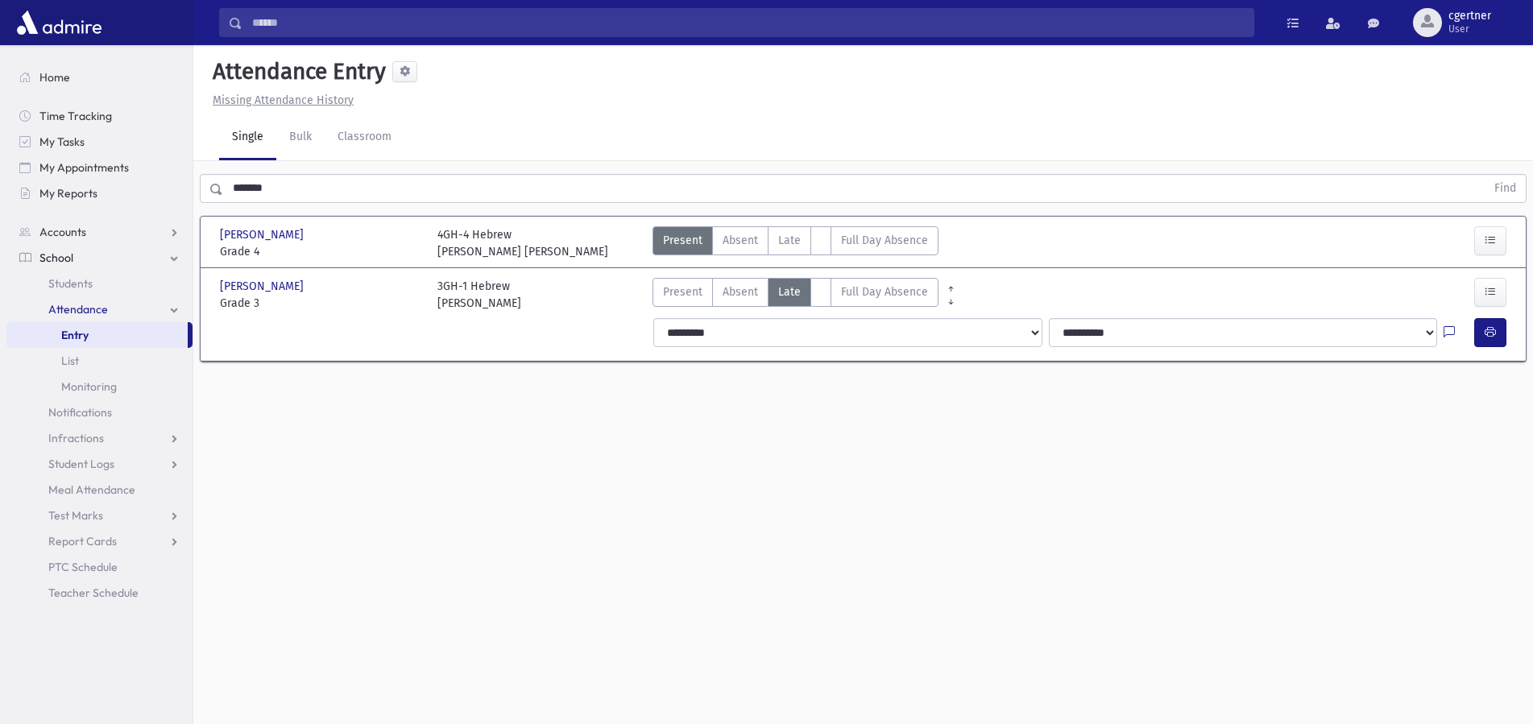
click at [790, 292] on span "Late" at bounding box center [789, 291] width 23 height 17
click at [1487, 337] on icon "button" at bounding box center [1489, 332] width 11 height 14
click at [1491, 330] on icon "button" at bounding box center [1489, 332] width 11 height 14
click at [790, 233] on span "Late" at bounding box center [789, 240] width 23 height 17
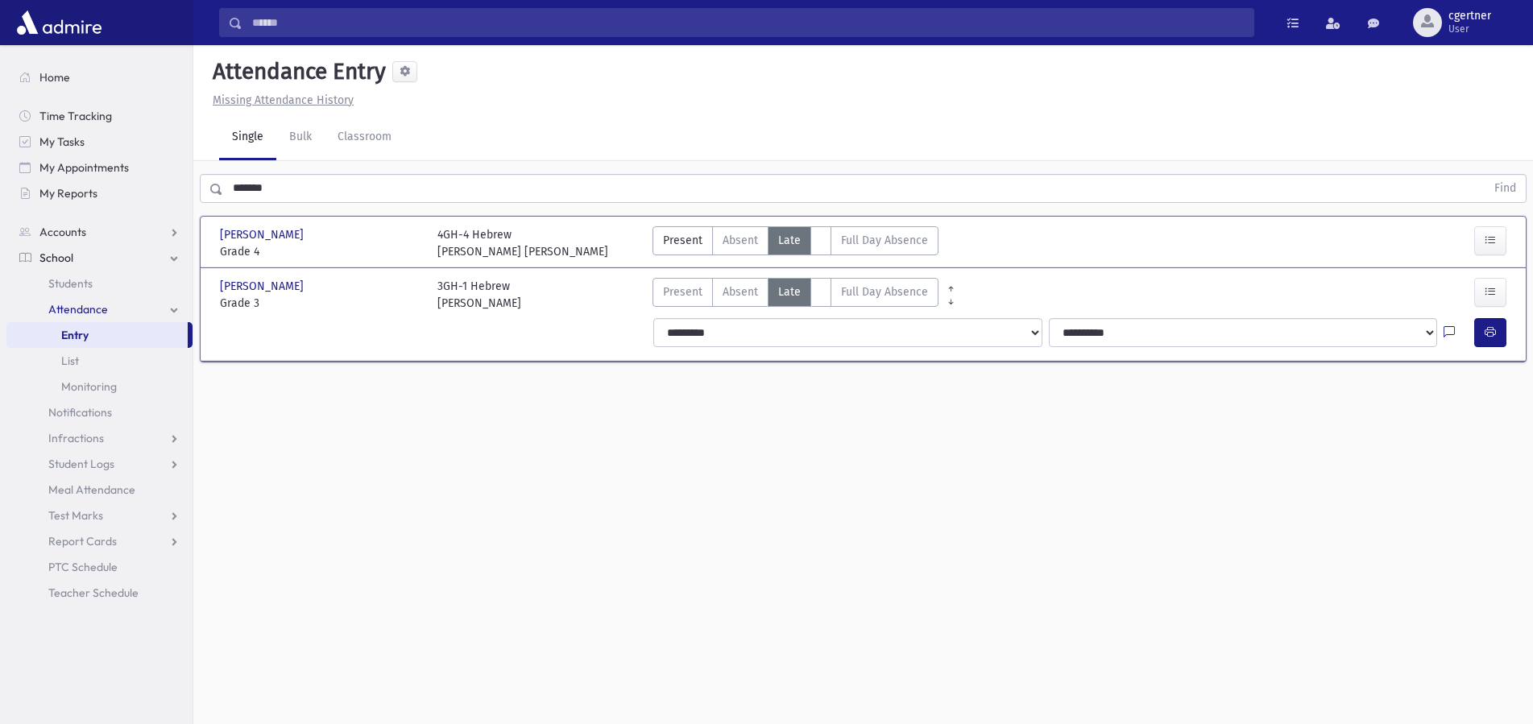
click at [790, 233] on span "Late" at bounding box center [789, 240] width 23 height 17
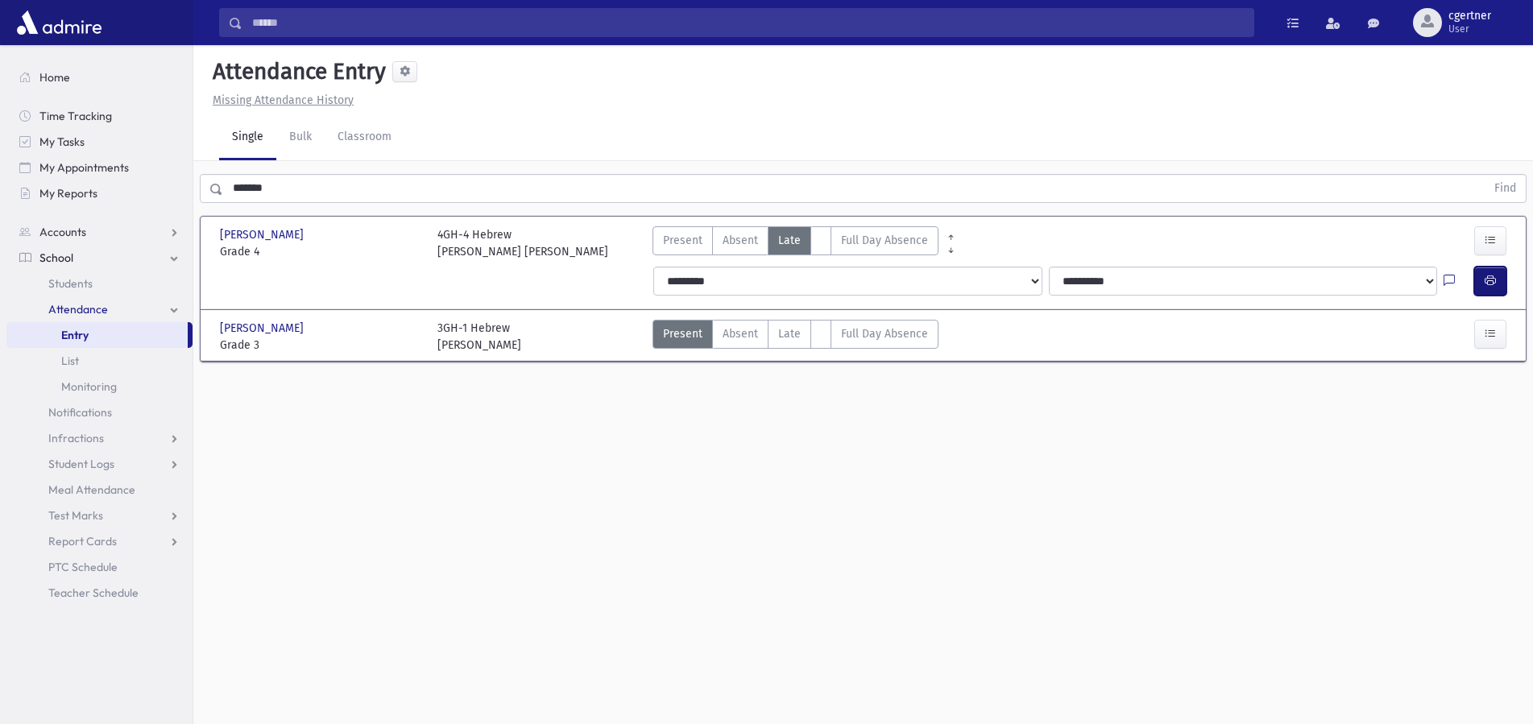
click at [1491, 285] on icon "button" at bounding box center [1489, 281] width 11 height 14
click at [796, 336] on span "Late" at bounding box center [789, 333] width 23 height 17
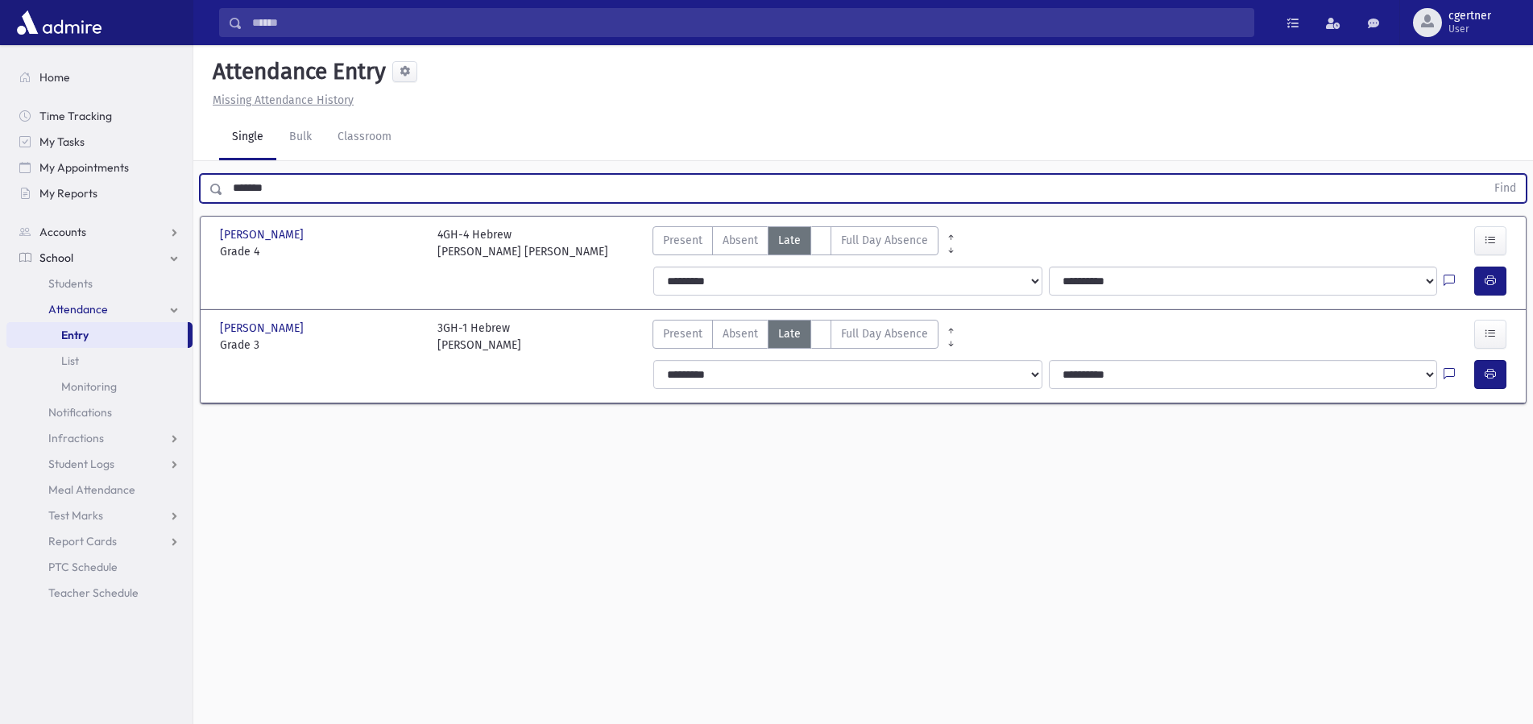
drag, startPoint x: 295, startPoint y: 191, endPoint x: 36, endPoint y: 200, distance: 258.7
click at [223, 200] on input "*******" at bounding box center [854, 188] width 1262 height 29
drag, startPoint x: 294, startPoint y: 188, endPoint x: 2, endPoint y: 191, distance: 291.5
click at [223, 191] on input "*******" at bounding box center [854, 188] width 1262 height 29
click at [1484, 175] on button "Find" at bounding box center [1504, 188] width 41 height 27
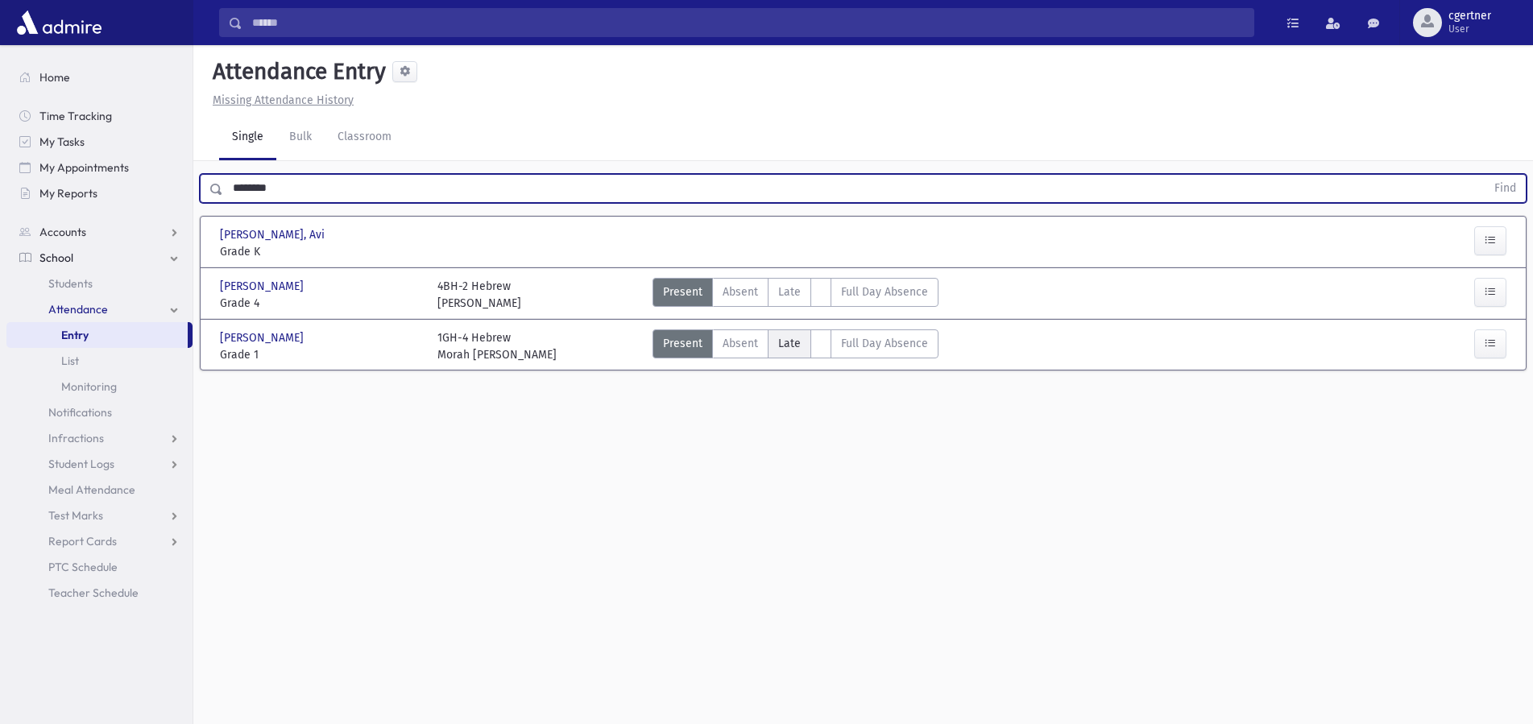
click at [787, 336] on span "Late" at bounding box center [789, 343] width 23 height 17
click at [788, 334] on label "Late L" at bounding box center [788, 343] width 43 height 29
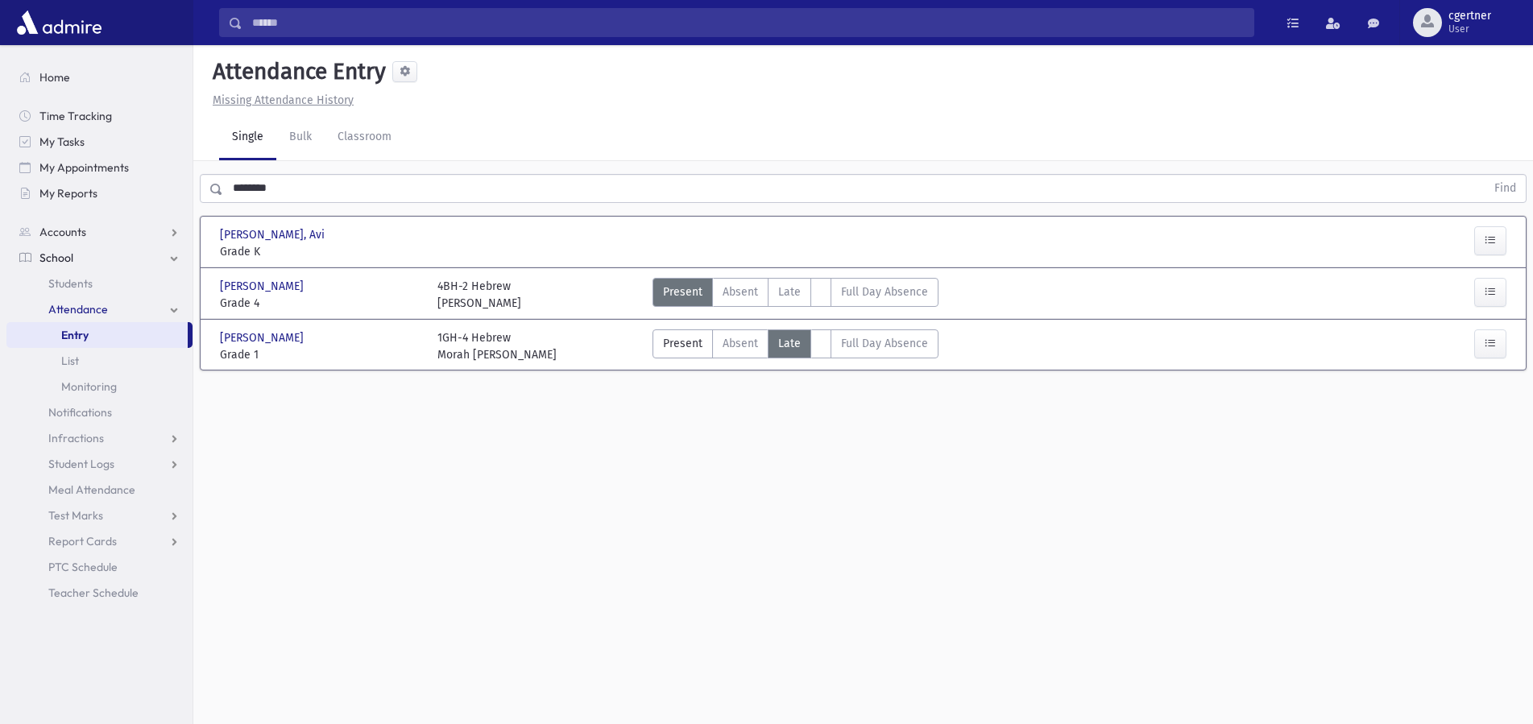
click at [796, 344] on span "Late" at bounding box center [789, 343] width 23 height 17
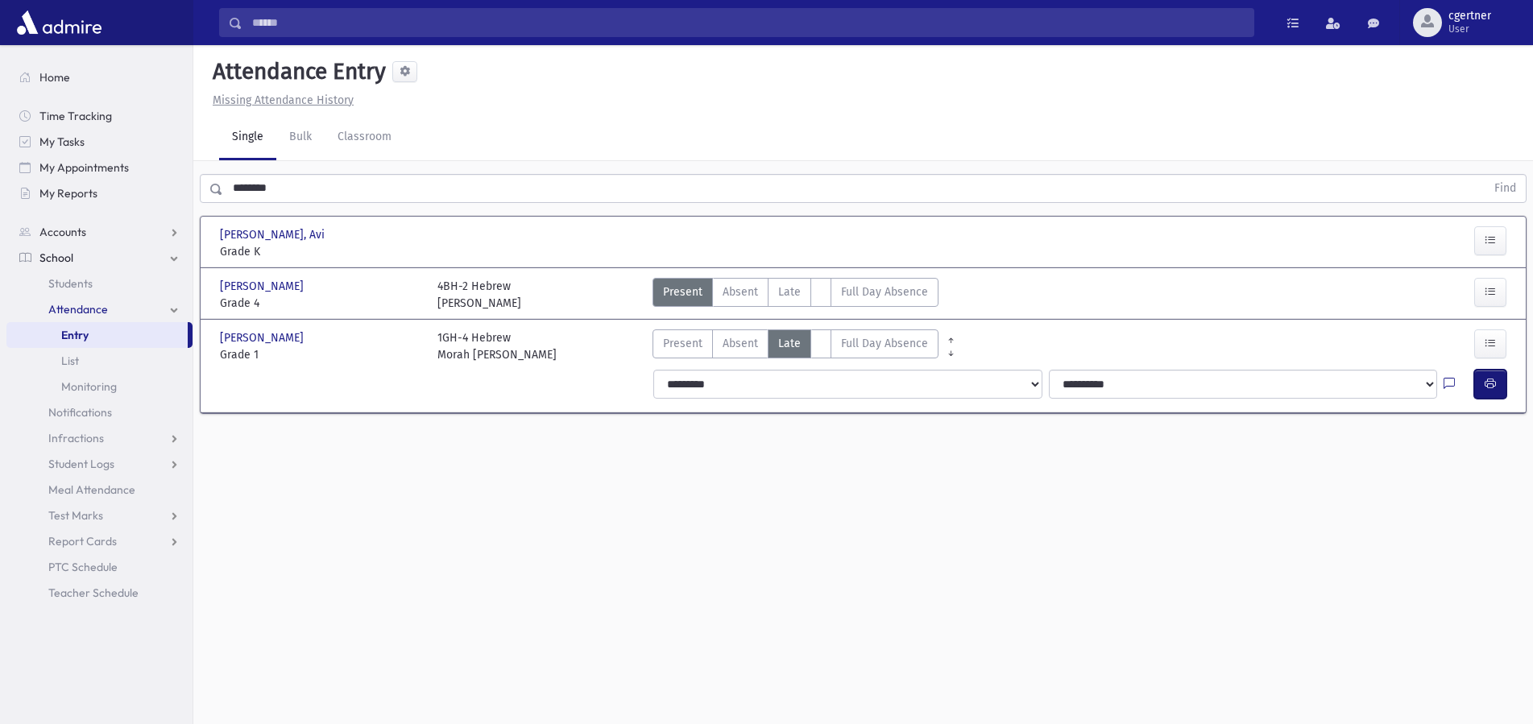
click at [1492, 384] on icon "button" at bounding box center [1489, 384] width 11 height 14
click at [1484, 390] on icon "button" at bounding box center [1489, 384] width 11 height 14
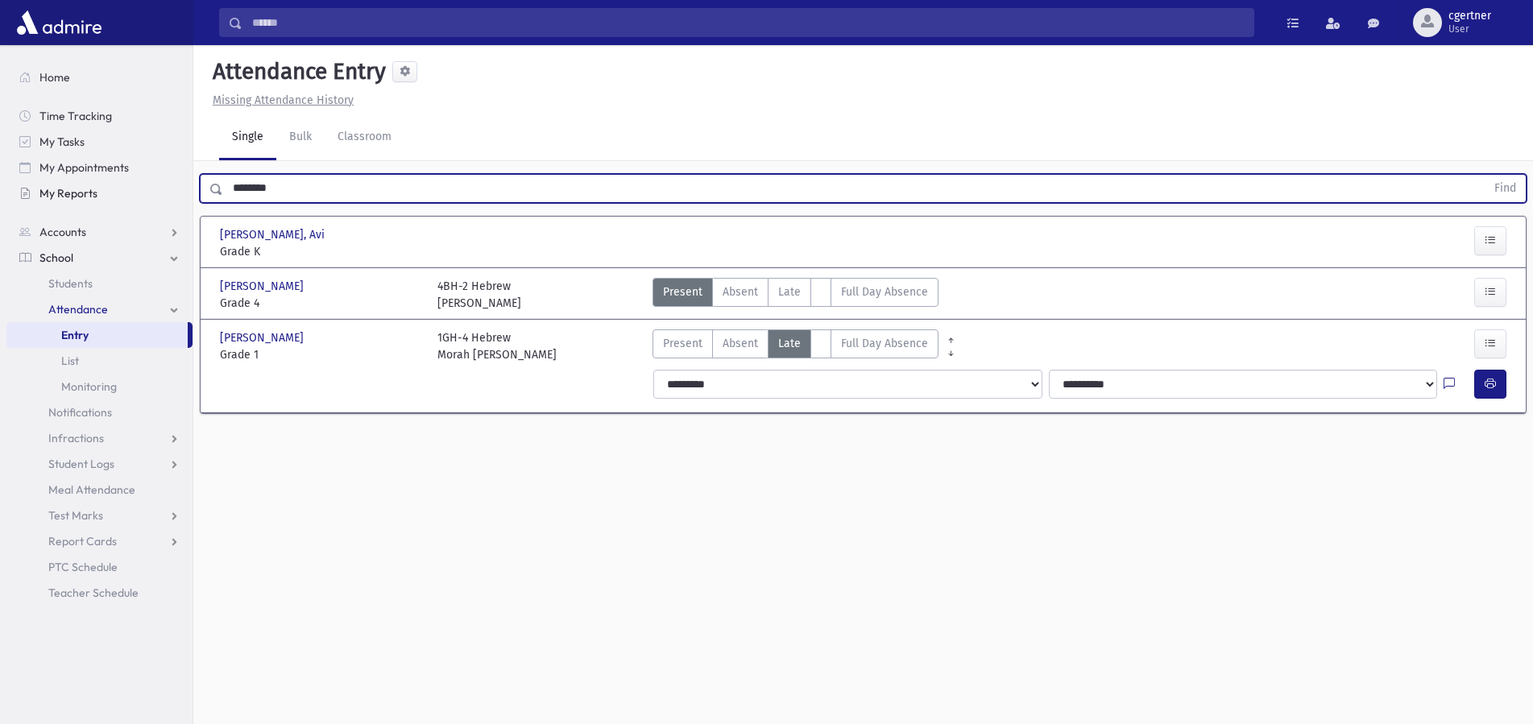
drag, startPoint x: 300, startPoint y: 199, endPoint x: 130, endPoint y: 188, distance: 171.1
click at [223, 192] on input "********" at bounding box center [854, 188] width 1262 height 29
click at [1484, 175] on button "Find" at bounding box center [1504, 188] width 41 height 27
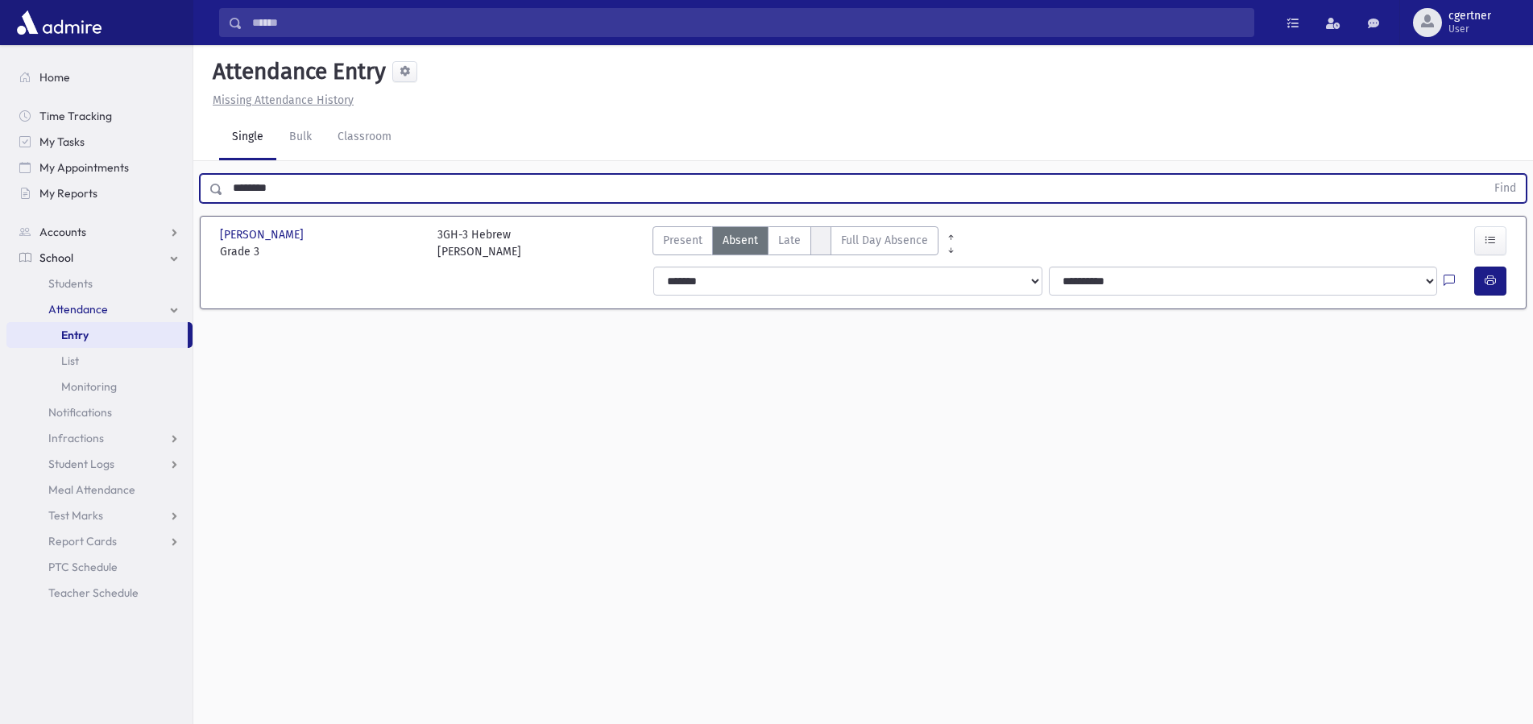
click at [817, 234] on label "AttTypes" at bounding box center [820, 240] width 21 height 29
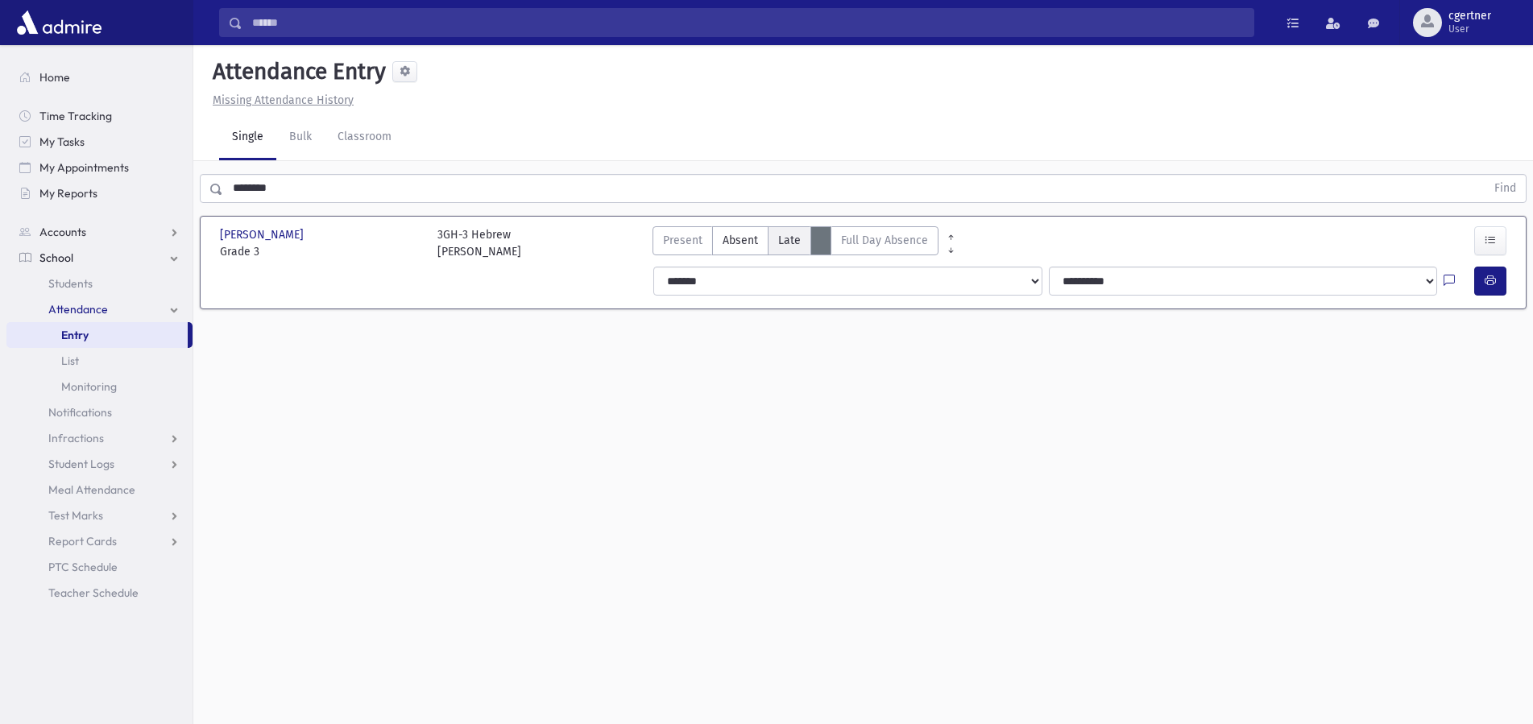
click at [799, 239] on label "Late L" at bounding box center [788, 240] width 43 height 29
click at [1493, 281] on icon "button" at bounding box center [1489, 281] width 11 height 14
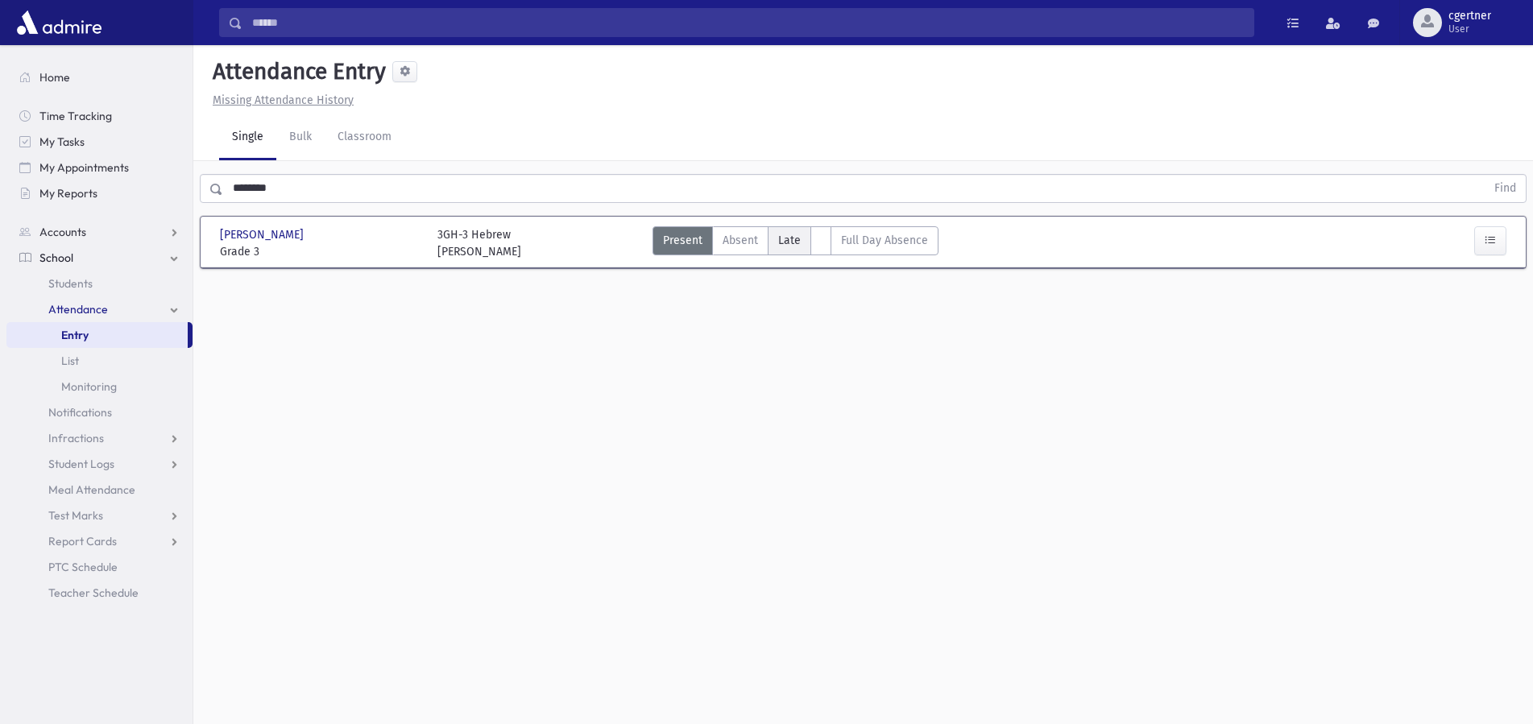
click at [801, 241] on label "Late L" at bounding box center [788, 240] width 43 height 29
click at [798, 240] on span "Late" at bounding box center [789, 240] width 23 height 17
click at [799, 240] on label "Late L" at bounding box center [788, 240] width 43 height 29
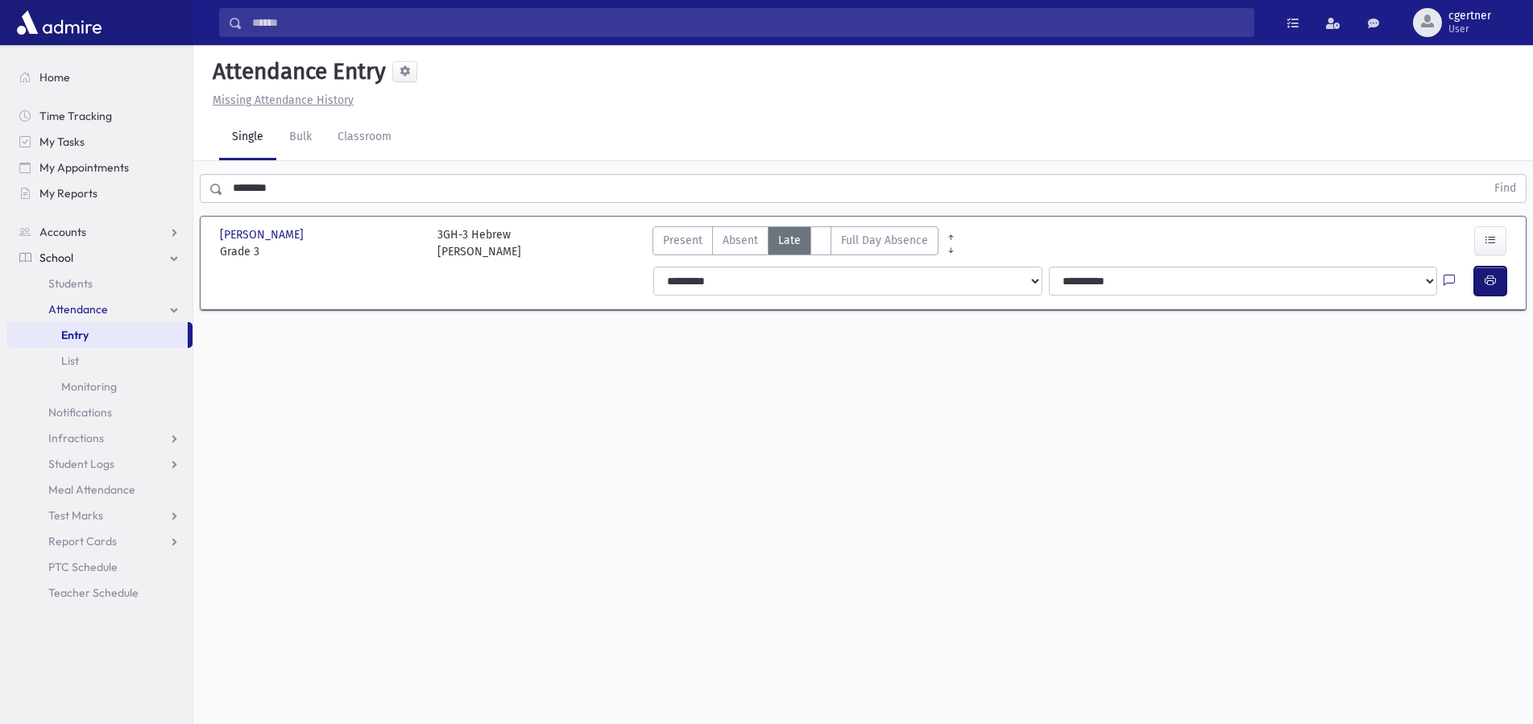
click at [1491, 271] on button "button" at bounding box center [1490, 281] width 32 height 29
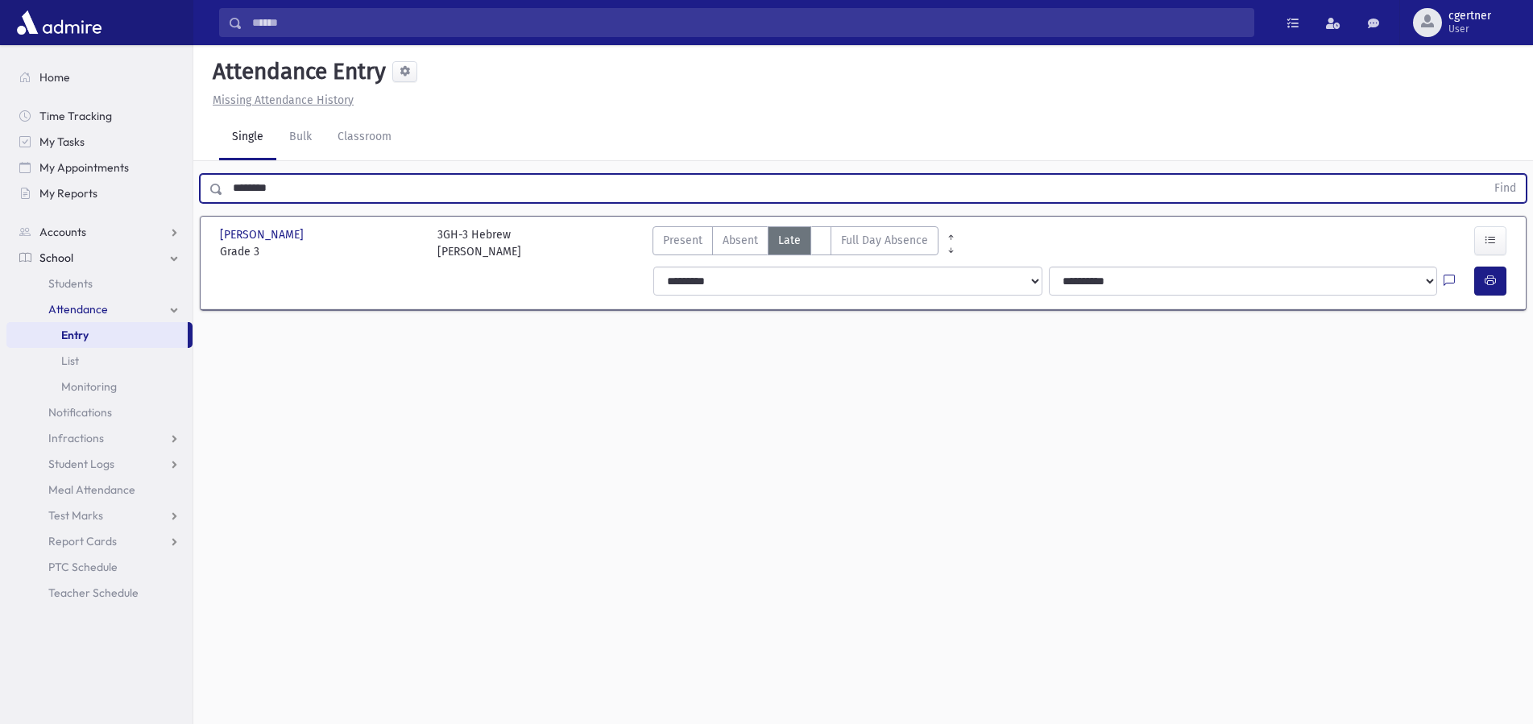
drag, startPoint x: 309, startPoint y: 180, endPoint x: 83, endPoint y: 168, distance: 226.6
click at [223, 174] on input "********" at bounding box center [854, 188] width 1262 height 29
drag, startPoint x: 328, startPoint y: 194, endPoint x: 19, endPoint y: 162, distance: 310.9
click at [223, 174] on input "********" at bounding box center [854, 188] width 1262 height 29
type input "*"
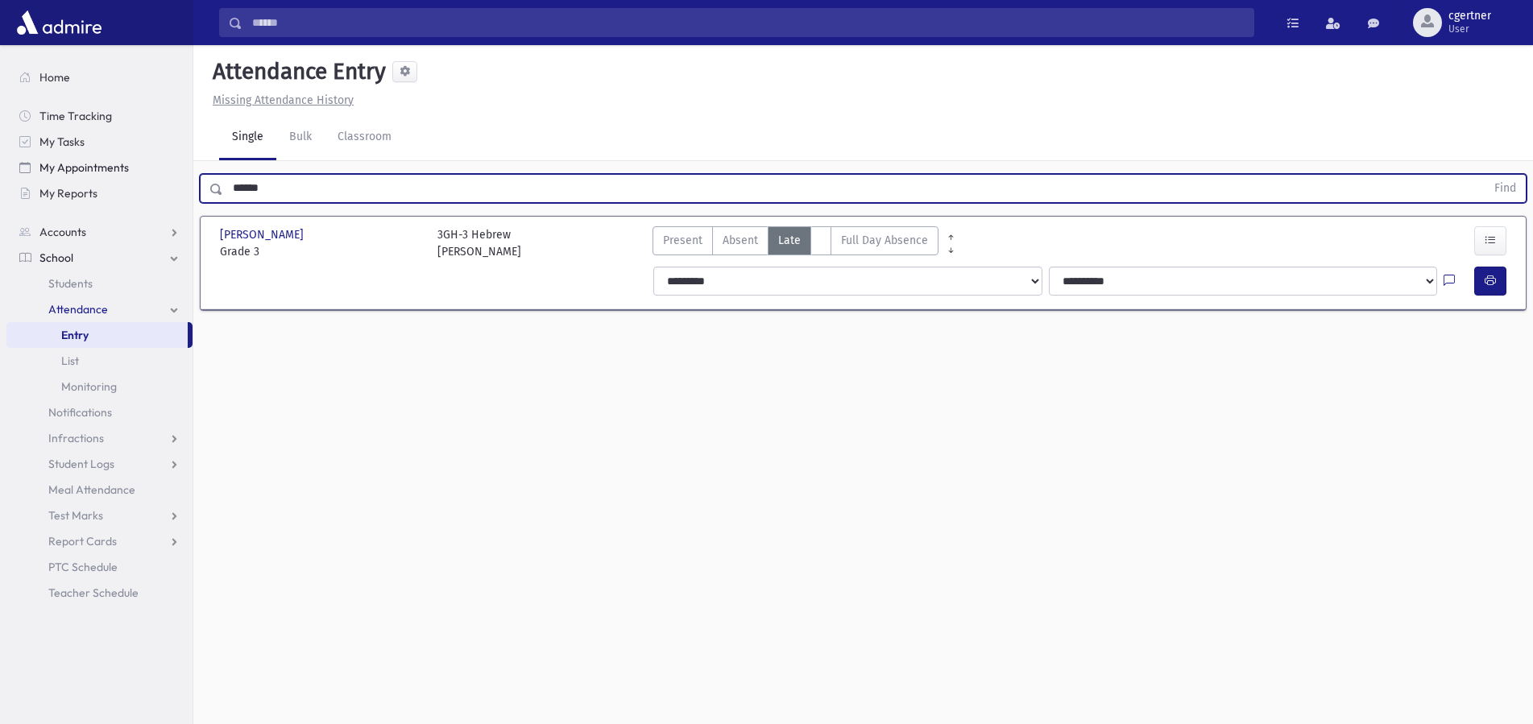
click at [1484, 175] on button "Find" at bounding box center [1504, 188] width 41 height 27
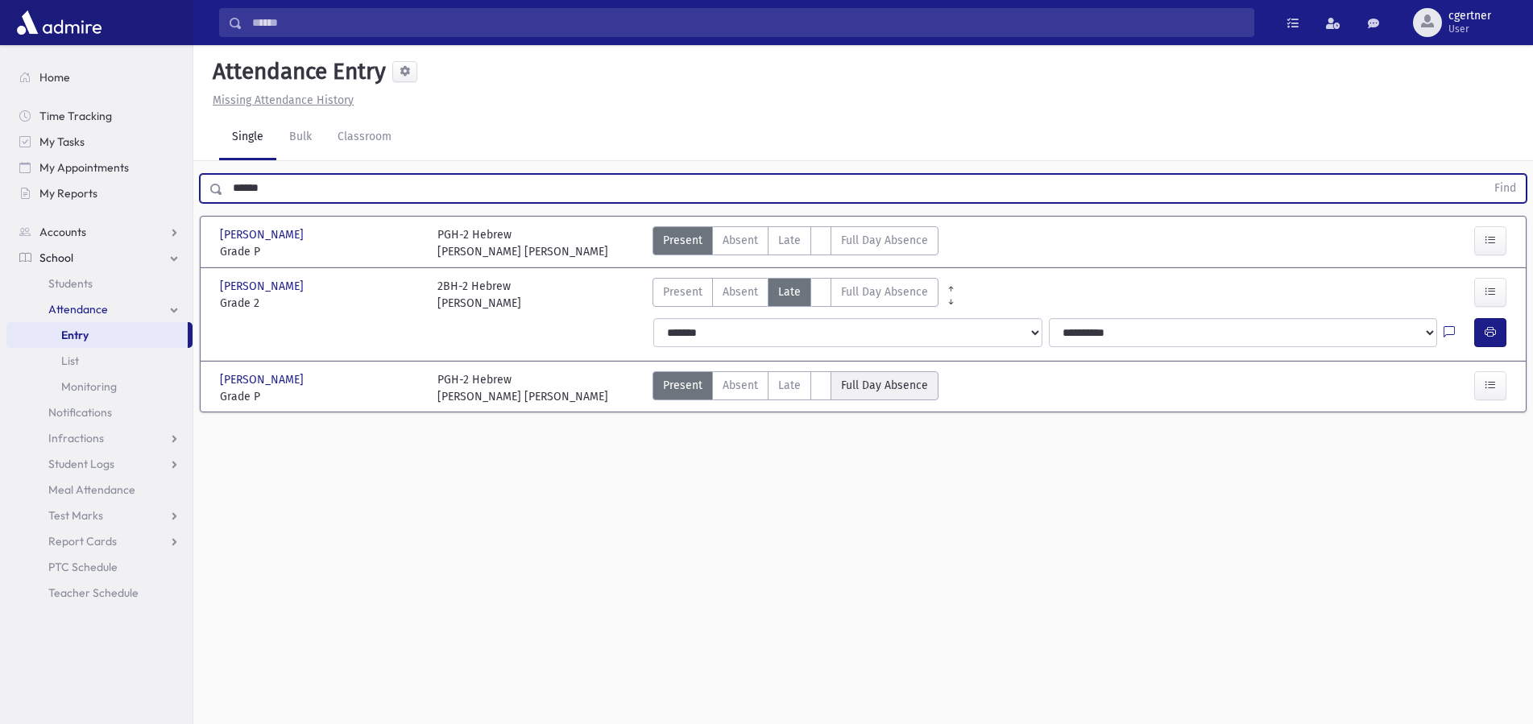
drag, startPoint x: 834, startPoint y: 394, endPoint x: 778, endPoint y: 385, distance: 56.3
click at [833, 394] on Absence"] "Full Day Absence FDA" at bounding box center [884, 385] width 108 height 29
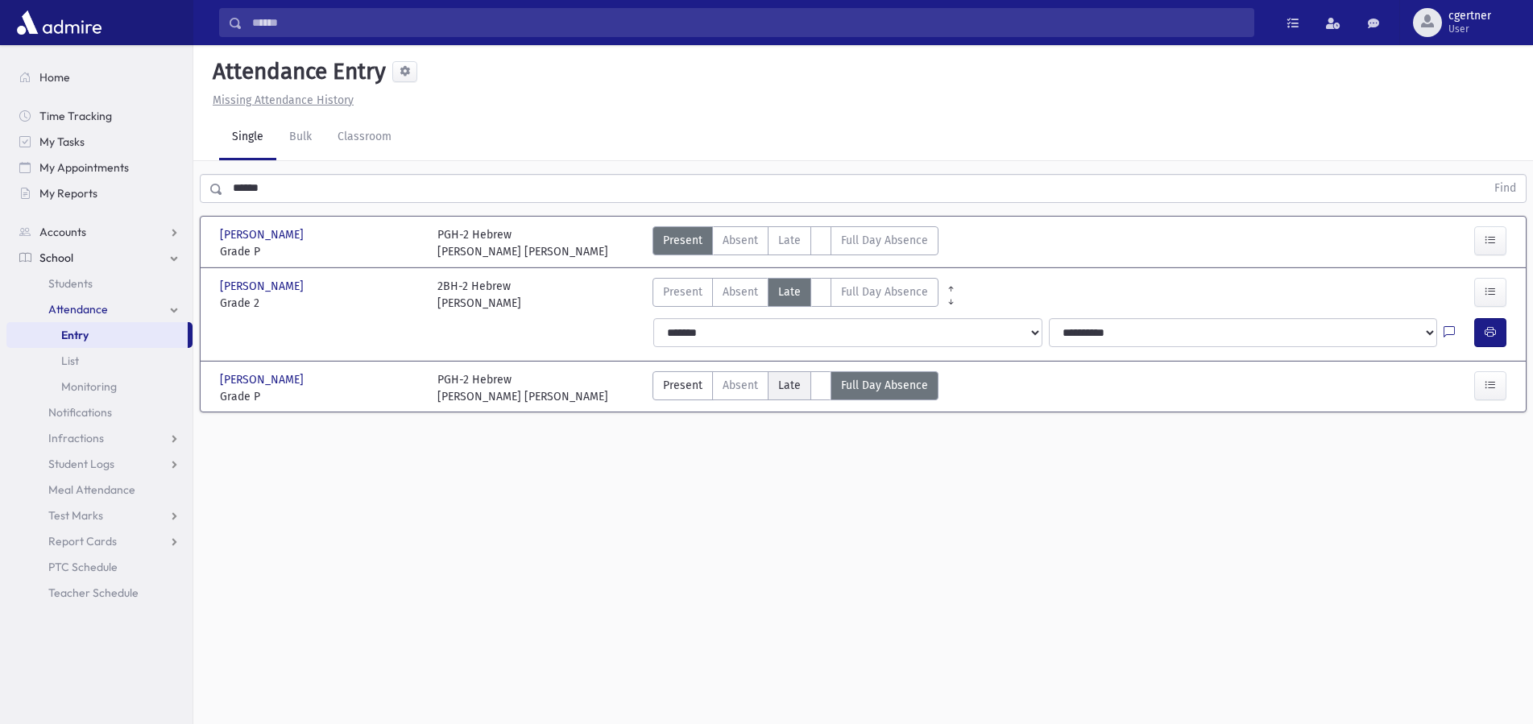
click at [776, 383] on label "Late L" at bounding box center [788, 385] width 43 height 29
click at [793, 385] on span "Late" at bounding box center [789, 385] width 23 height 17
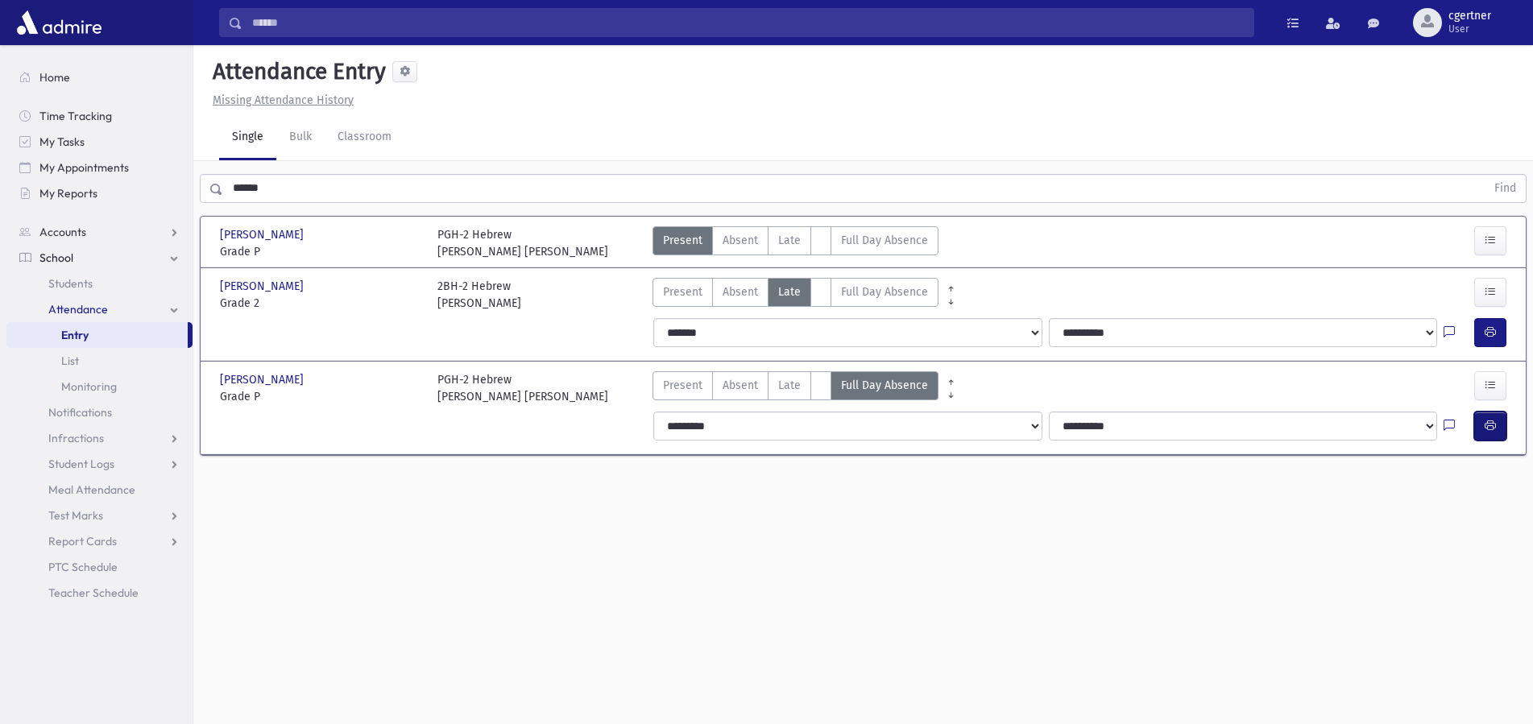
click at [1499, 428] on button "button" at bounding box center [1490, 426] width 32 height 29
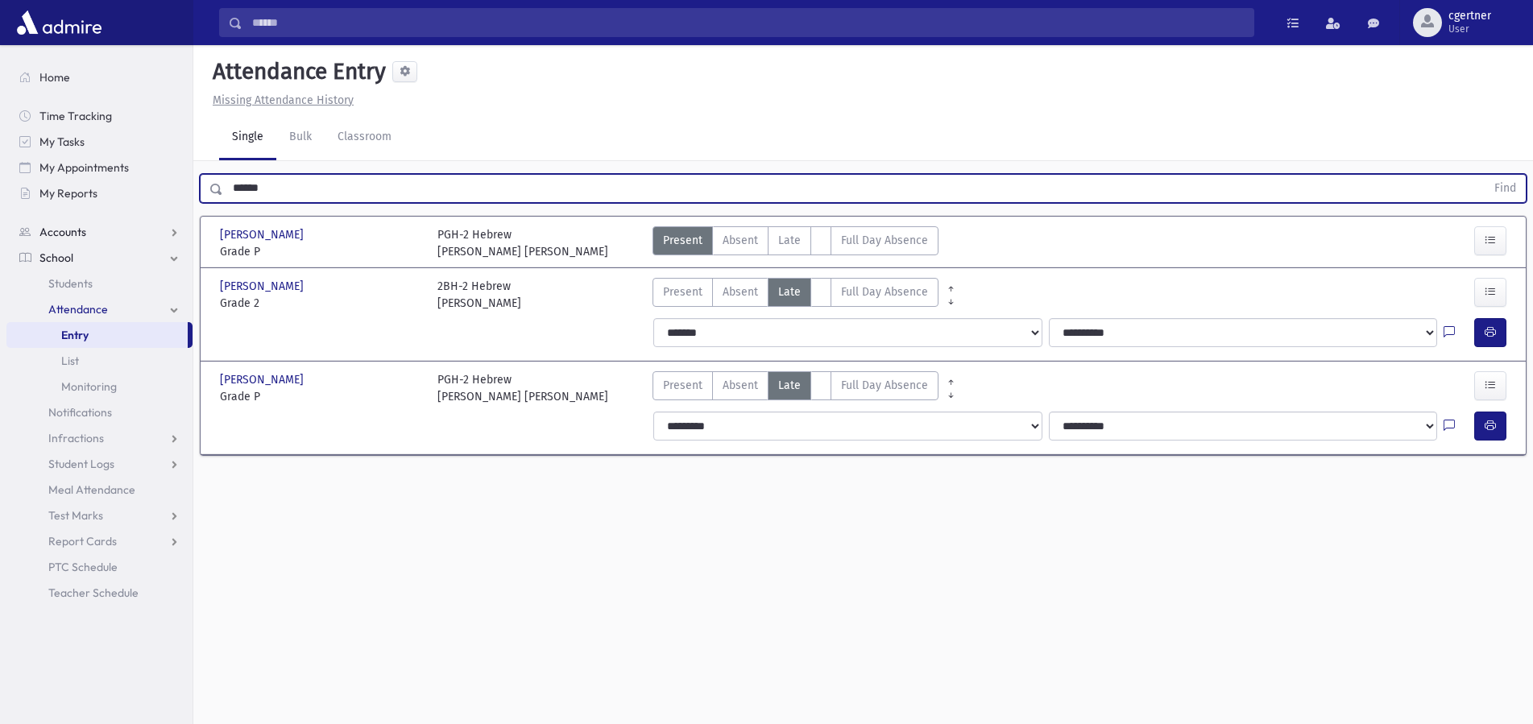
drag, startPoint x: 298, startPoint y: 188, endPoint x: 190, endPoint y: 232, distance: 116.3
click at [223, 192] on input "******" at bounding box center [854, 188] width 1262 height 29
type input "*"
click at [1484, 175] on button "Find" at bounding box center [1504, 188] width 41 height 27
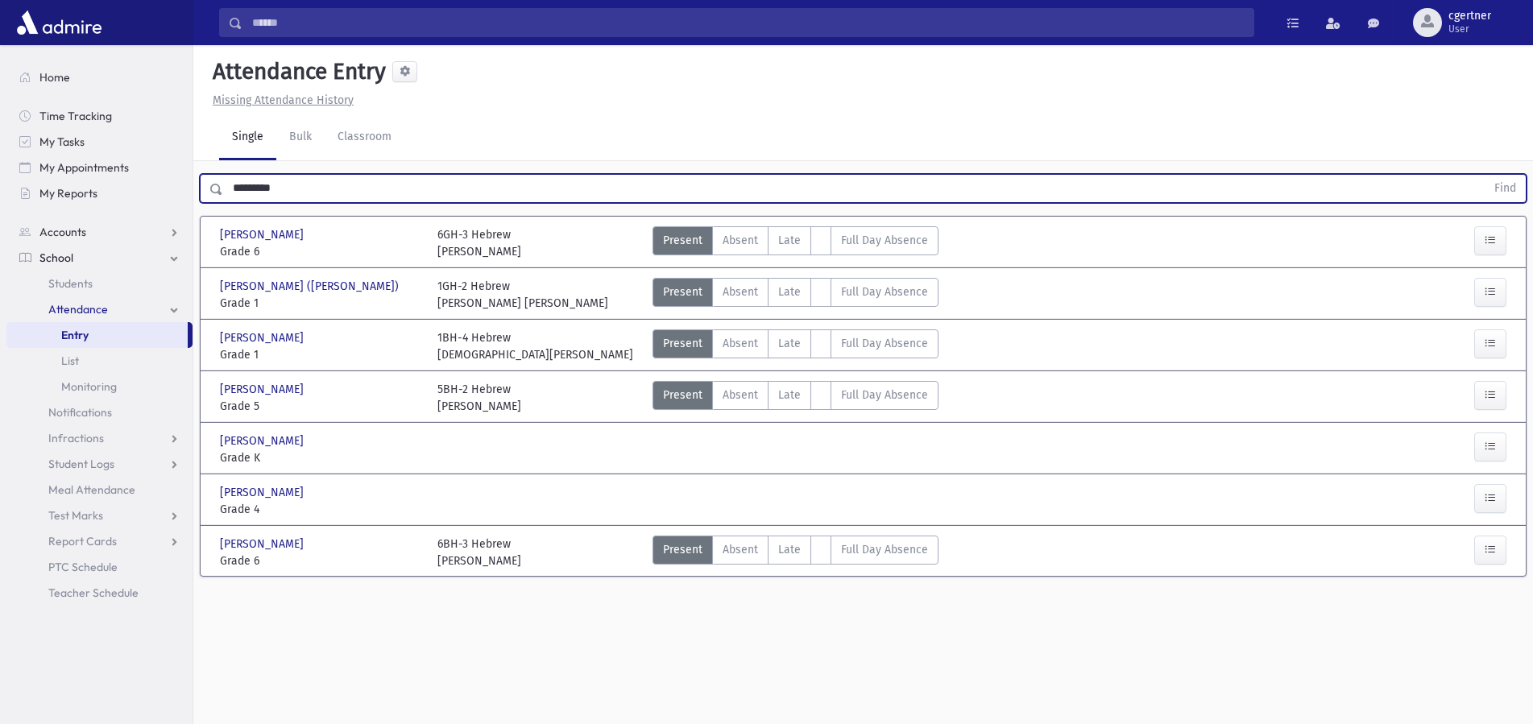
drag, startPoint x: 325, startPoint y: 182, endPoint x: 69, endPoint y: 206, distance: 256.4
click at [223, 203] on input "*********" at bounding box center [854, 188] width 1262 height 29
click at [1484, 175] on button "Find" at bounding box center [1504, 188] width 41 height 27
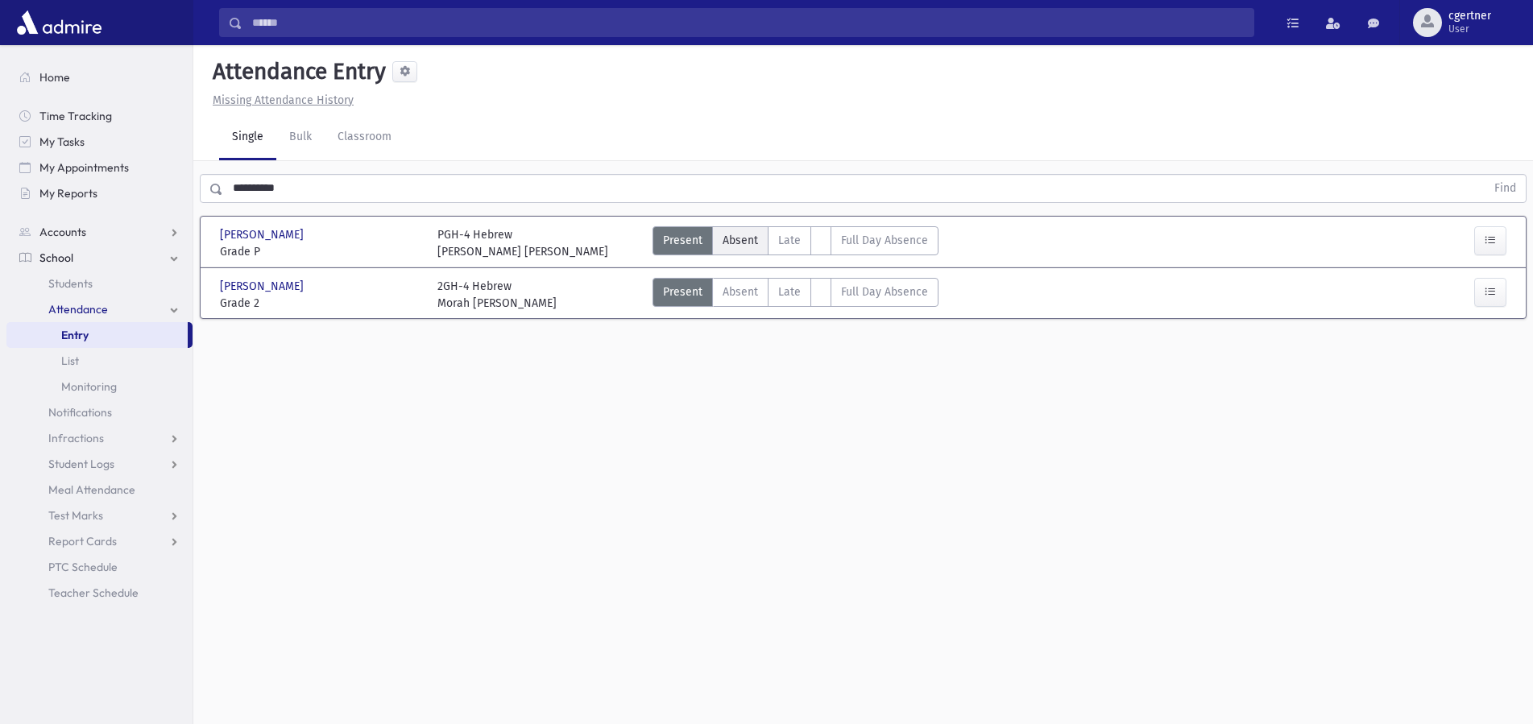
drag, startPoint x: 719, startPoint y: 236, endPoint x: 714, endPoint y: 261, distance: 25.4
click at [720, 236] on label "Absent A" at bounding box center [740, 240] width 56 height 29
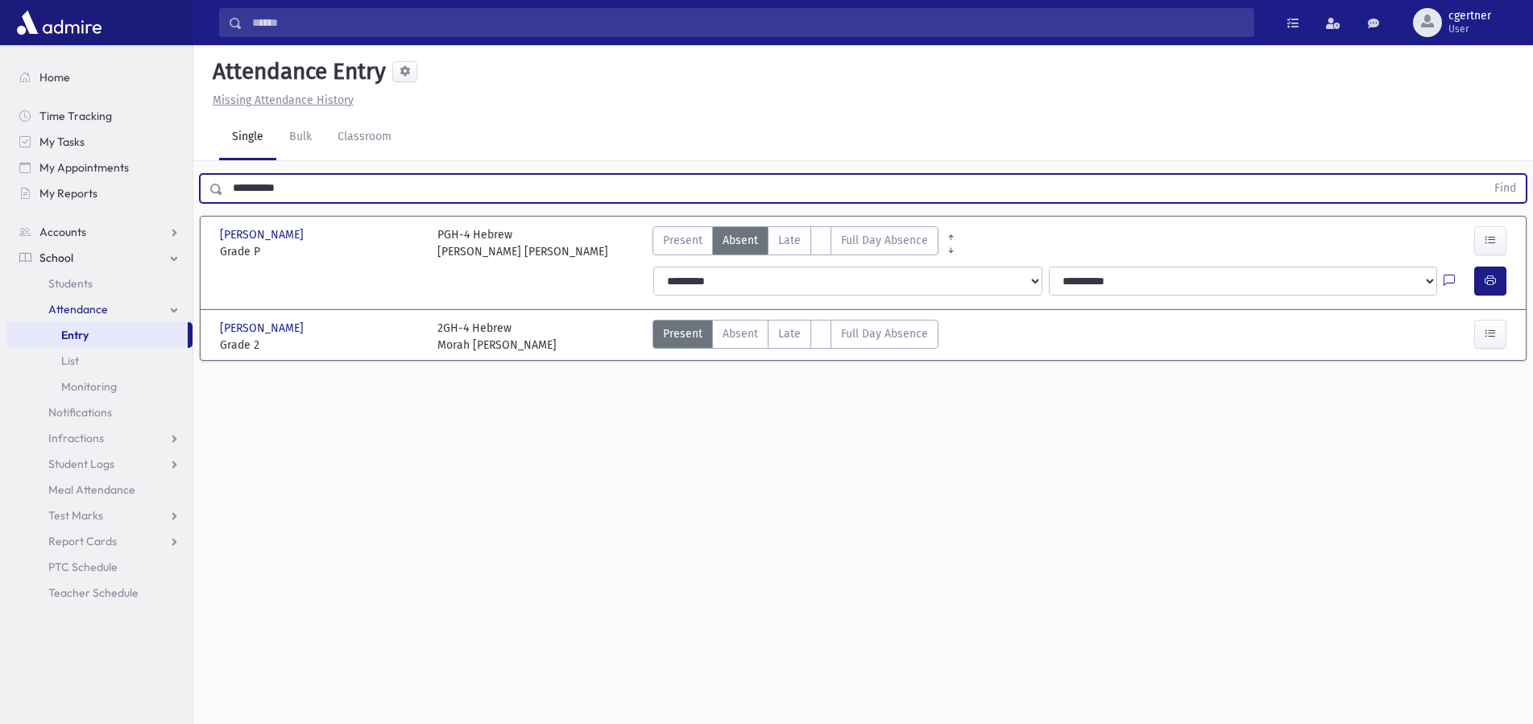
drag, startPoint x: 317, startPoint y: 188, endPoint x: 53, endPoint y: 188, distance: 264.2
click at [223, 188] on input "**********" at bounding box center [854, 188] width 1262 height 29
type input "*******"
click at [1484, 175] on button "Find" at bounding box center [1504, 188] width 41 height 27
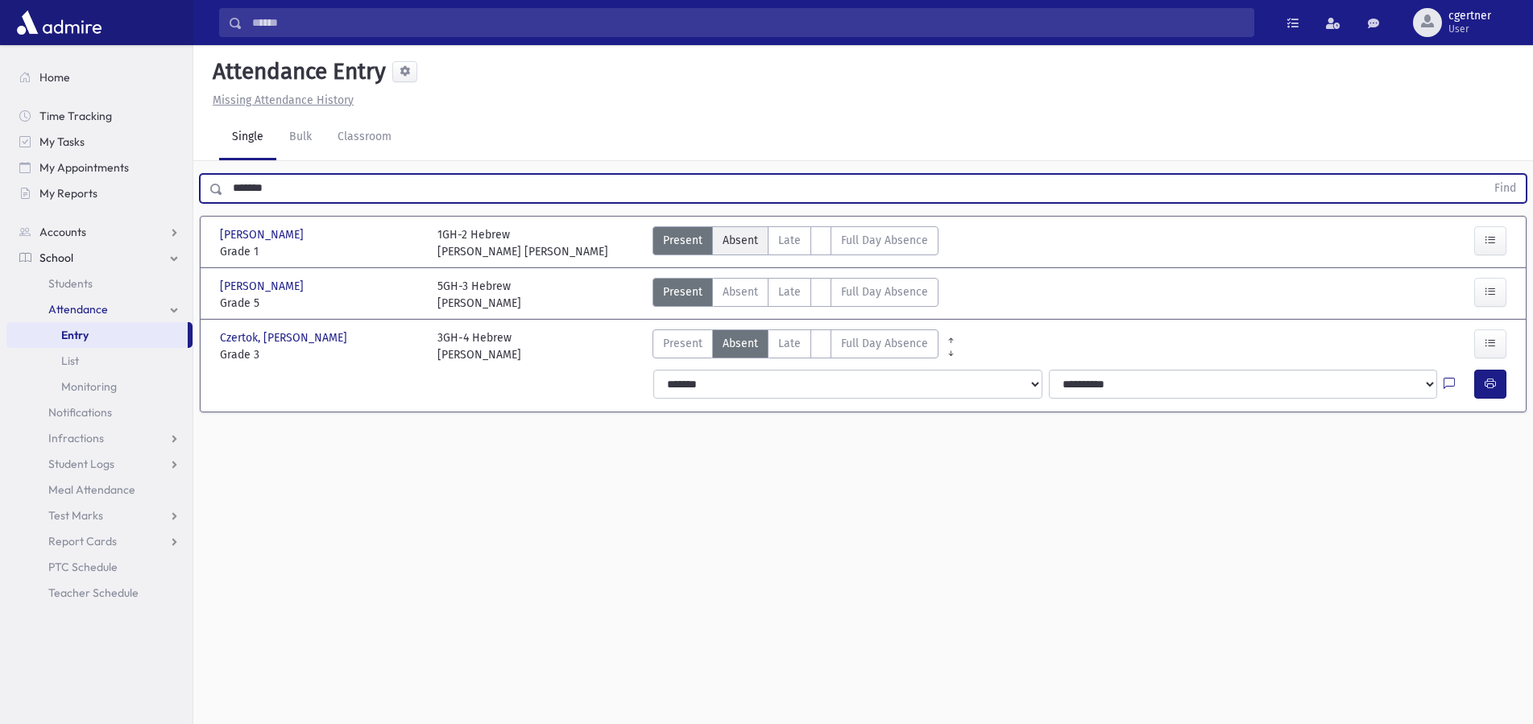
click at [744, 242] on span "Absent" at bounding box center [739, 240] width 35 height 17
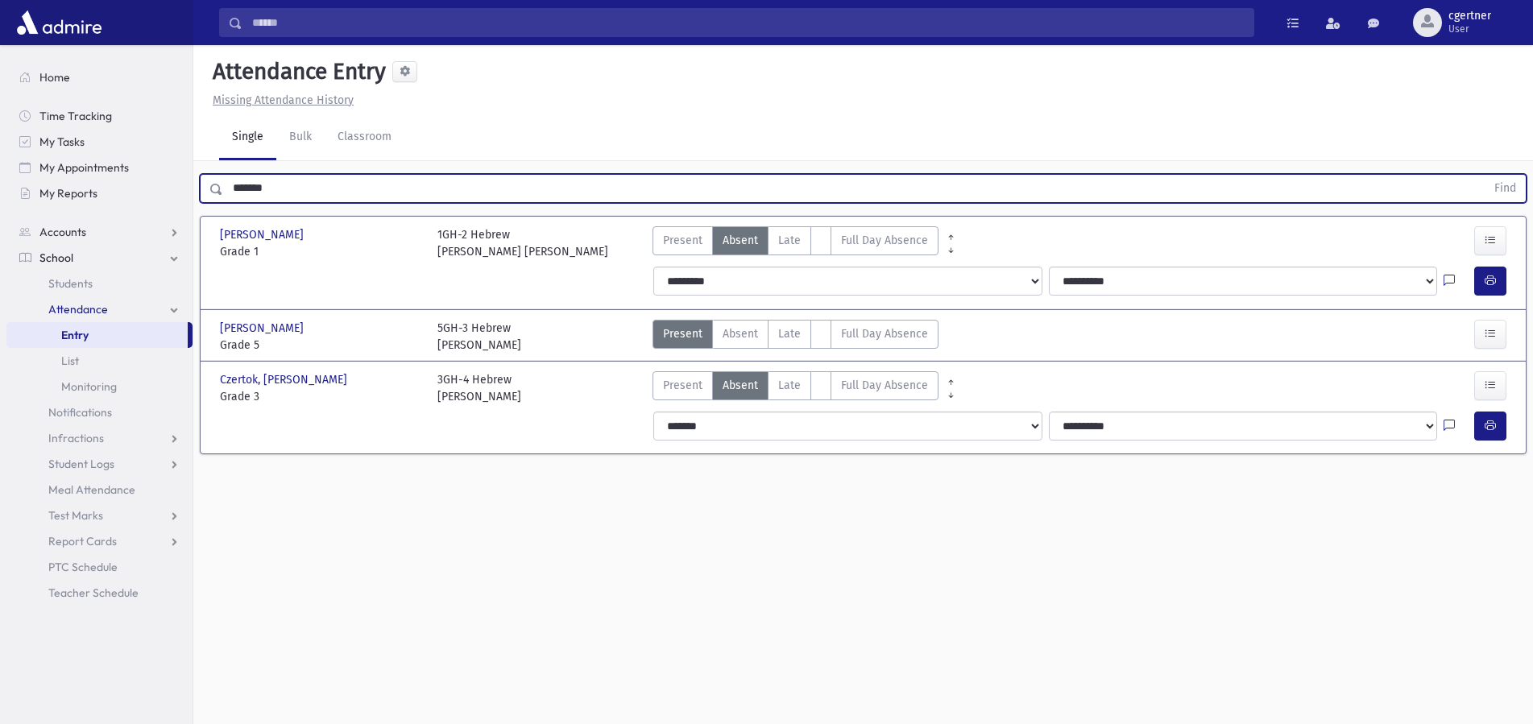
drag, startPoint x: 321, startPoint y: 179, endPoint x: 172, endPoint y: 183, distance: 148.2
click at [223, 183] on input "*******" at bounding box center [854, 188] width 1262 height 29
click at [288, 198] on input "*******" at bounding box center [854, 188] width 1262 height 29
drag, startPoint x: 292, startPoint y: 185, endPoint x: 150, endPoint y: 178, distance: 141.9
click at [223, 178] on input "*******" at bounding box center [854, 188] width 1262 height 29
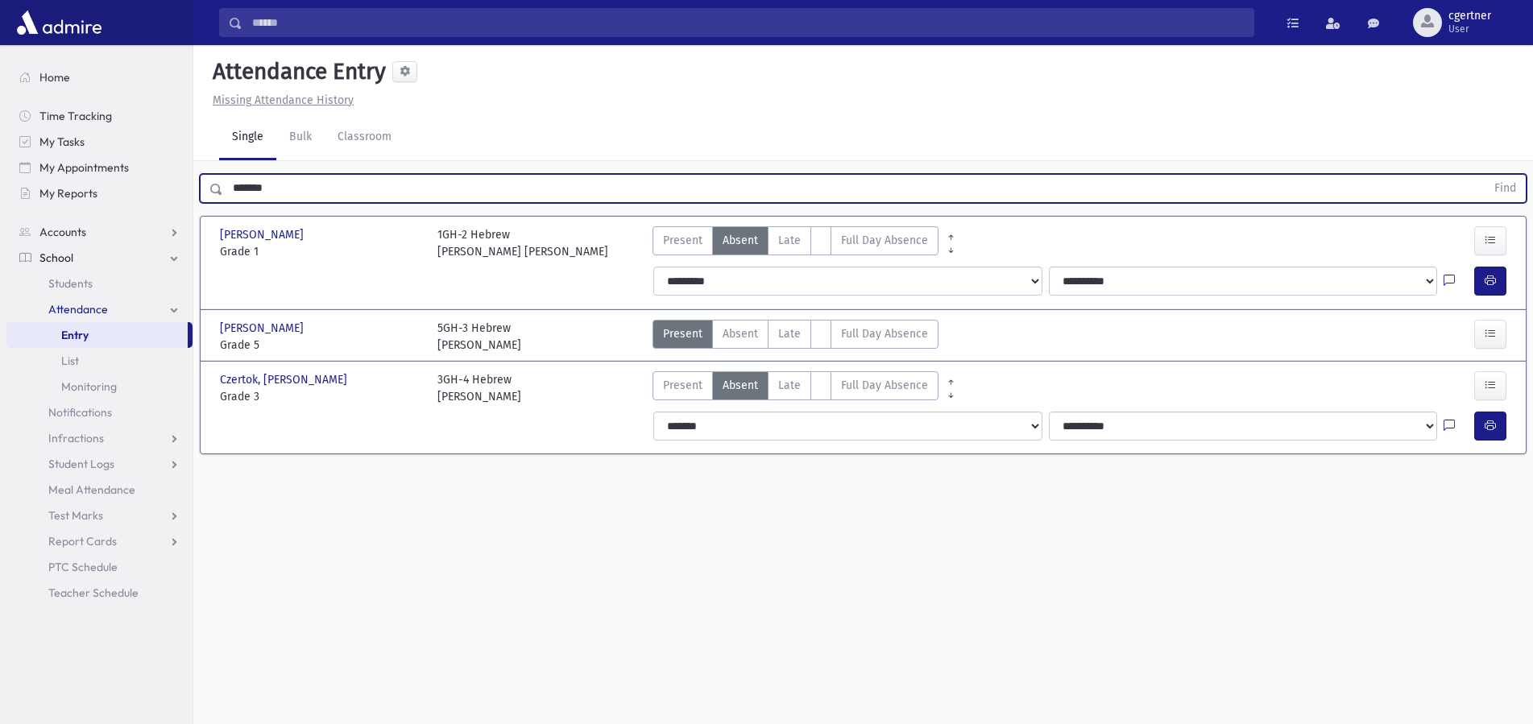
drag, startPoint x: 284, startPoint y: 188, endPoint x: 279, endPoint y: 172, distance: 16.8
click at [285, 188] on input "*******" at bounding box center [854, 188] width 1262 height 29
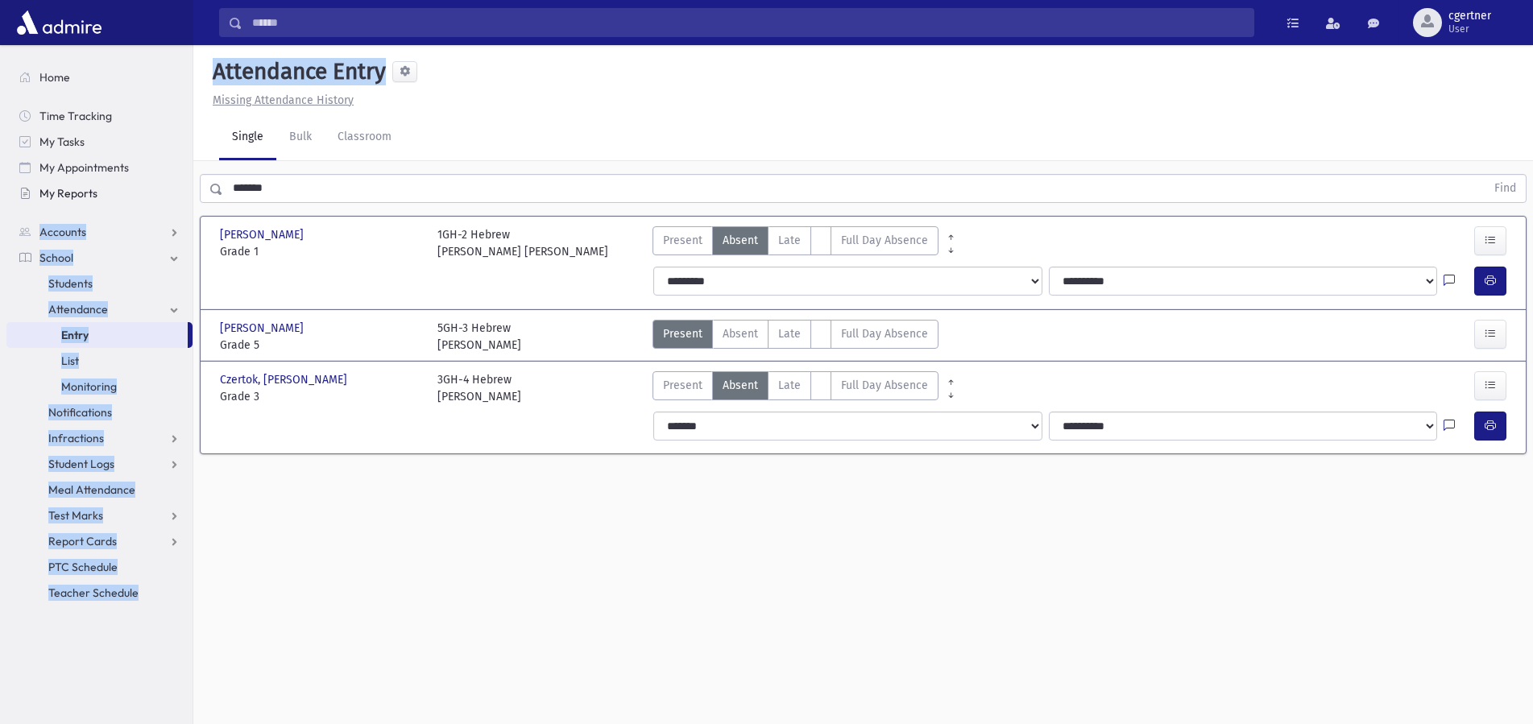
drag, startPoint x: 279, startPoint y: 171, endPoint x: 142, endPoint y: 197, distance: 140.3
click at [142, 197] on div "Search Results All Accounts" at bounding box center [766, 380] width 1533 height 760
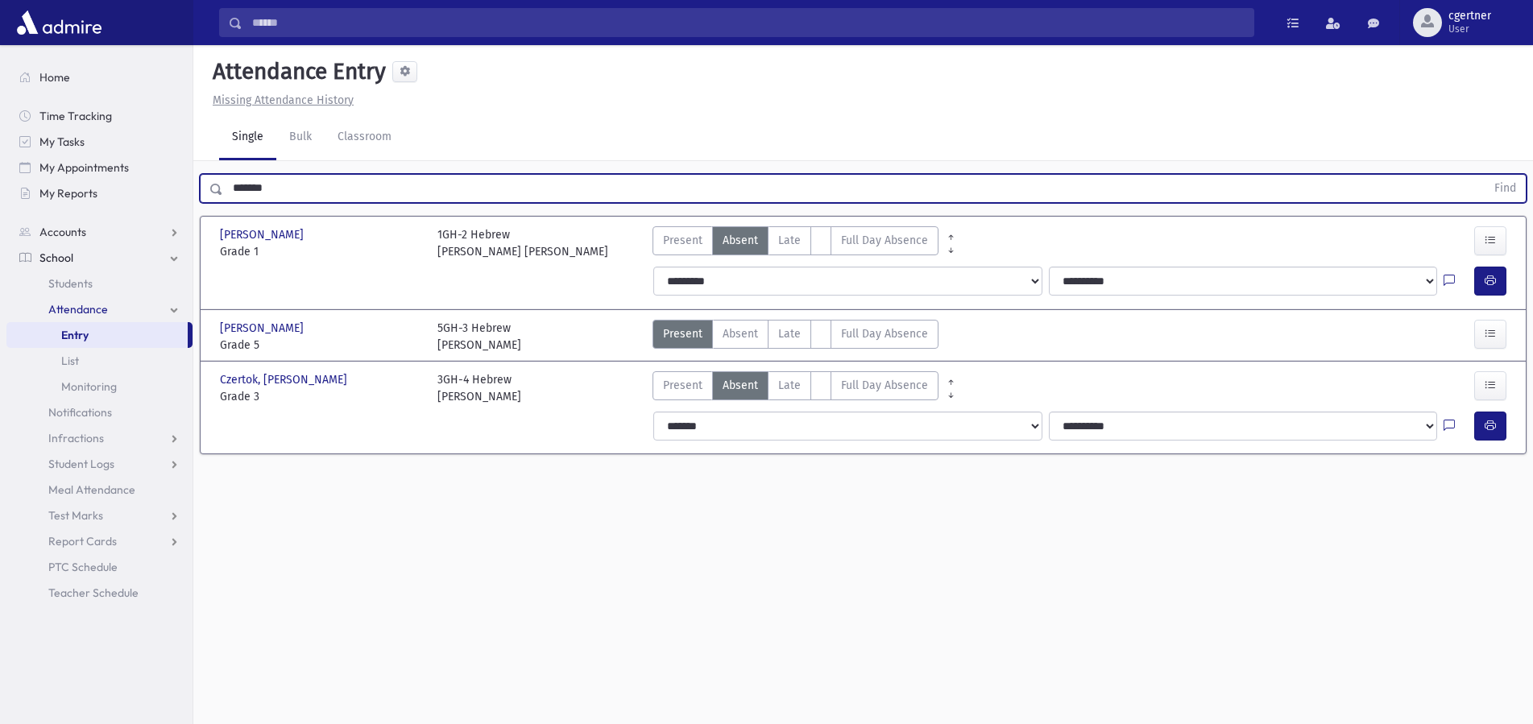
drag, startPoint x: 296, startPoint y: 184, endPoint x: 166, endPoint y: 208, distance: 132.5
click at [223, 203] on input "*******" at bounding box center [854, 188] width 1262 height 29
drag, startPoint x: 324, startPoint y: 197, endPoint x: 23, endPoint y: 225, distance: 301.7
click at [223, 203] on input "text" at bounding box center [854, 188] width 1262 height 29
click at [261, 176] on input "text" at bounding box center [854, 188] width 1262 height 29
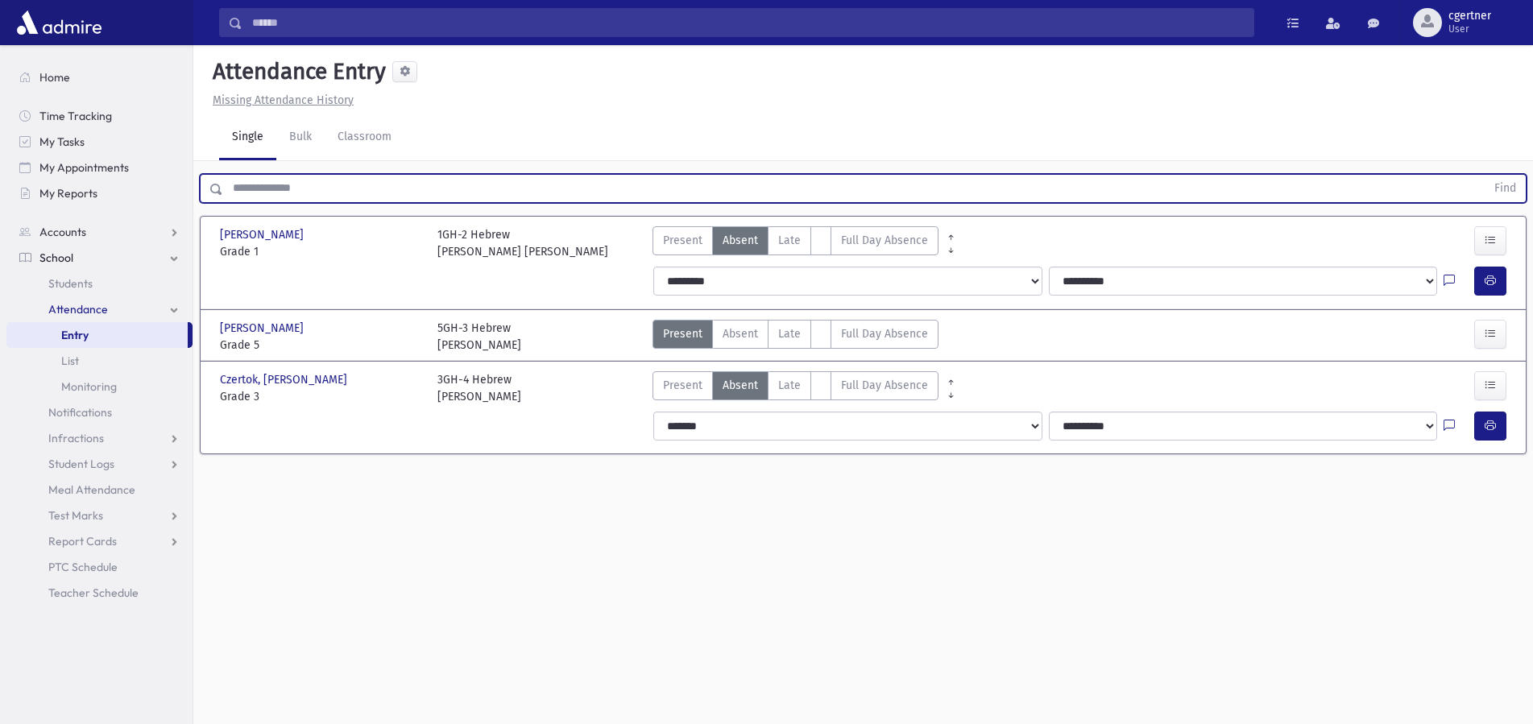
click at [261, 176] on input "text" at bounding box center [854, 188] width 1262 height 29
click at [1484, 175] on button "Find" at bounding box center [1504, 188] width 41 height 27
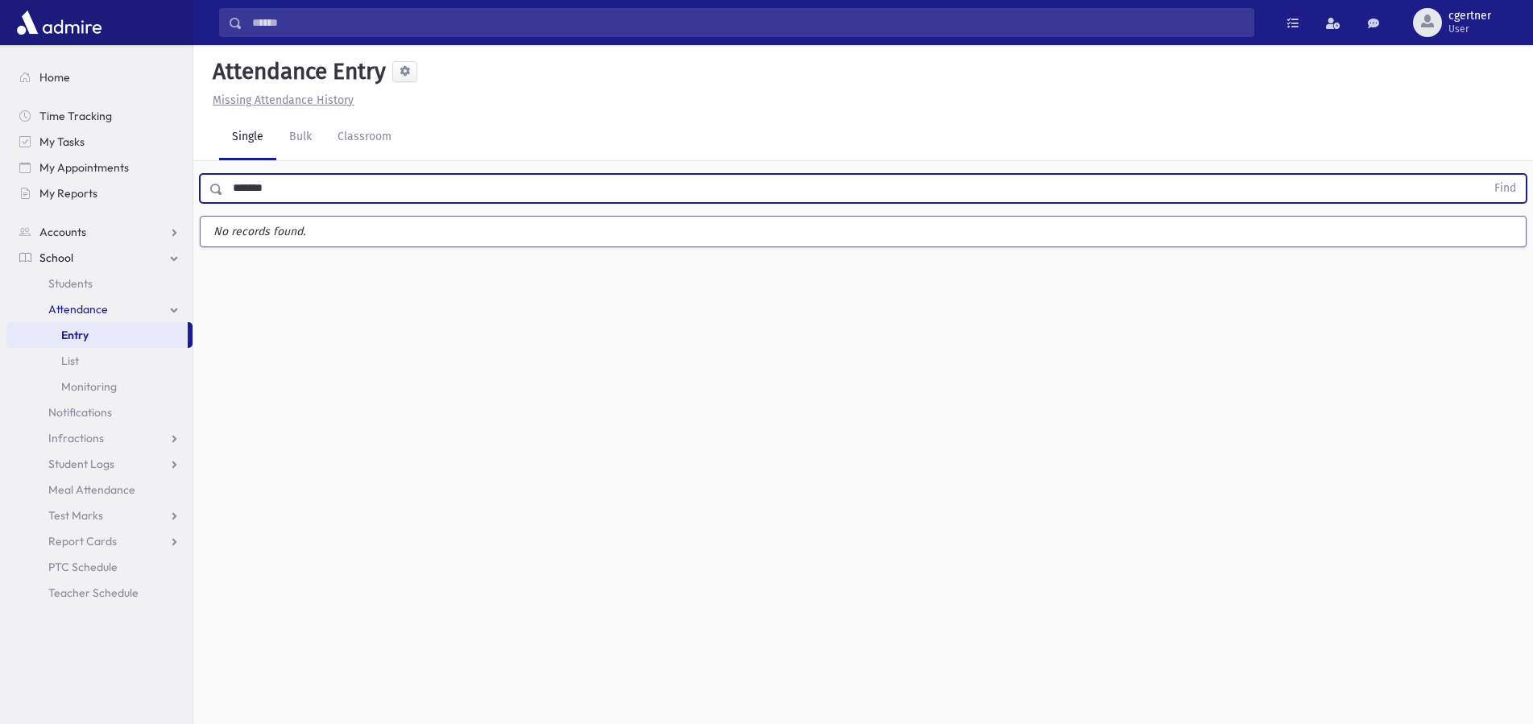
drag, startPoint x: 290, startPoint y: 195, endPoint x: 217, endPoint y: 189, distance: 73.5
click at [223, 189] on input "*******" at bounding box center [854, 188] width 1262 height 29
type input "******"
click at [1484, 175] on button "Find" at bounding box center [1504, 188] width 41 height 27
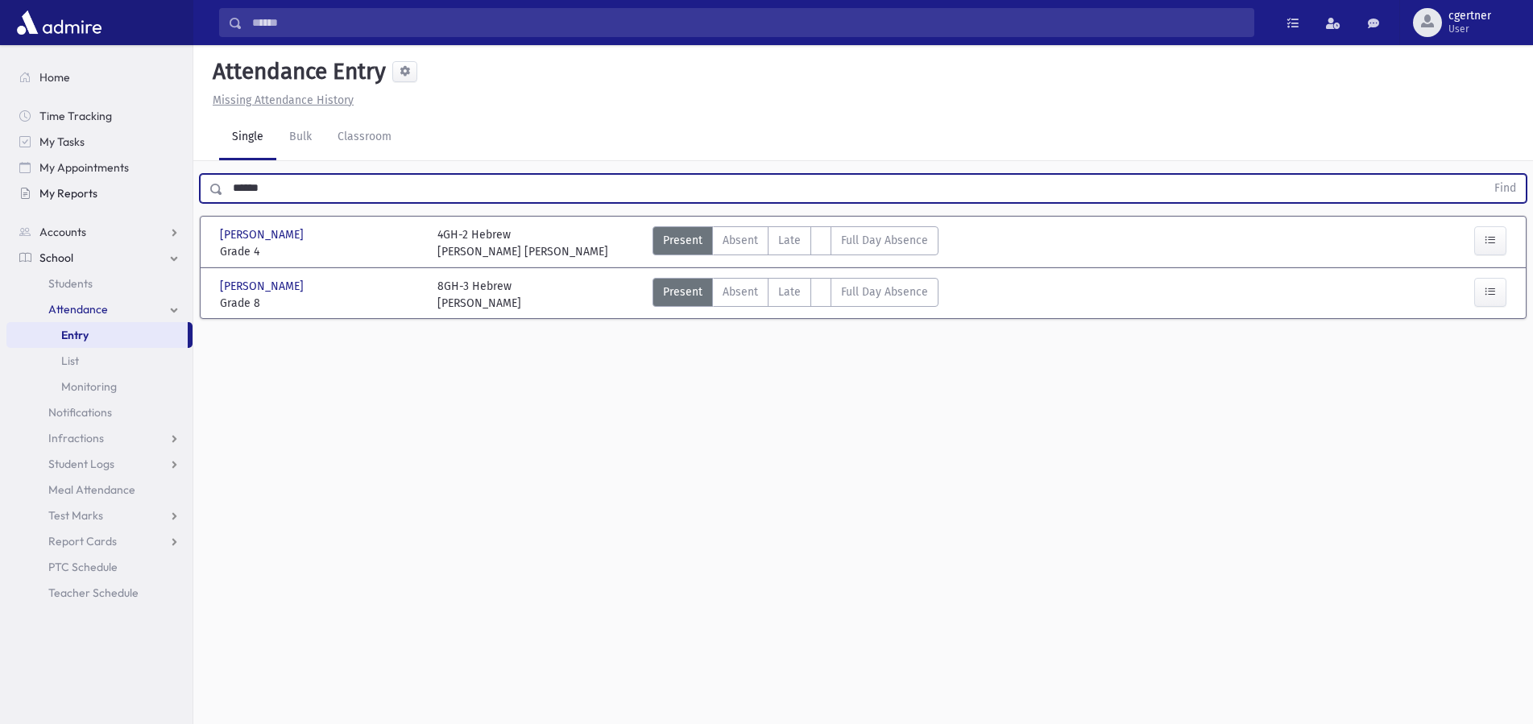
drag, startPoint x: 242, startPoint y: 188, endPoint x: 107, endPoint y: 195, distance: 134.7
click at [223, 195] on input "******" at bounding box center [854, 188] width 1262 height 29
click at [1484, 175] on button "Find" at bounding box center [1504, 188] width 41 height 27
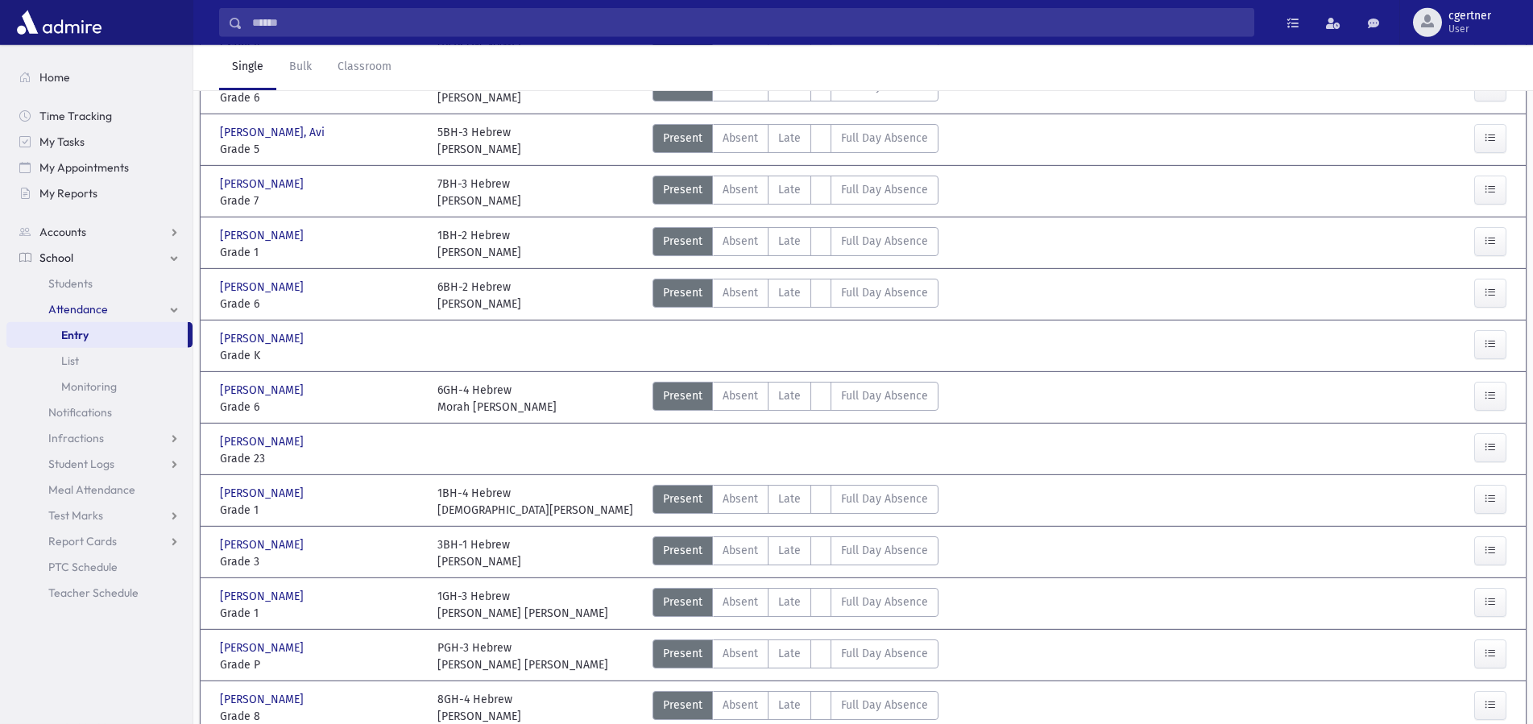
scroll to position [329, 0]
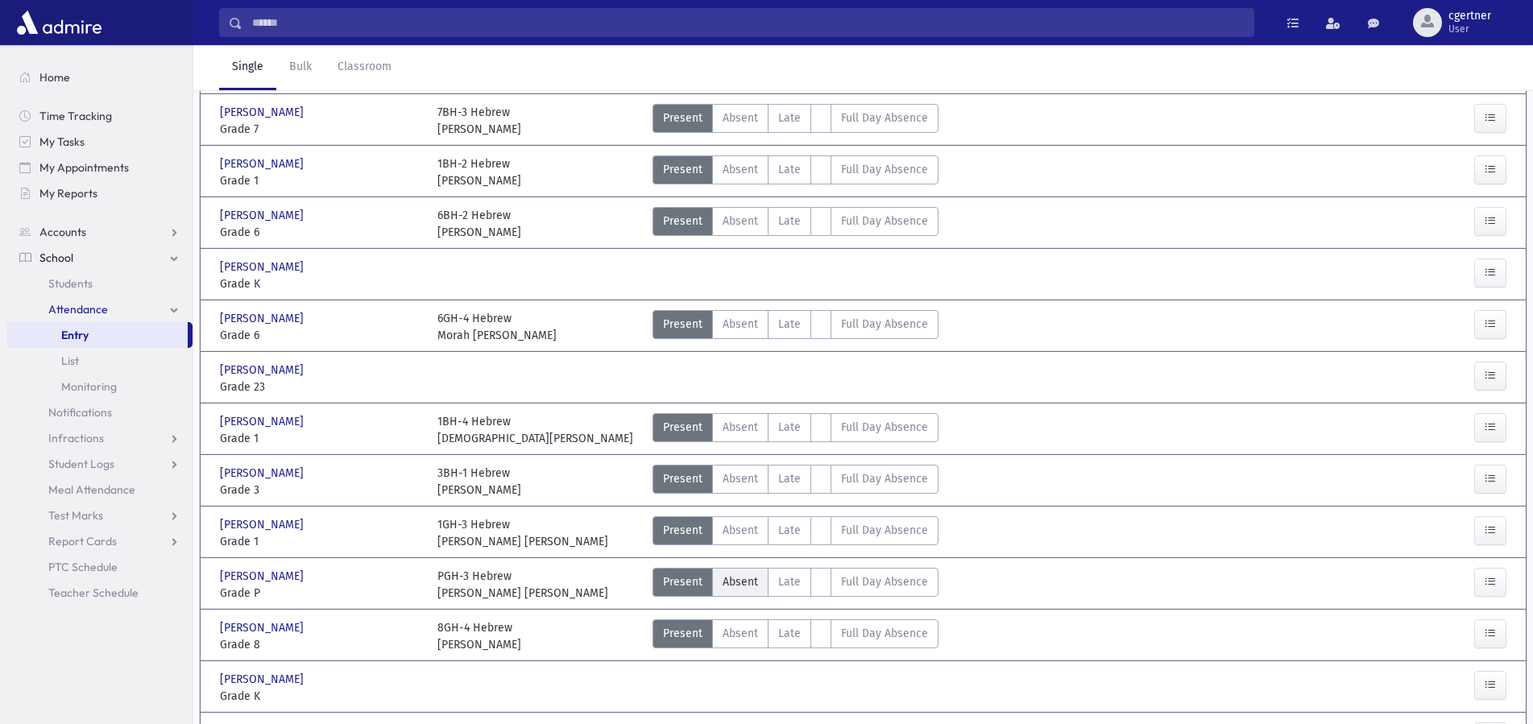
click at [730, 581] on span "Absent" at bounding box center [739, 581] width 35 height 17
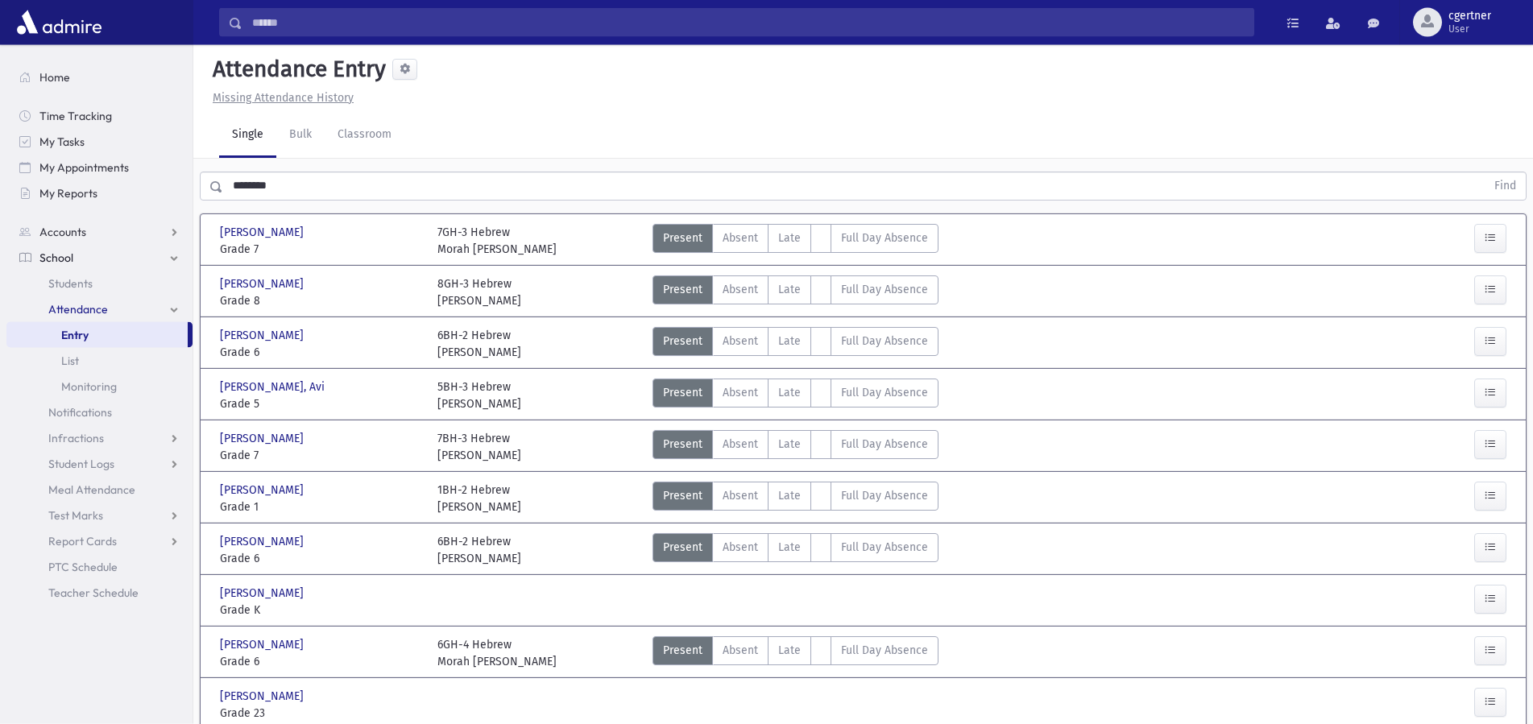
scroll to position [0, 0]
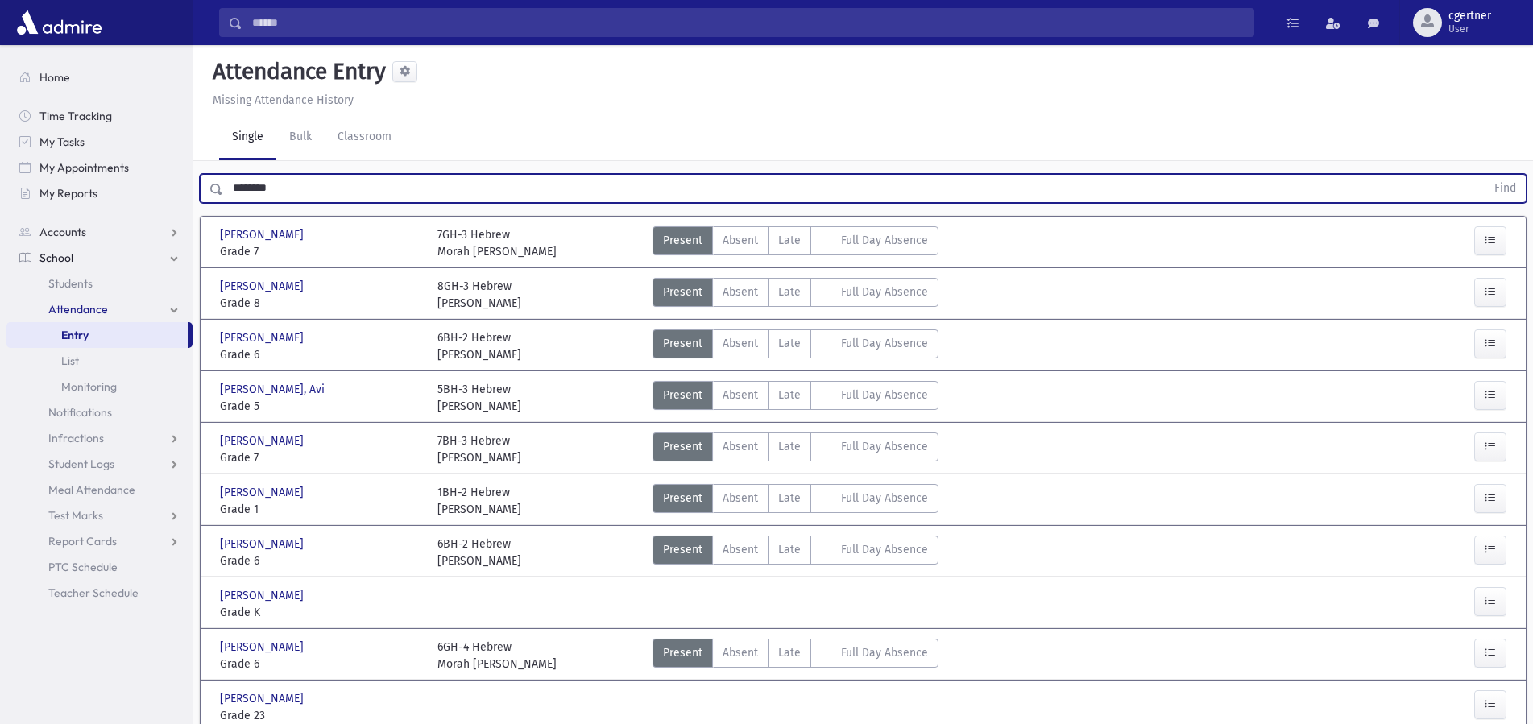
drag, startPoint x: 328, startPoint y: 202, endPoint x: 0, endPoint y: 206, distance: 327.8
click at [223, 203] on input "********" at bounding box center [854, 188] width 1262 height 29
type input "**********"
click at [1484, 175] on button "Find" at bounding box center [1504, 188] width 41 height 27
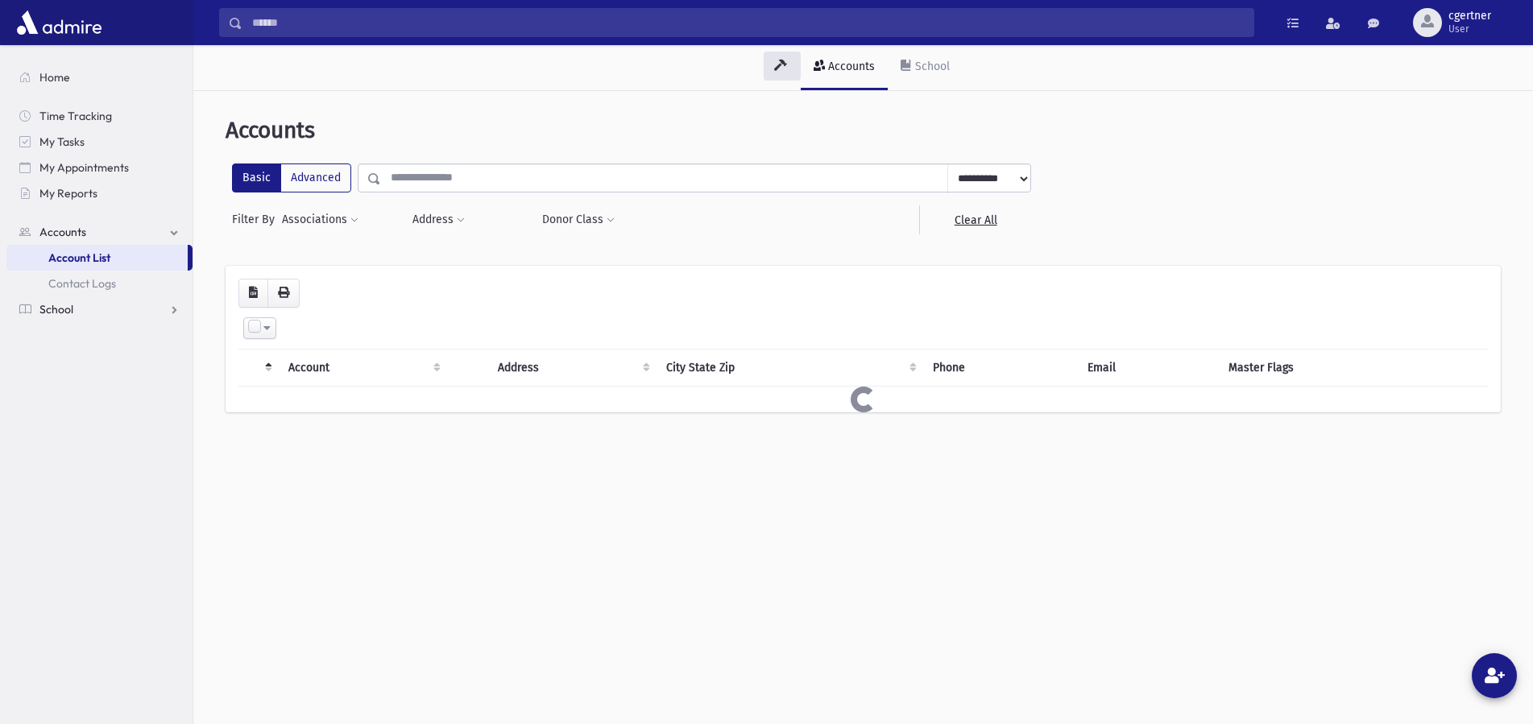
click at [57, 304] on span "School" at bounding box center [56, 309] width 34 height 14
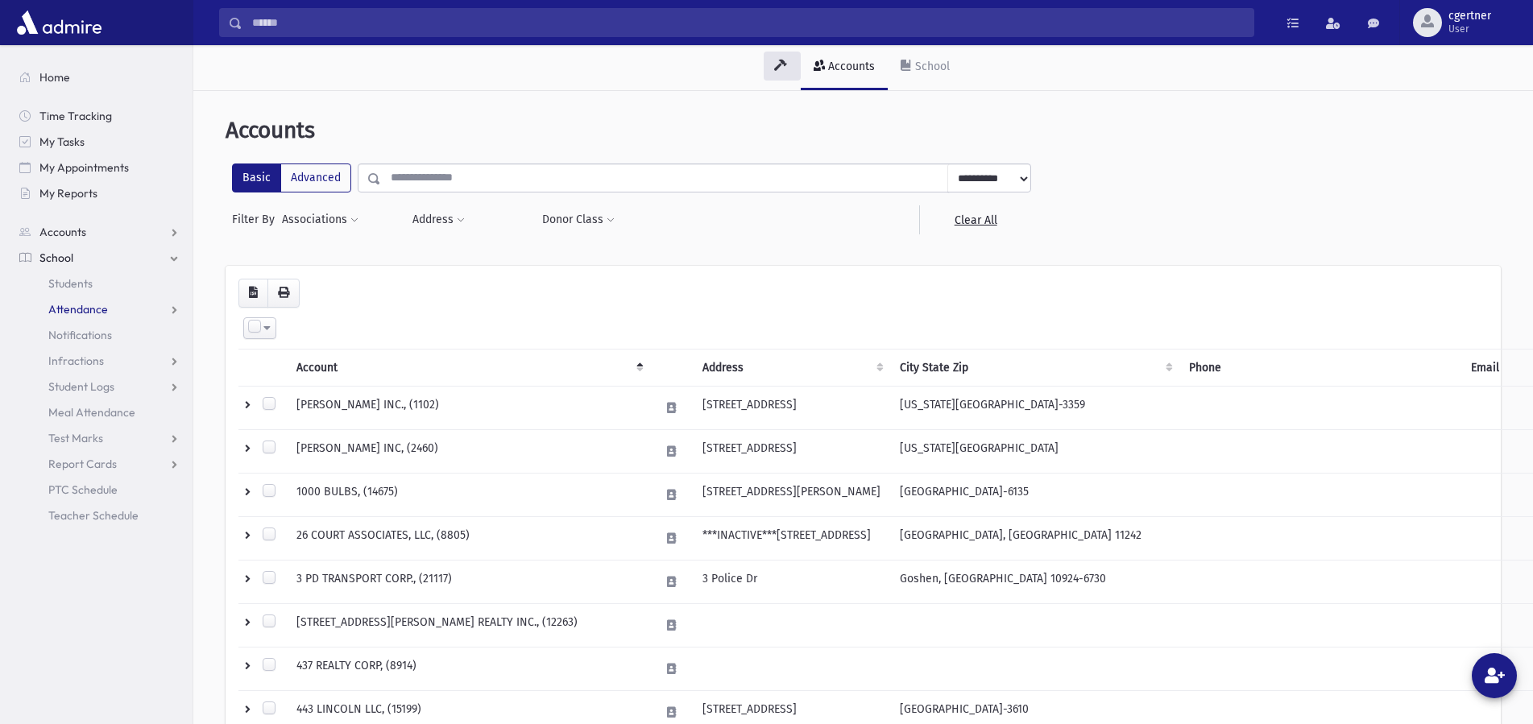
click at [64, 304] on span "Attendance" at bounding box center [78, 309] width 60 height 14
click at [73, 334] on span "Entry" at bounding box center [74, 335] width 27 height 14
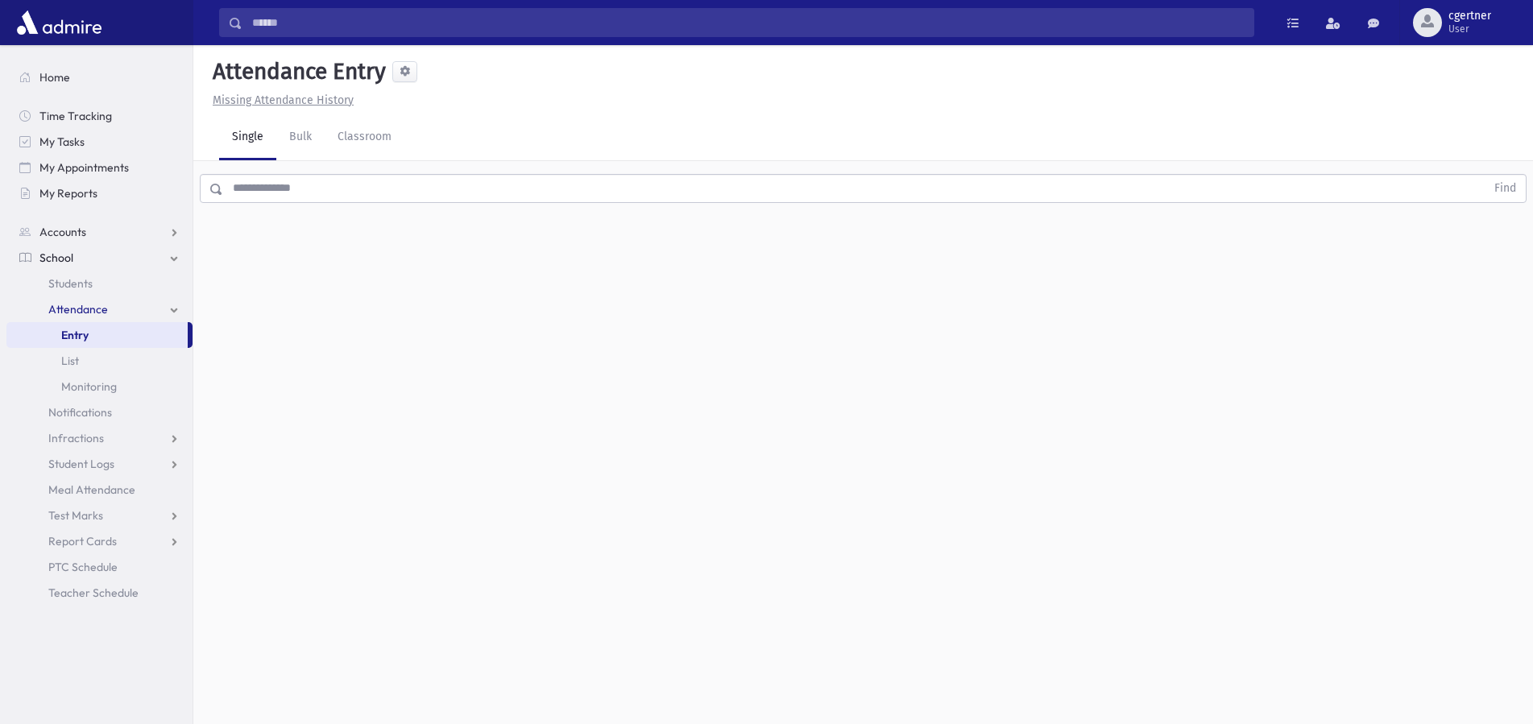
drag, startPoint x: 280, startPoint y: 187, endPoint x: 280, endPoint y: 178, distance: 8.9
click at [280, 186] on input "text" at bounding box center [854, 188] width 1262 height 29
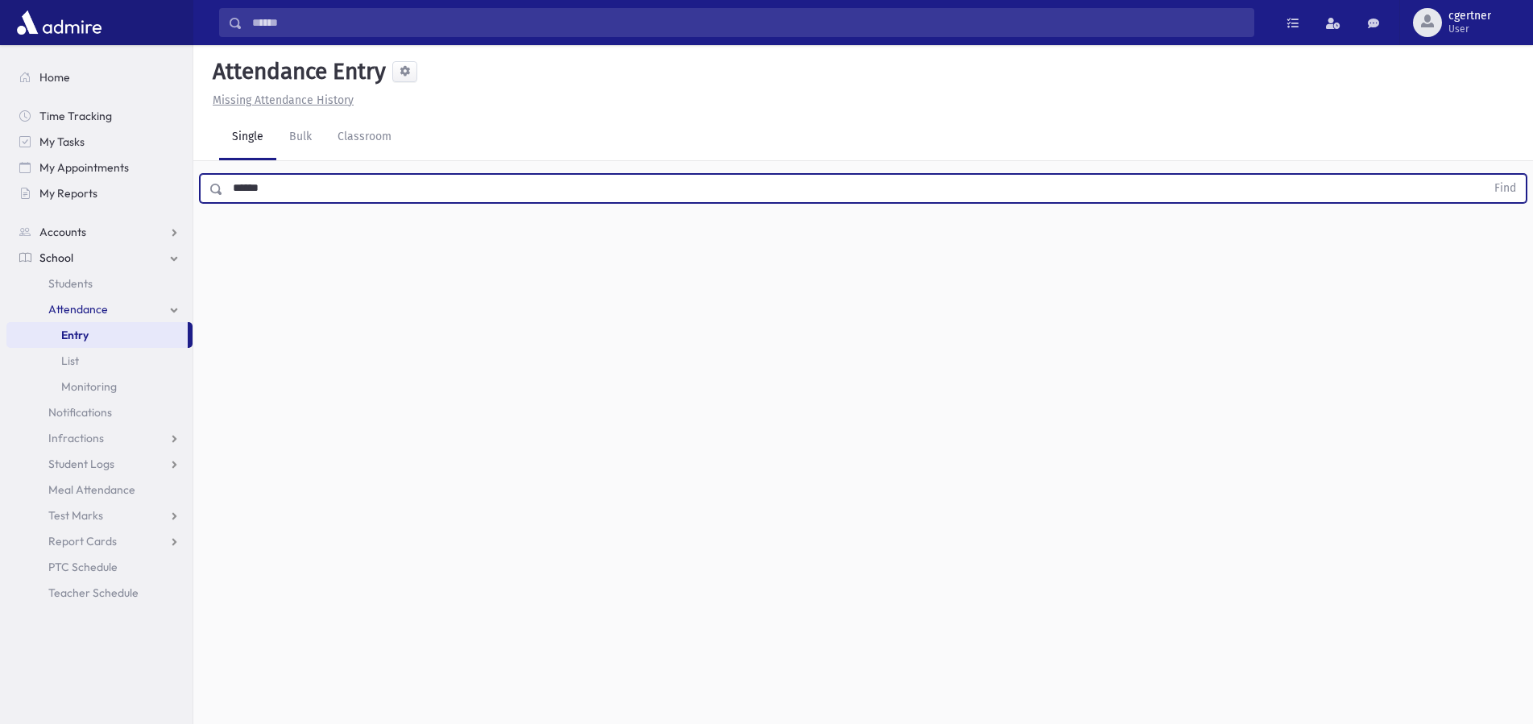
click at [1484, 175] on button "Find" at bounding box center [1504, 188] width 41 height 27
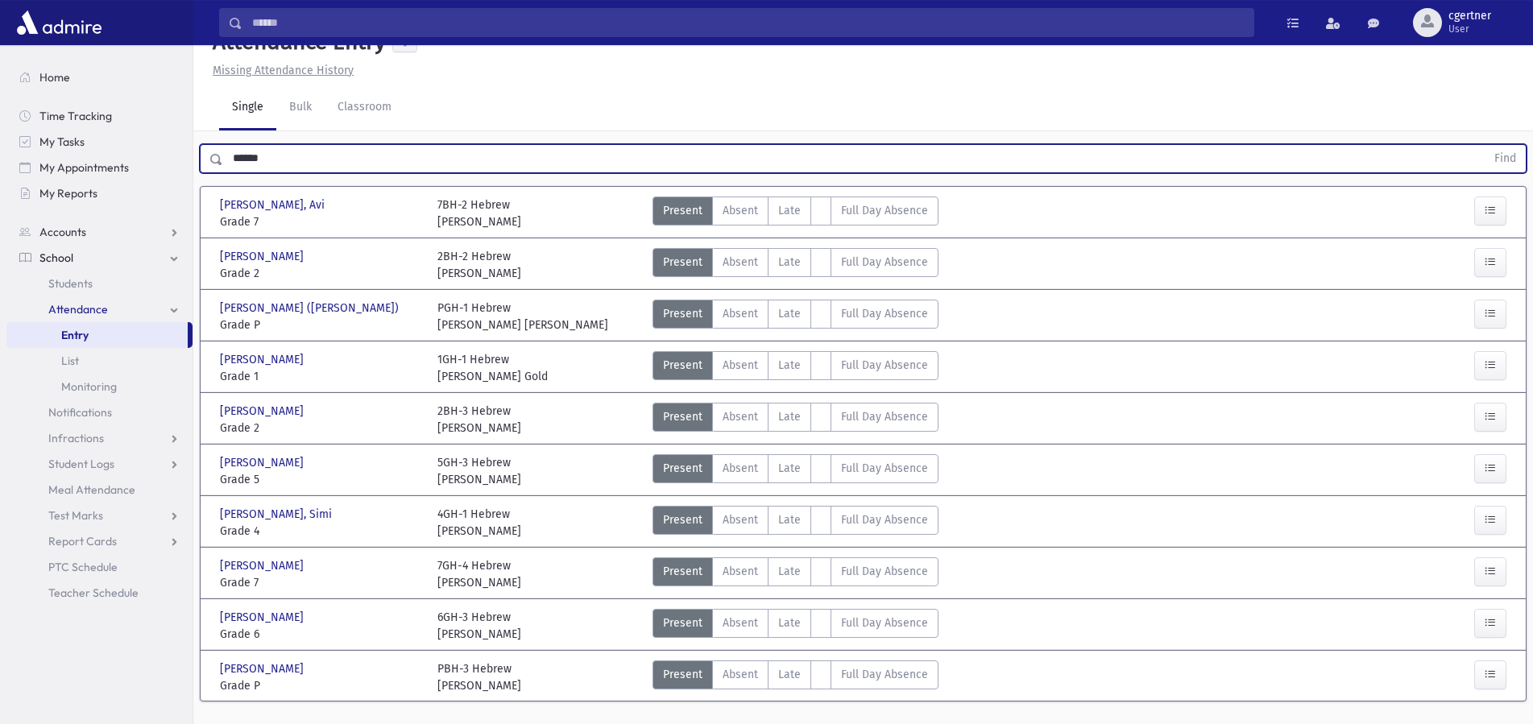
scroll to position [66, 0]
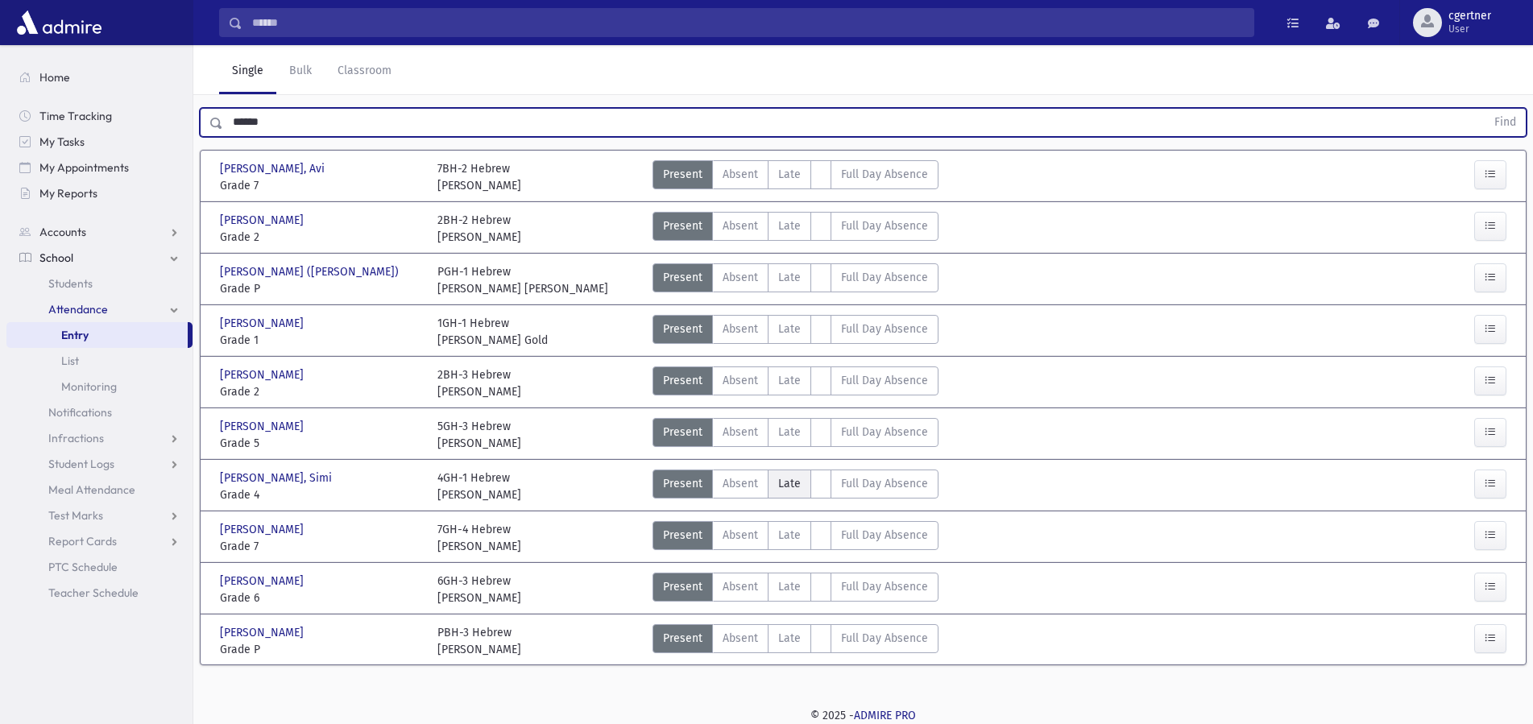
click at [780, 483] on span "Late" at bounding box center [789, 483] width 23 height 17
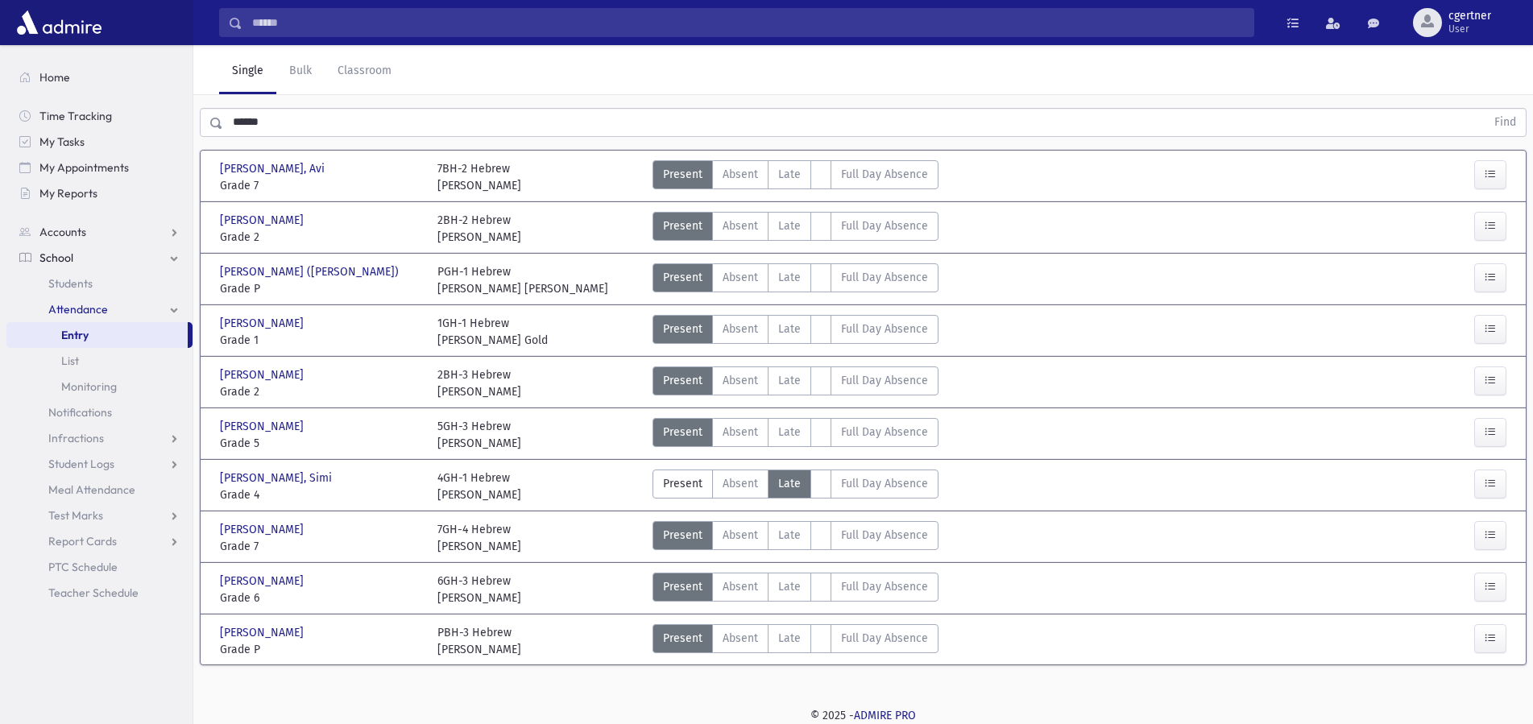
click at [780, 483] on span "Late" at bounding box center [789, 483] width 23 height 17
click at [780, 482] on span "Late" at bounding box center [789, 483] width 23 height 17
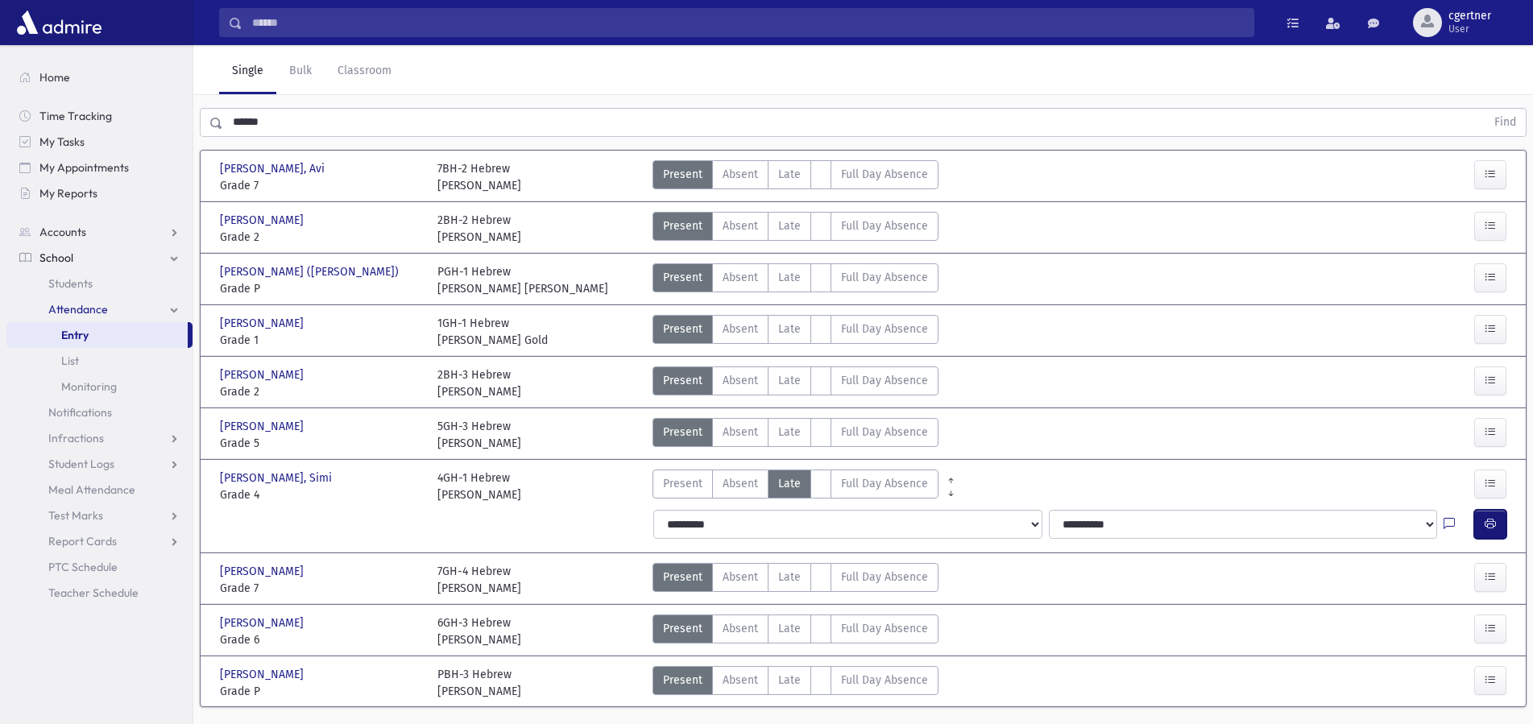
click at [1484, 527] on icon "button" at bounding box center [1489, 524] width 11 height 14
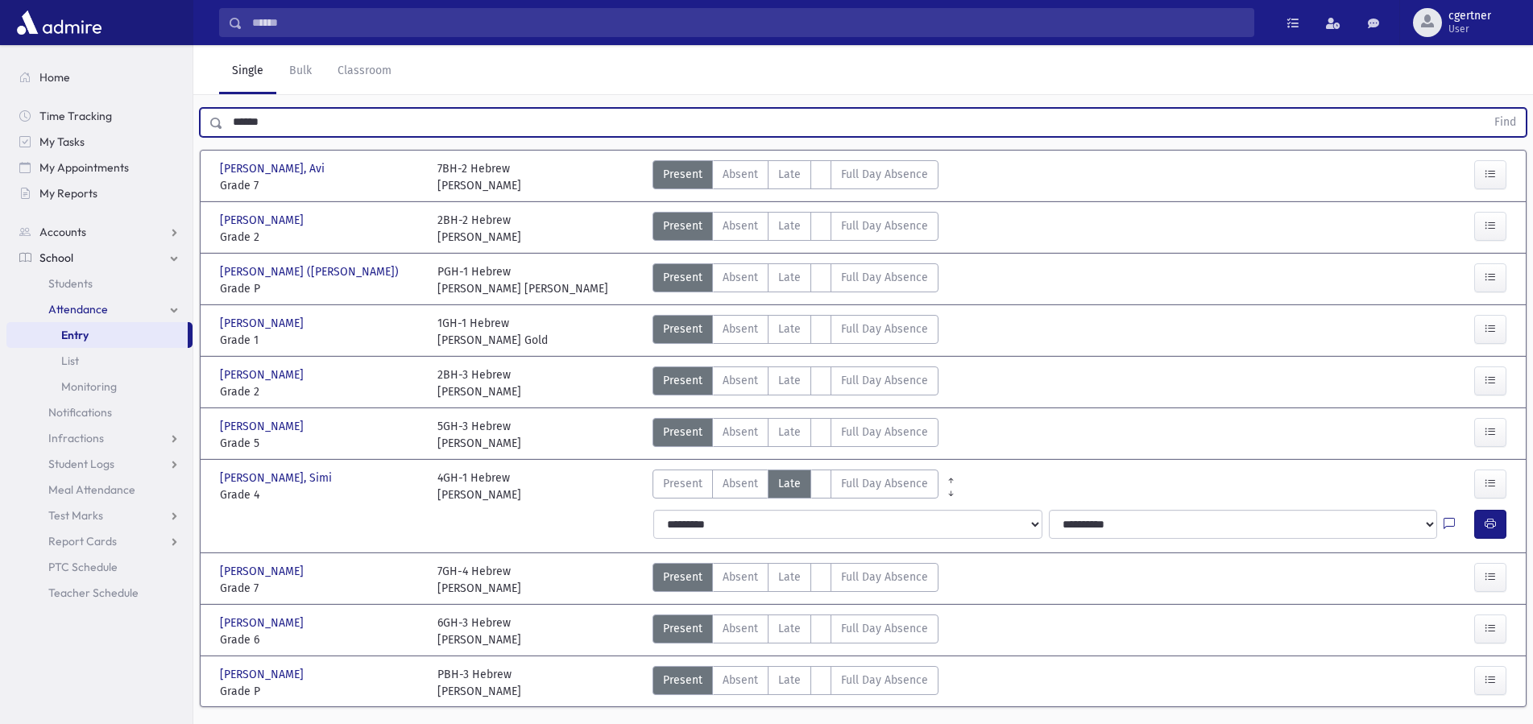
drag, startPoint x: 290, startPoint y: 126, endPoint x: 0, endPoint y: 127, distance: 289.9
click at [223, 127] on input "******" at bounding box center [854, 122] width 1262 height 29
click at [1484, 109] on button "Find" at bounding box center [1504, 122] width 41 height 27
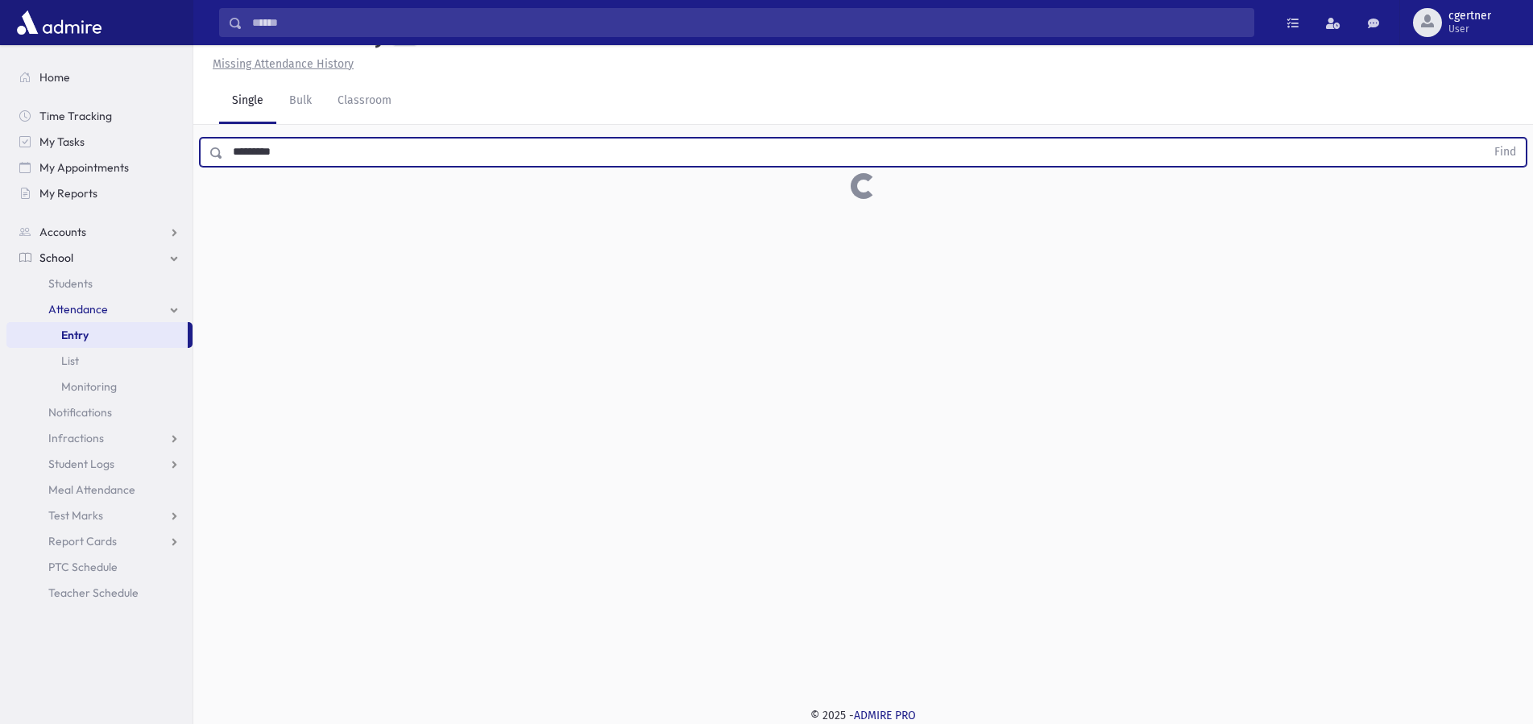
scroll to position [36, 0]
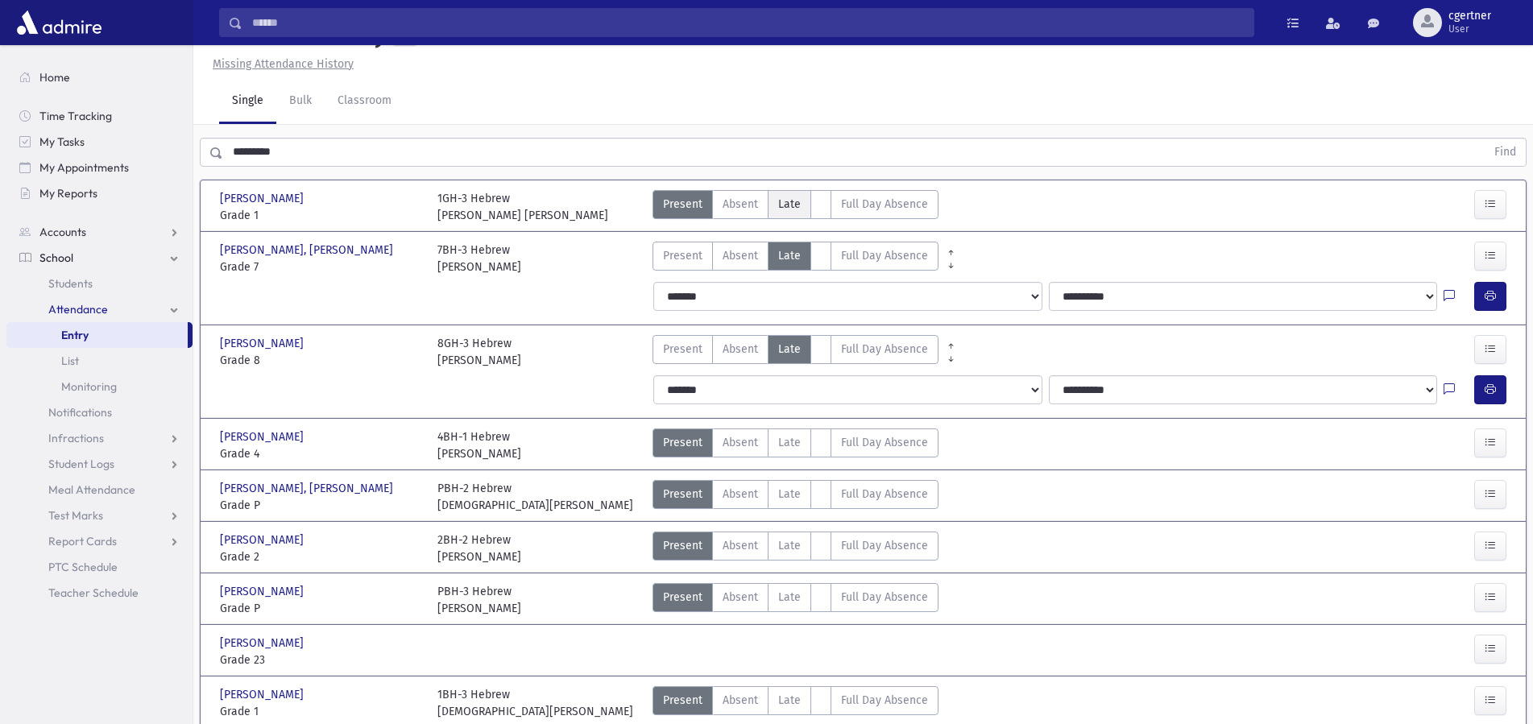
click at [784, 205] on span "Late" at bounding box center [789, 204] width 23 height 17
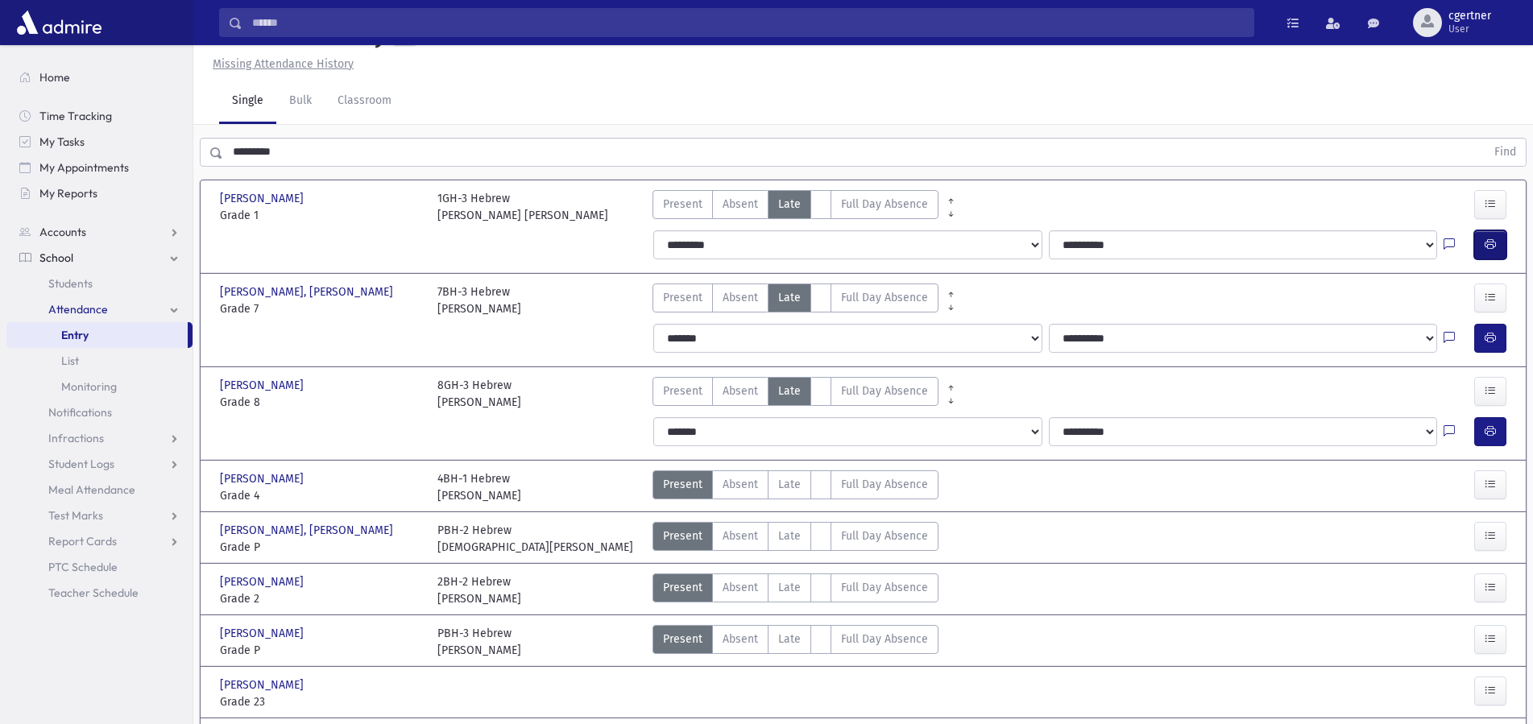
click at [1497, 245] on button "button" at bounding box center [1490, 244] width 32 height 29
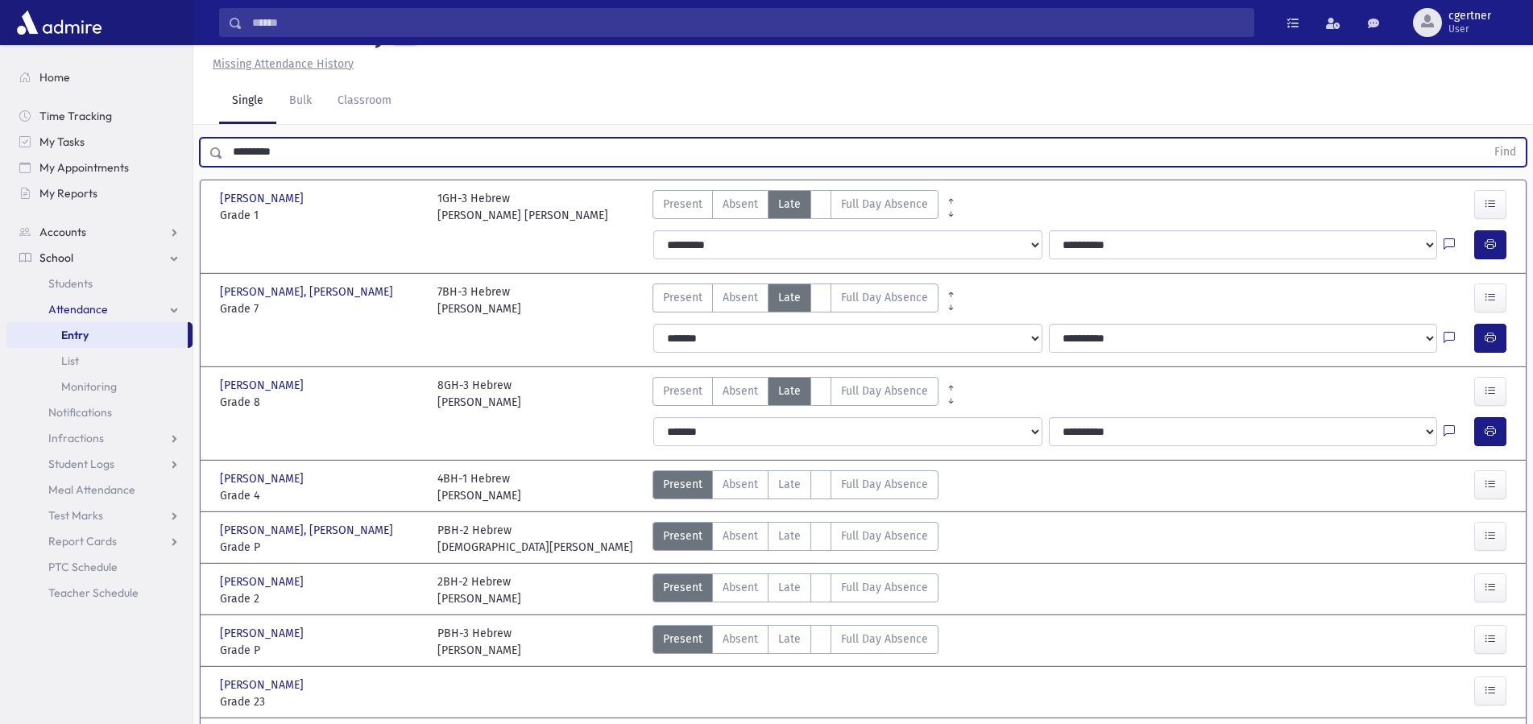
drag, startPoint x: 300, startPoint y: 153, endPoint x: 0, endPoint y: 179, distance: 301.5
click at [223, 167] on input "*********" at bounding box center [854, 152] width 1262 height 29
type input "**********"
click at [1484, 139] on button "Find" at bounding box center [1504, 152] width 41 height 27
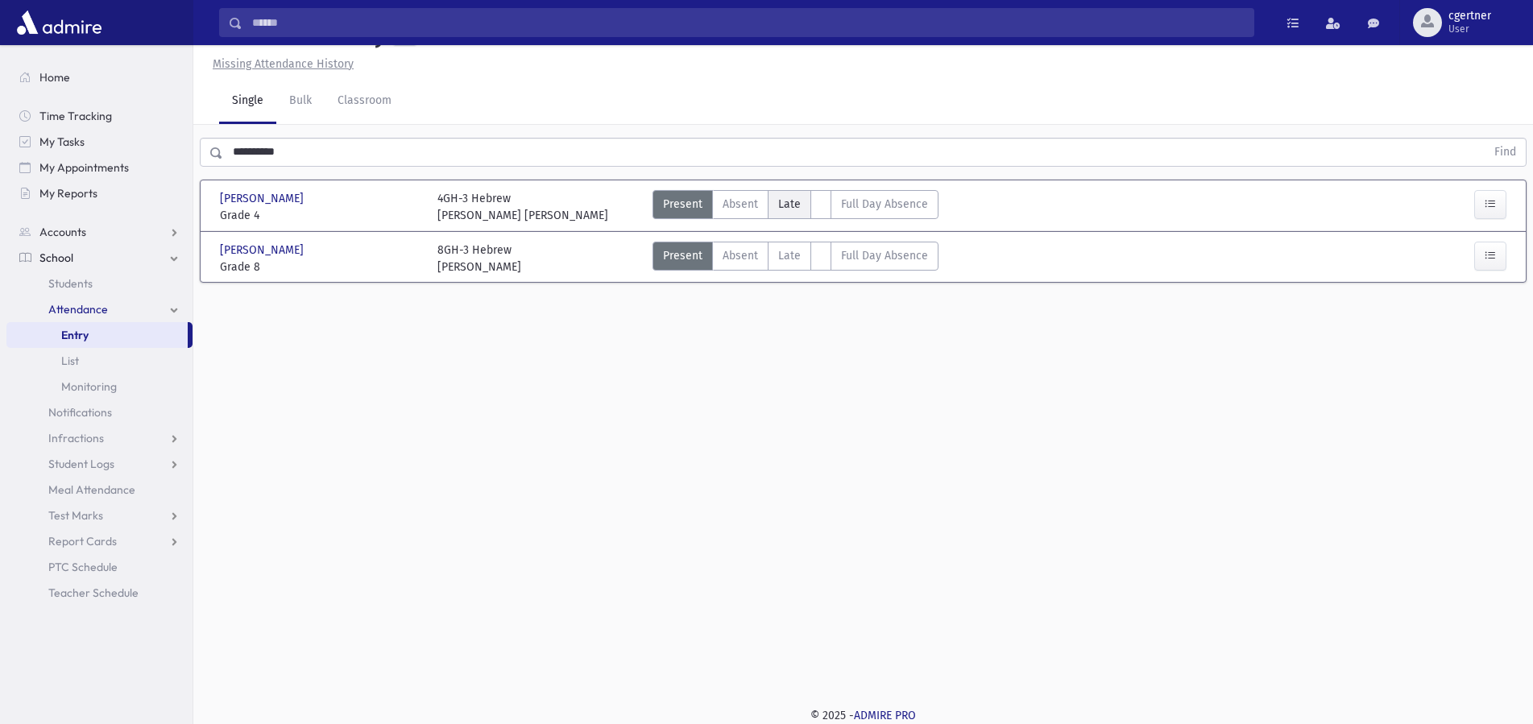
click at [798, 205] on label "Late L" at bounding box center [788, 204] width 43 height 29
click at [798, 203] on span "Late" at bounding box center [789, 204] width 23 height 17
click at [793, 201] on span "Late" at bounding box center [789, 204] width 23 height 17
click at [779, 210] on span "Late" at bounding box center [789, 204] width 23 height 17
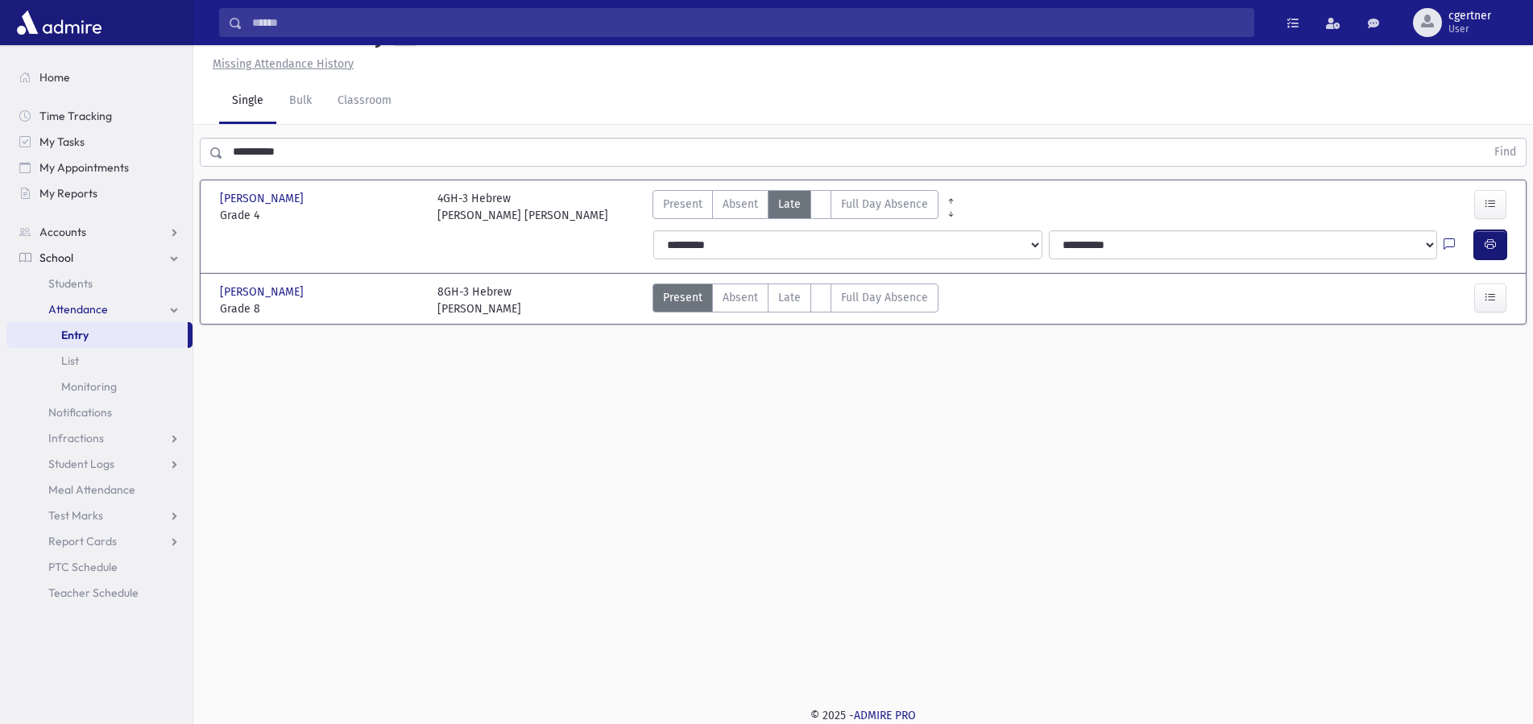
click at [1478, 234] on button "button" at bounding box center [1490, 244] width 32 height 29
